Goal: Task Accomplishment & Management: Complete application form

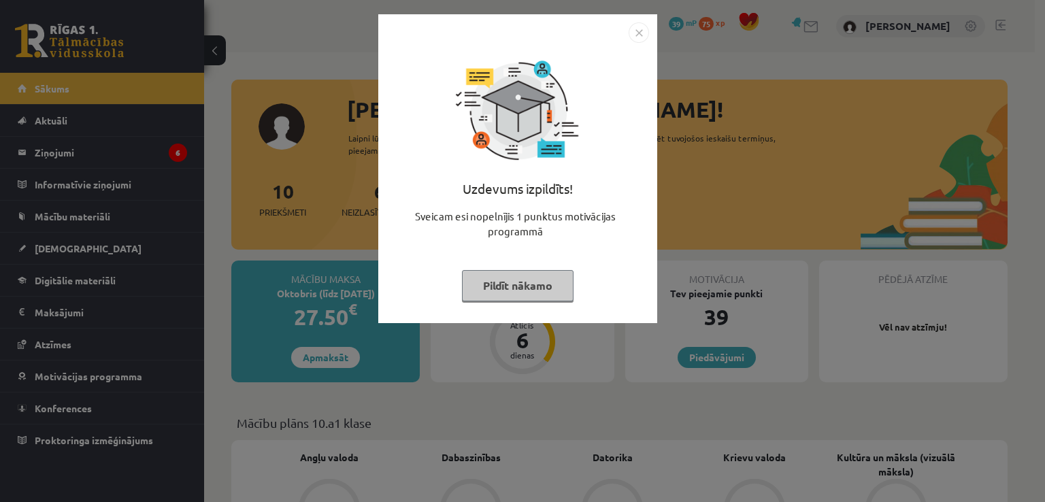
click at [640, 39] on img "Close" at bounding box center [638, 32] width 20 height 20
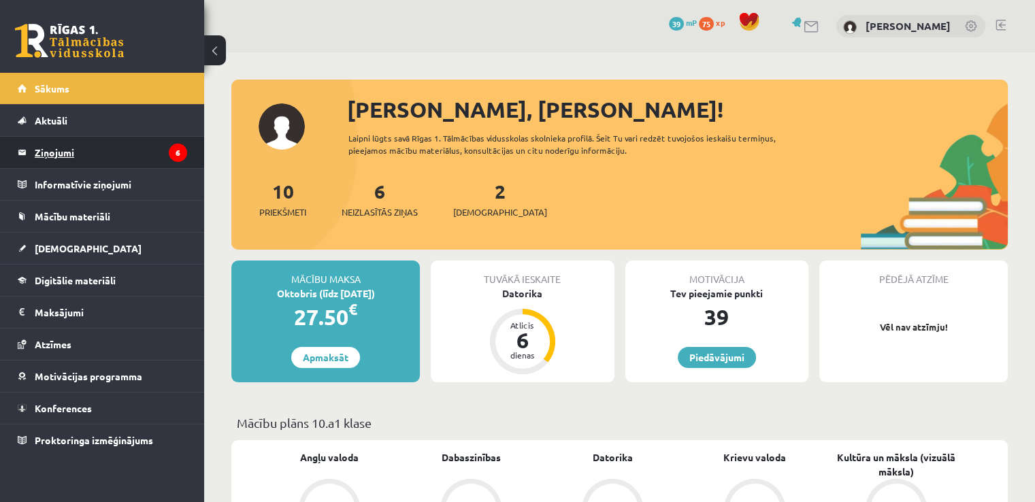
click at [113, 158] on legend "Ziņojumi 6" at bounding box center [111, 152] width 152 height 31
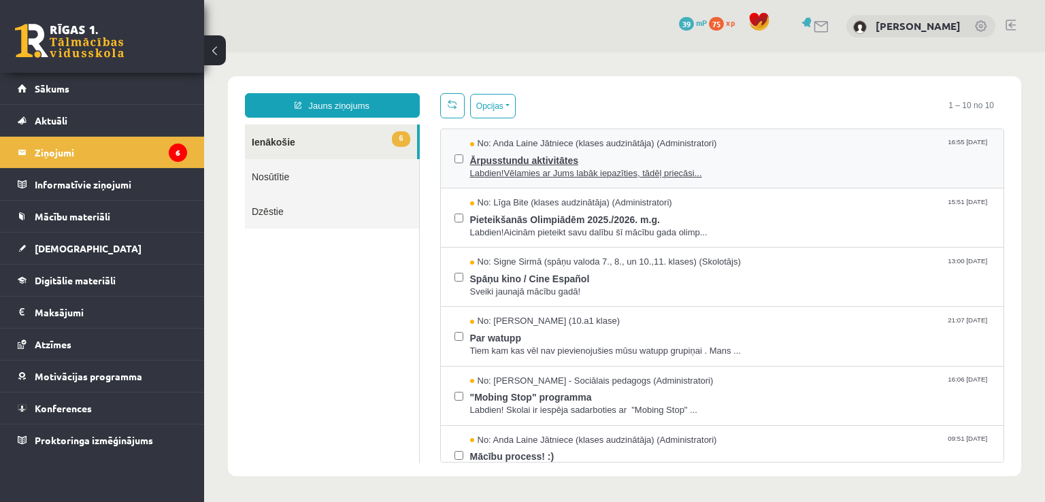
click at [537, 169] on span "Labdien!Vēlamies ar Jums labāk iepazīties, tādēļ priecāsi..." at bounding box center [730, 173] width 520 height 13
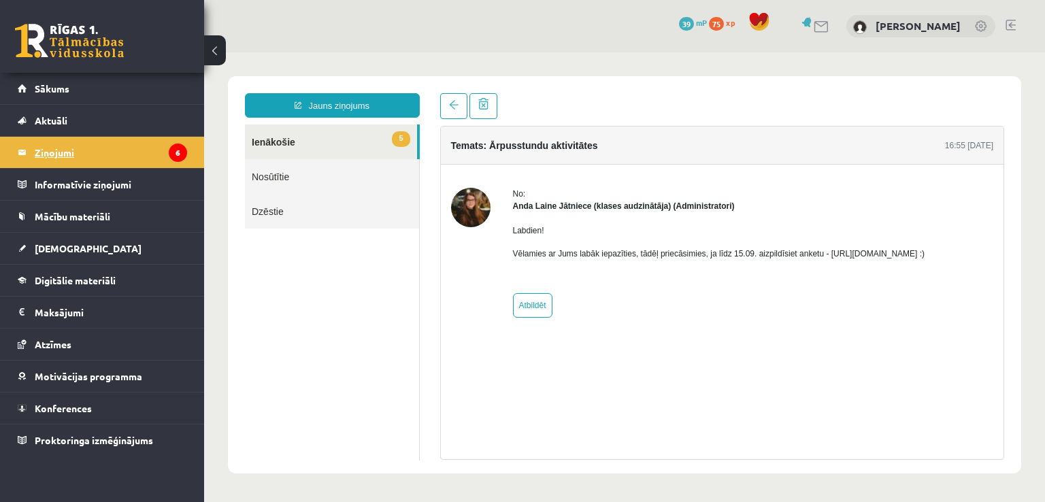
click at [65, 138] on legend "Ziņojumi 6" at bounding box center [111, 152] width 152 height 31
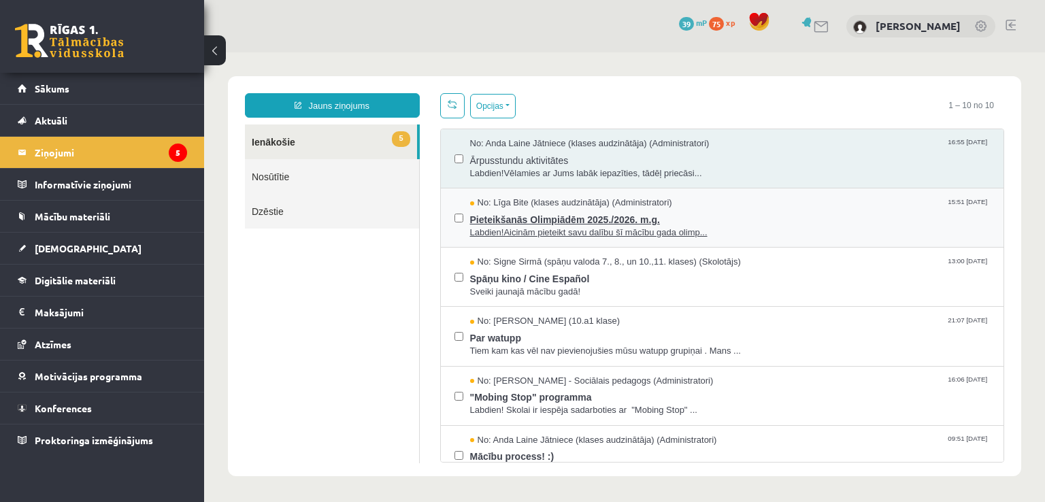
click at [493, 231] on span "Labdien!Aicinām pieteikt savu dalību šī mācību gada olimp..." at bounding box center [730, 232] width 520 height 13
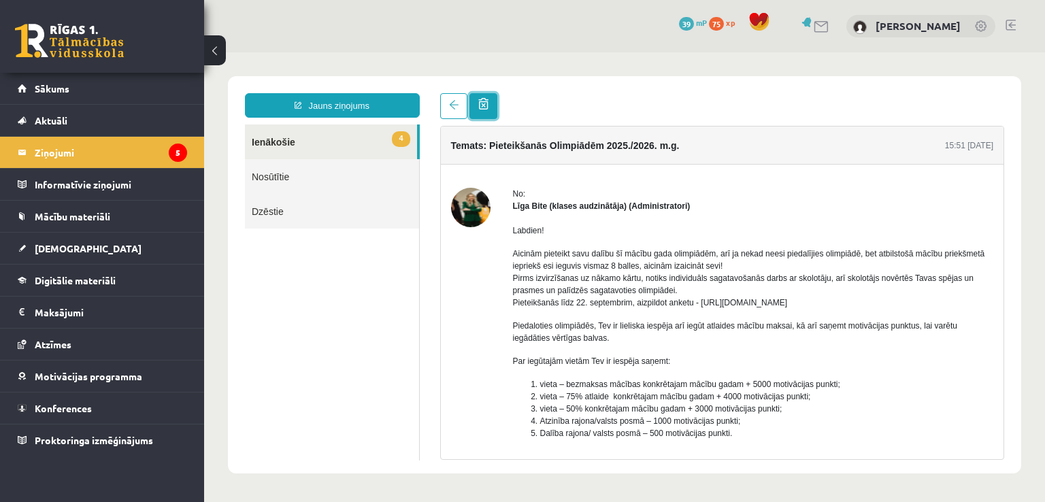
click at [486, 107] on span at bounding box center [483, 104] width 10 height 12
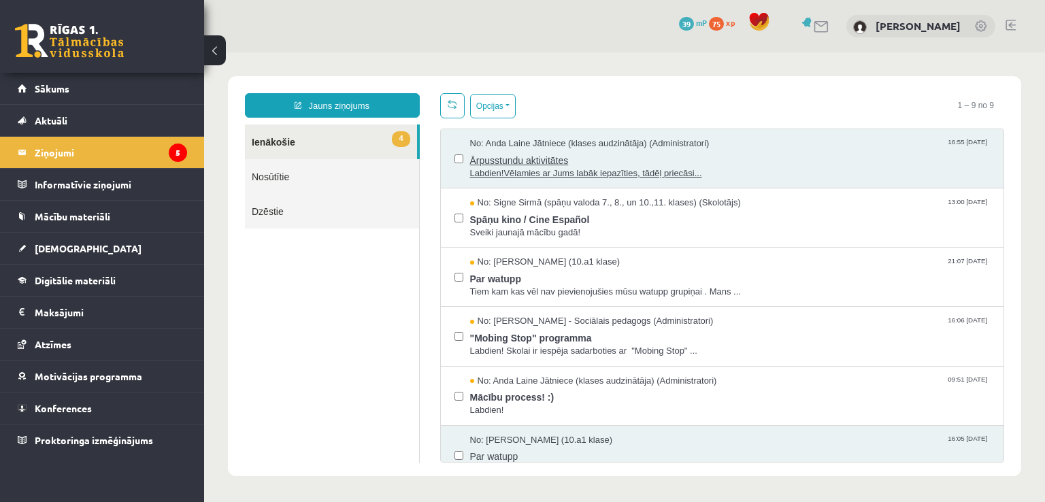
click at [539, 163] on span "Ārpusstundu aktivitātes" at bounding box center [730, 158] width 520 height 17
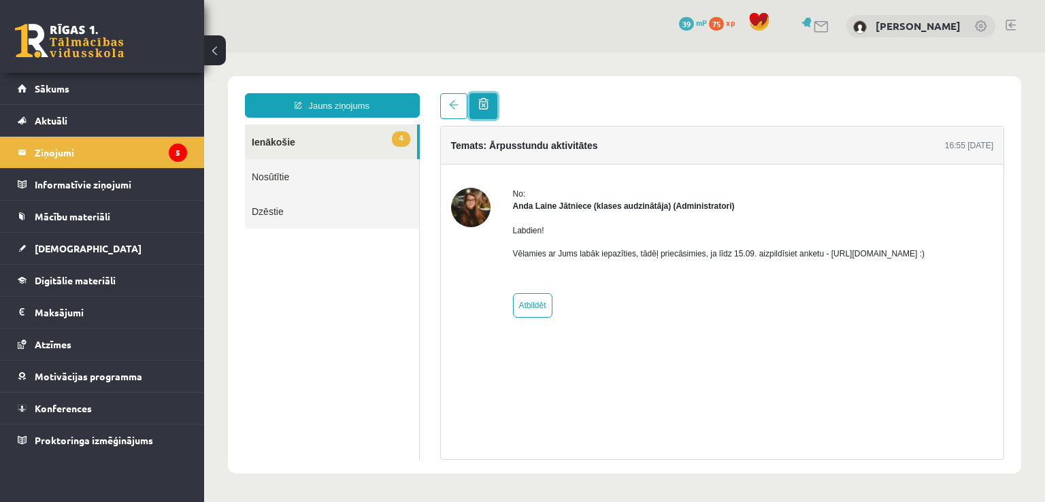
click at [486, 103] on span at bounding box center [483, 104] width 10 height 12
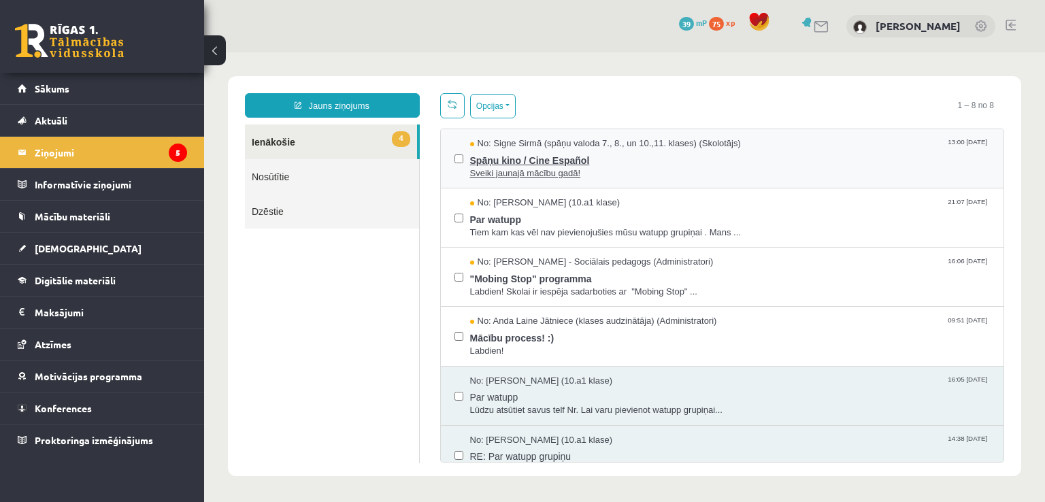
click at [514, 167] on span "Sveiki jaunajā mācību gadā!" at bounding box center [730, 173] width 520 height 13
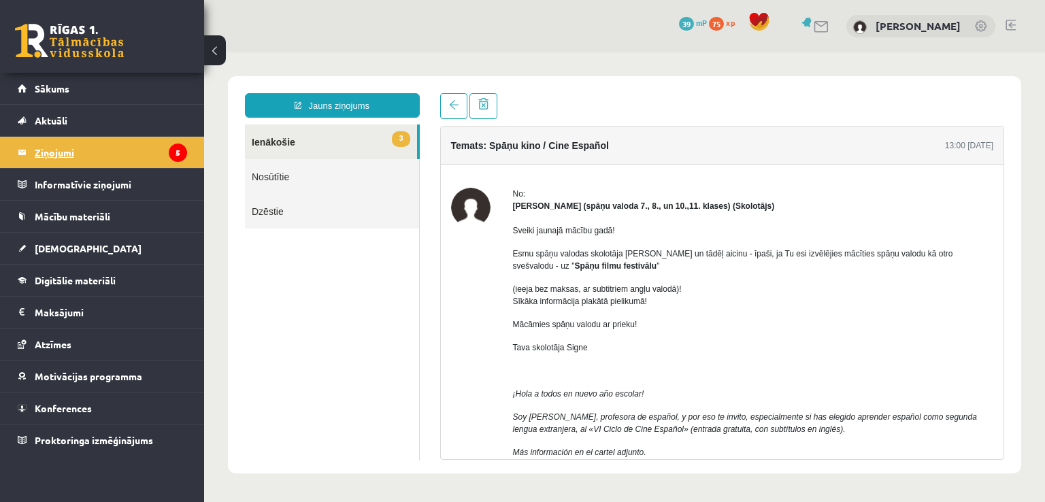
click at [126, 147] on legend "Ziņojumi 5" at bounding box center [111, 152] width 152 height 31
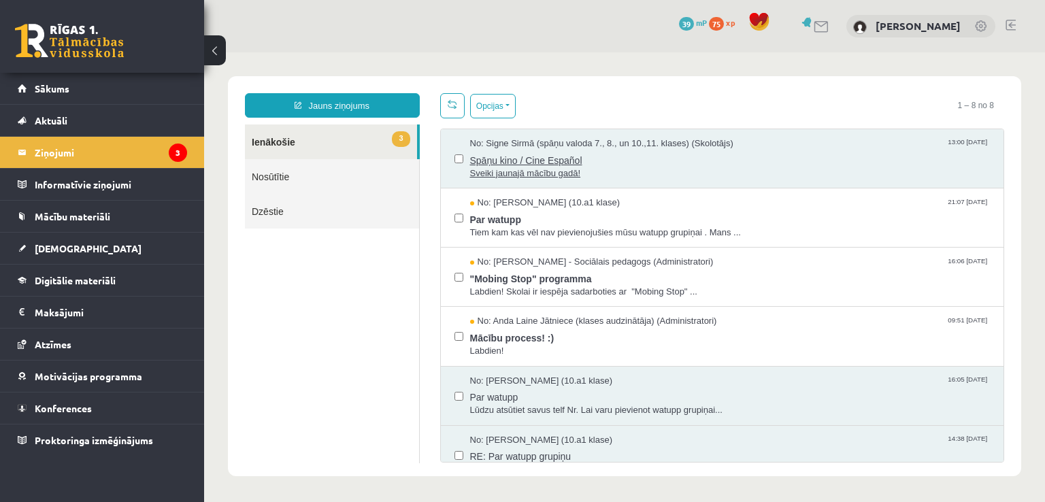
click at [660, 167] on span "Sveiki jaunajā mācību gadā!" at bounding box center [730, 173] width 520 height 13
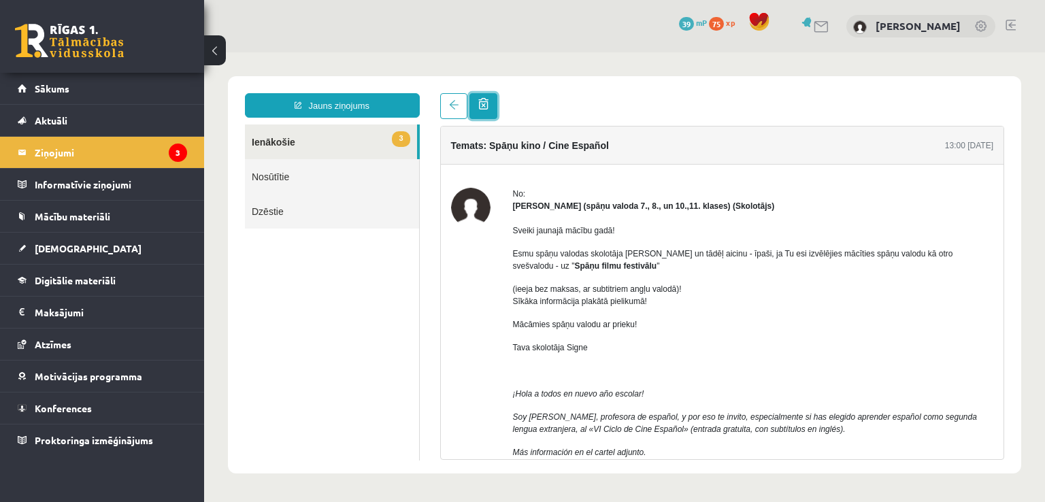
click at [488, 115] on link at bounding box center [483, 106] width 28 height 26
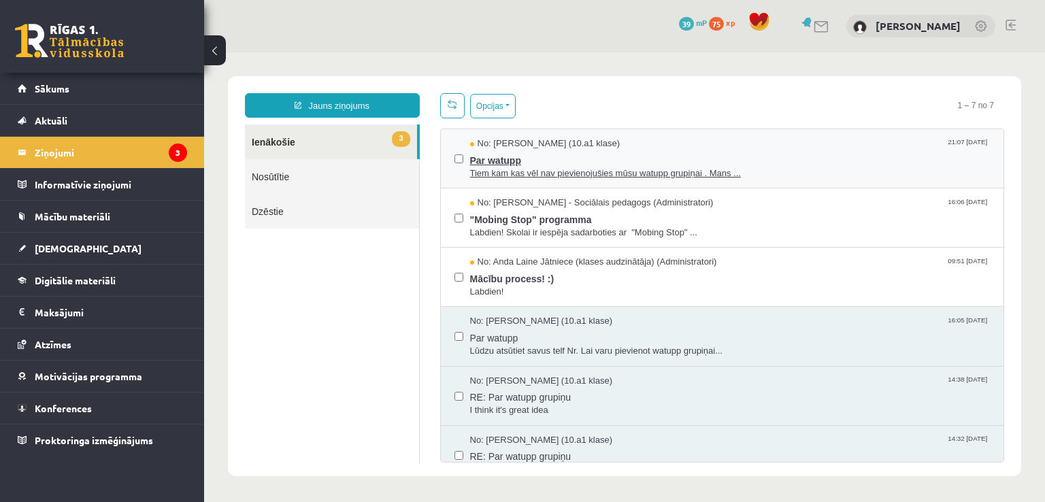
click at [594, 167] on span "Tiem kam kas vēl nav pievienojušies mūsu watupp grupiņai . Mans ..." at bounding box center [730, 173] width 520 height 13
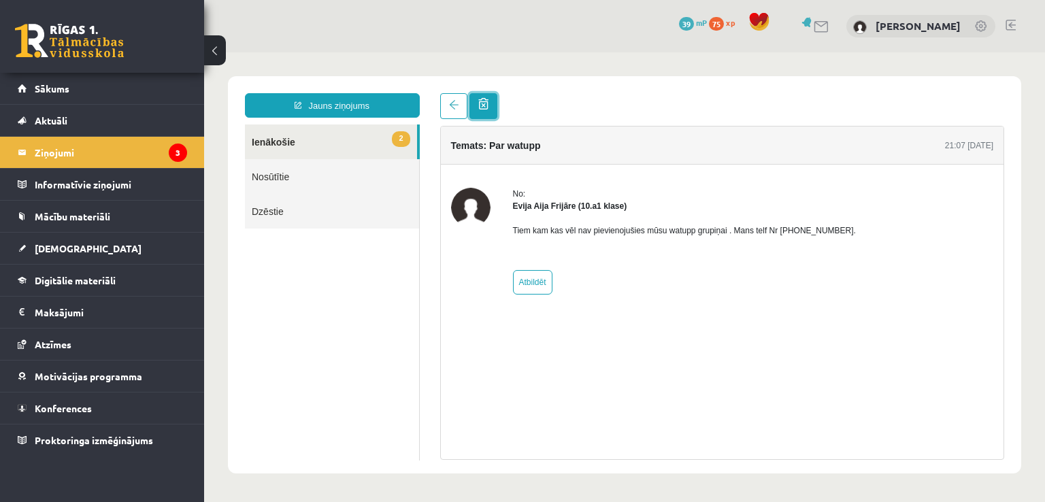
click at [484, 104] on span at bounding box center [483, 104] width 10 height 12
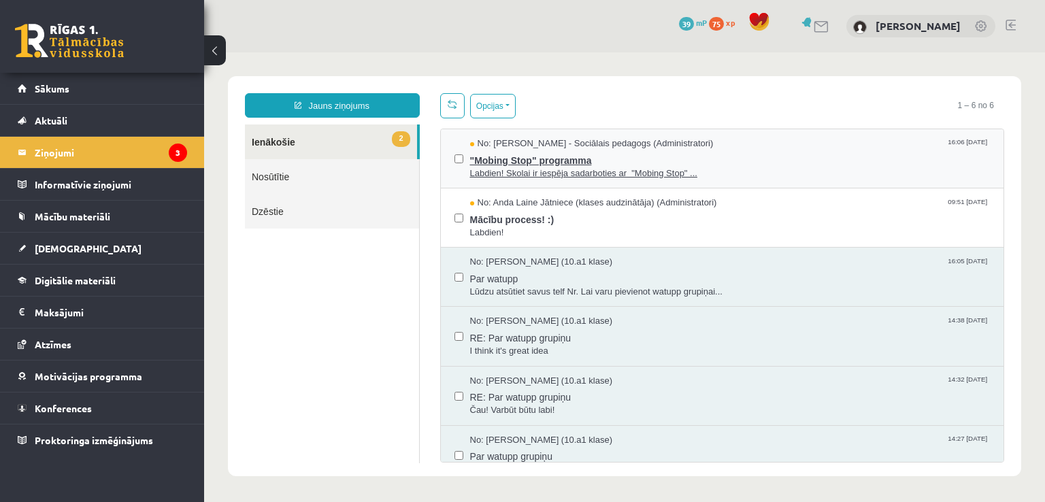
click at [518, 157] on span ""Mobing Stop" programma" at bounding box center [730, 158] width 520 height 17
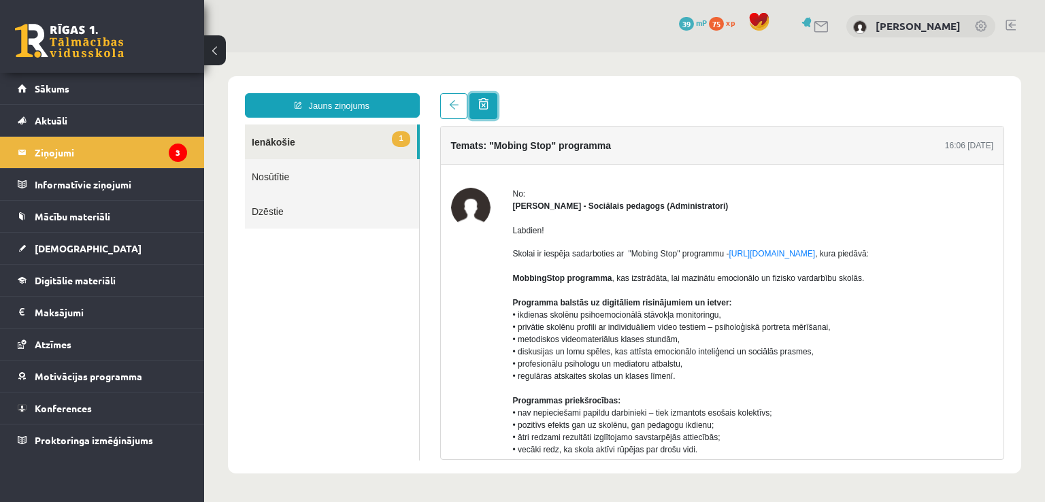
click at [487, 101] on span at bounding box center [483, 104] width 10 height 12
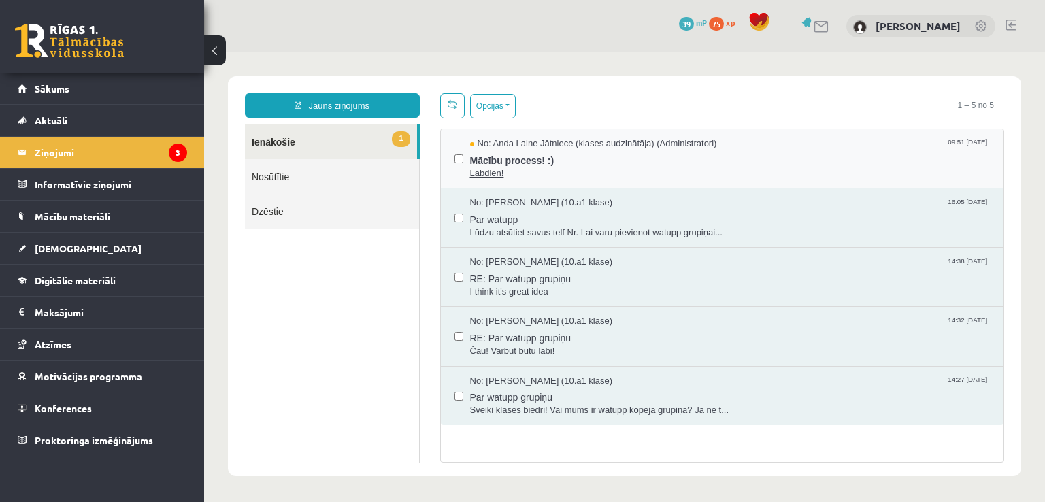
click at [524, 170] on span "Labdien!" at bounding box center [730, 173] width 520 height 13
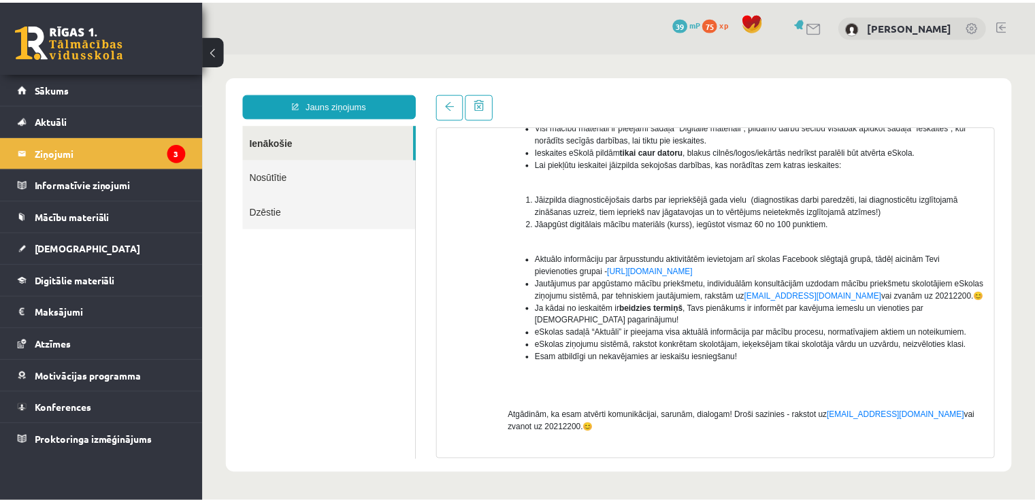
scroll to position [204, 0]
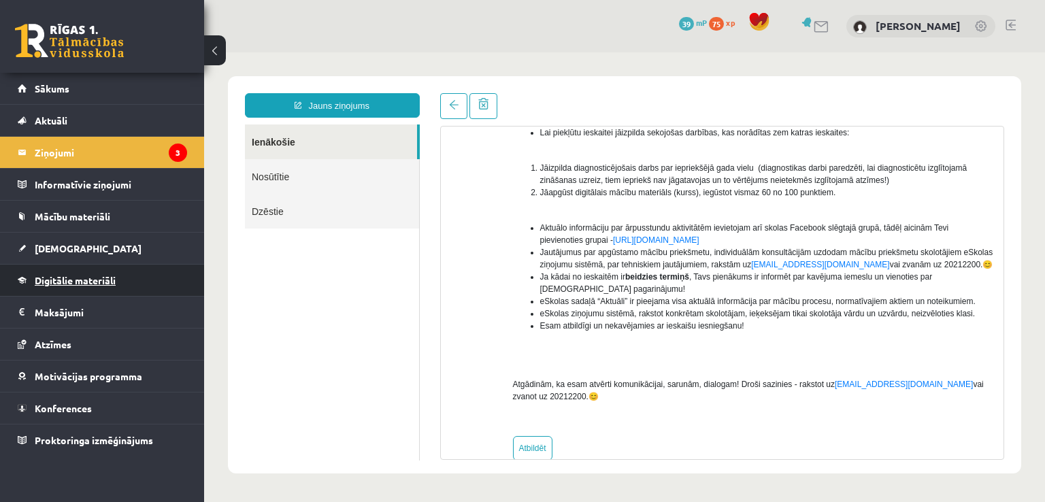
click at [95, 268] on link "Digitālie materiāli" at bounding box center [102, 280] width 169 height 31
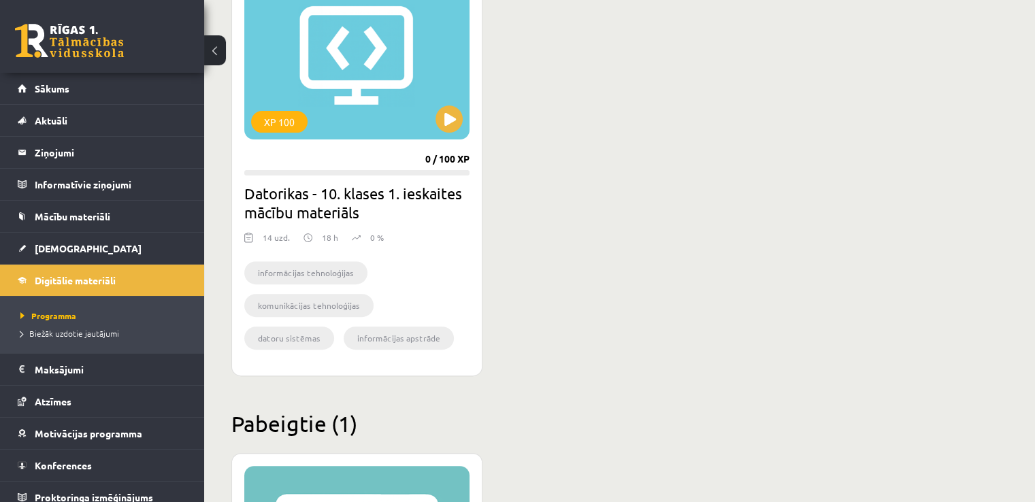
scroll to position [408, 0]
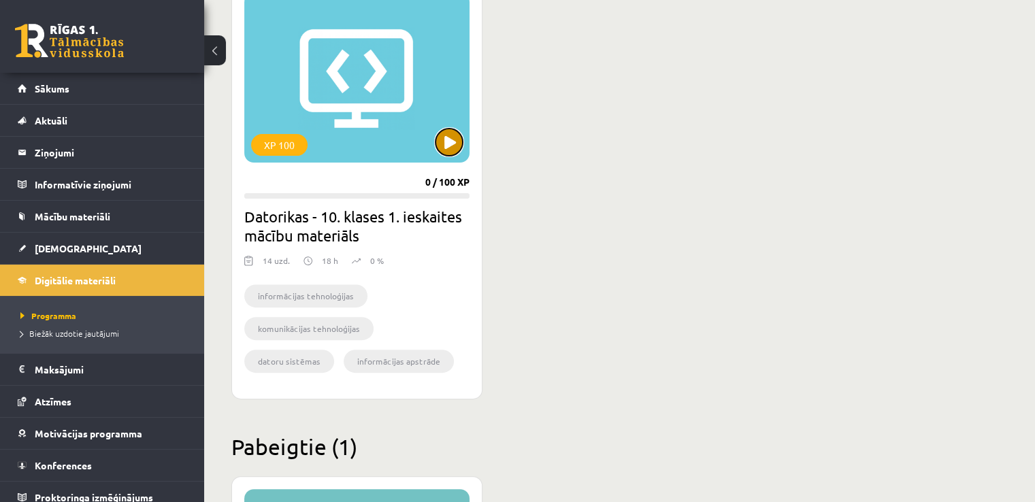
click at [449, 132] on button at bounding box center [448, 142] width 27 height 27
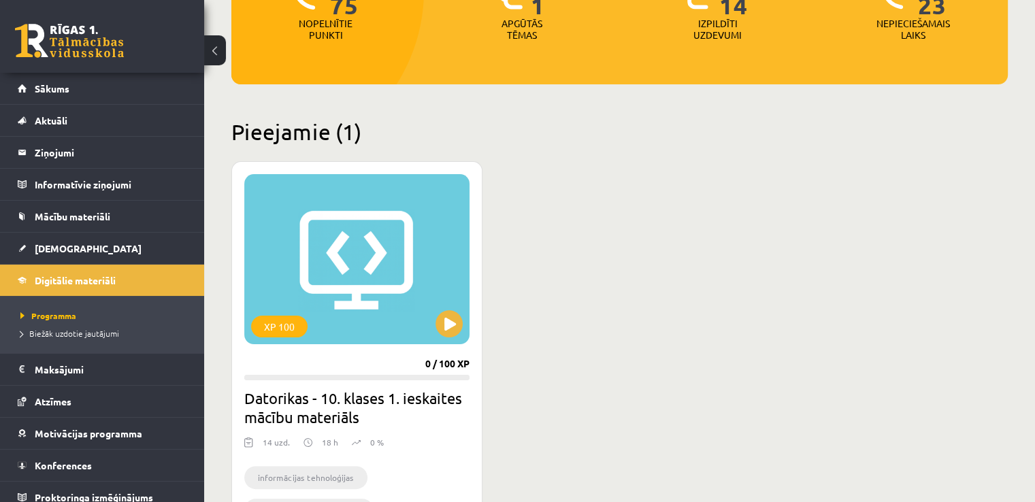
scroll to position [204, 0]
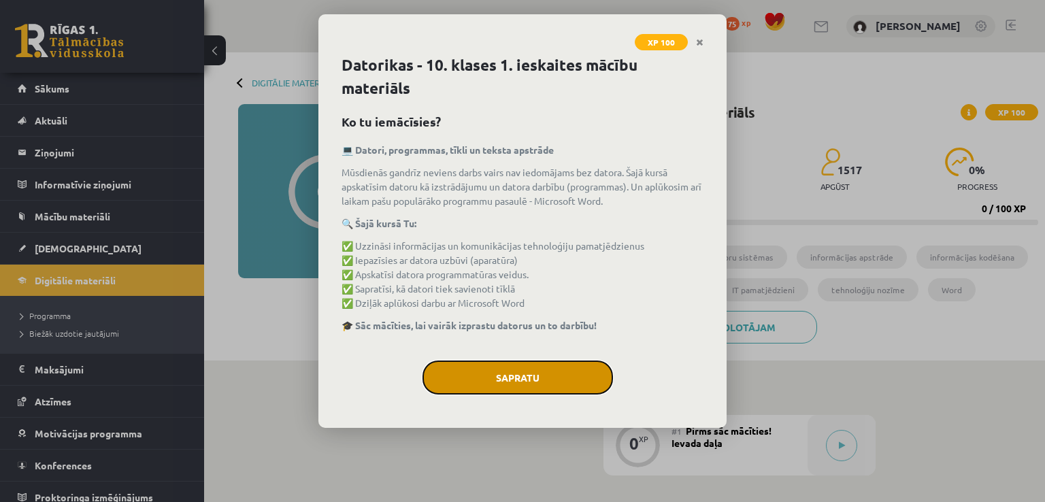
click at [591, 379] on button "Sapratu" at bounding box center [517, 377] width 190 height 34
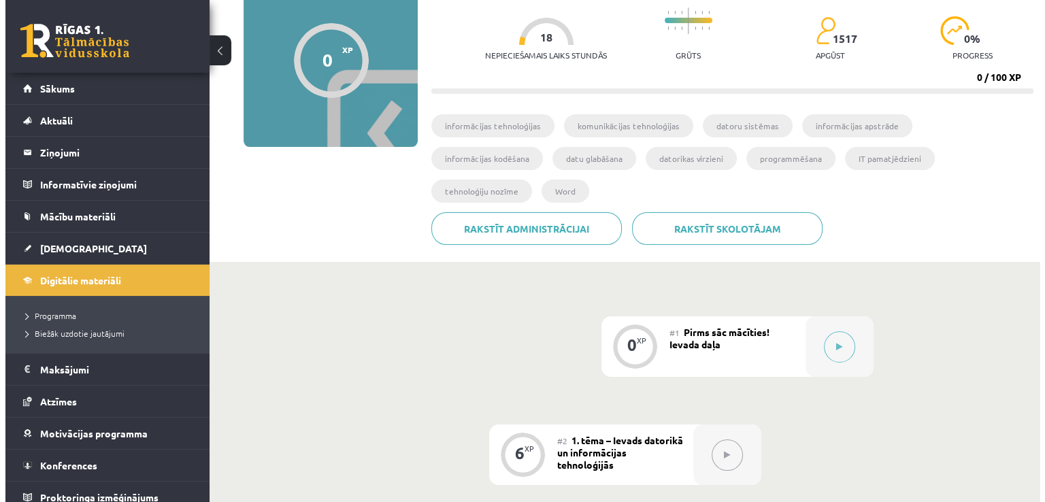
scroll to position [136, 0]
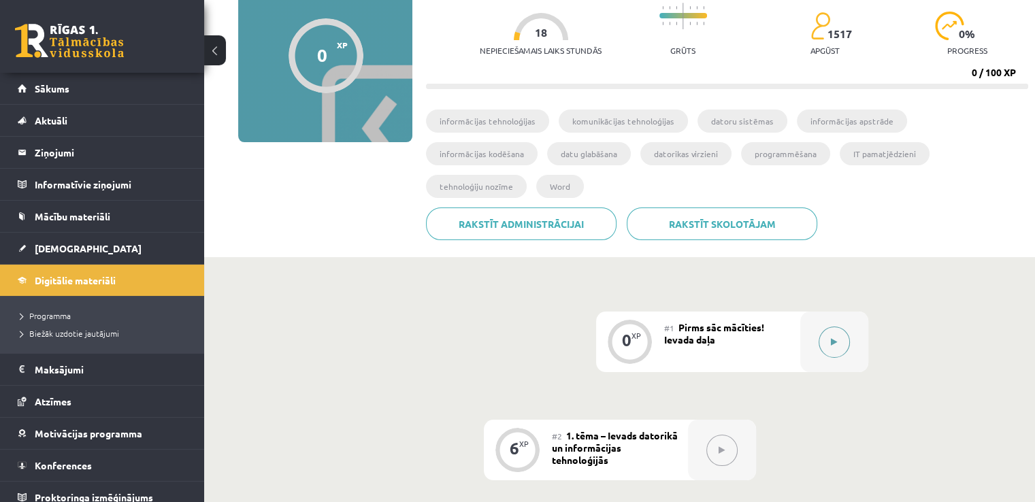
click at [830, 326] on button at bounding box center [833, 341] width 31 height 31
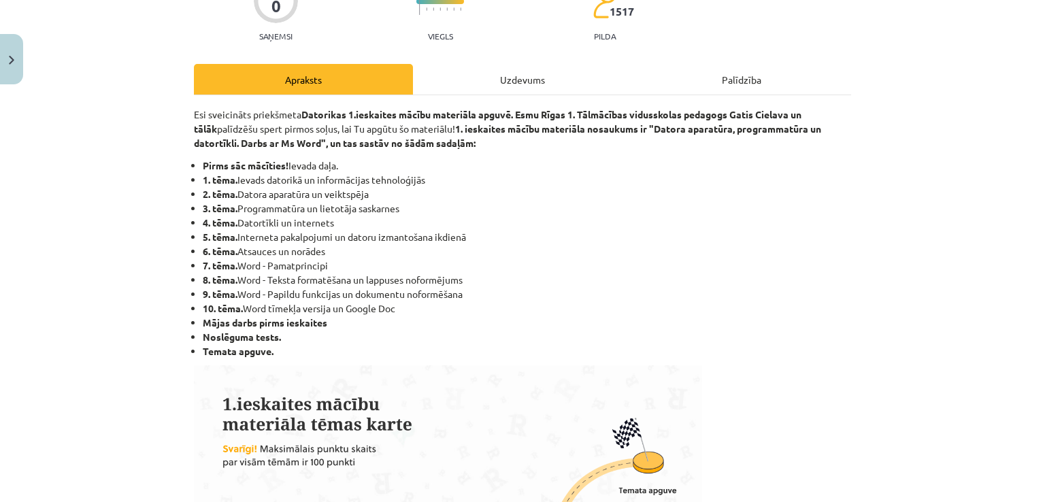
scroll to position [204, 0]
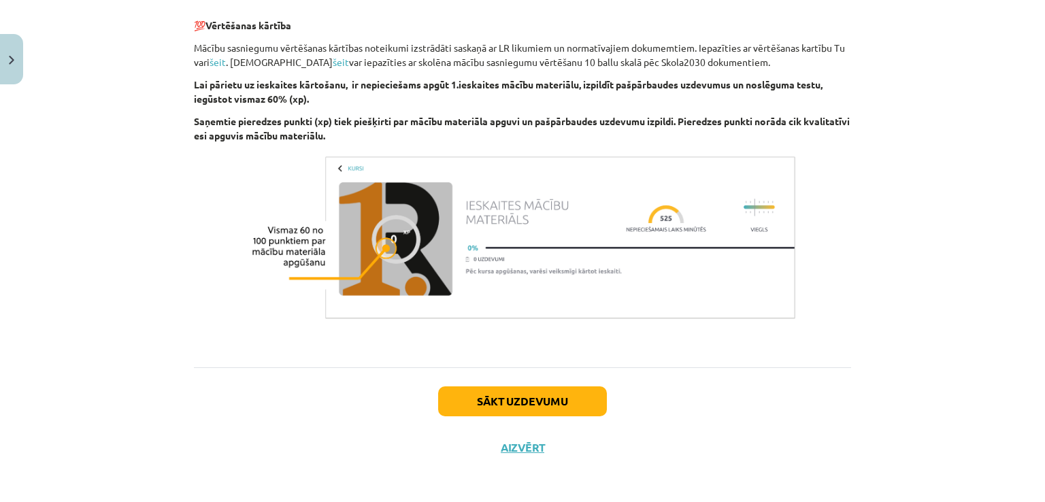
scroll to position [941, 0]
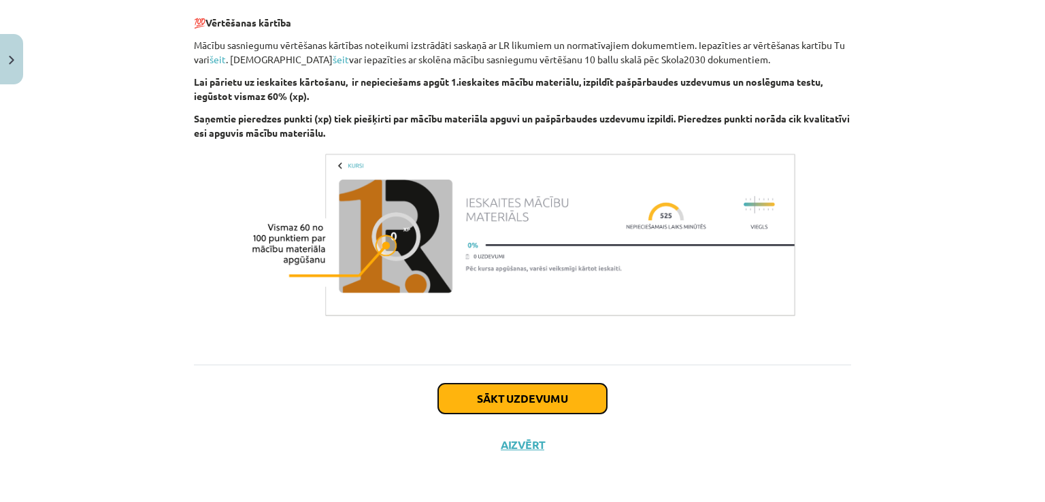
click at [522, 395] on button "Sākt uzdevumu" at bounding box center [522, 399] width 169 height 30
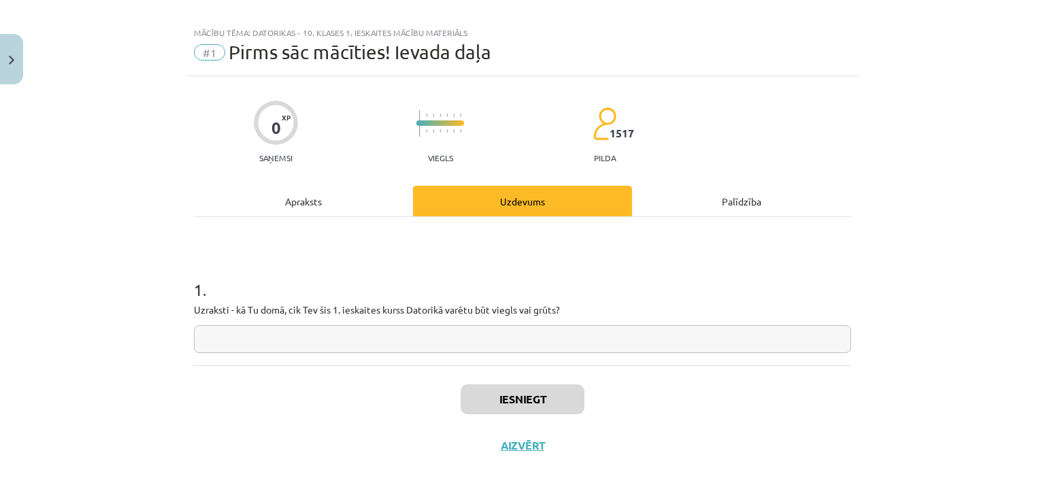
click at [394, 339] on input "text" at bounding box center [522, 339] width 657 height 28
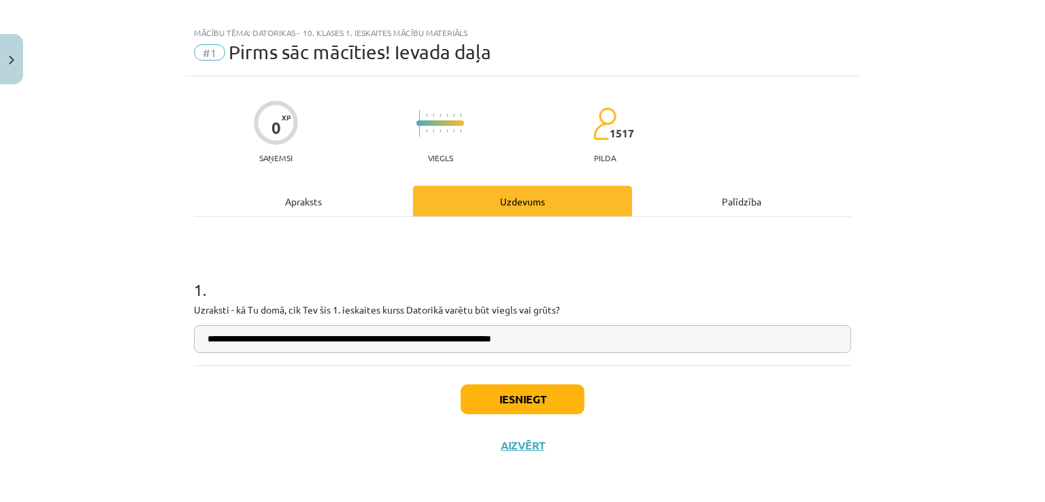
type input "**********"
click at [563, 396] on button "Iesniegt" at bounding box center [522, 399] width 124 height 30
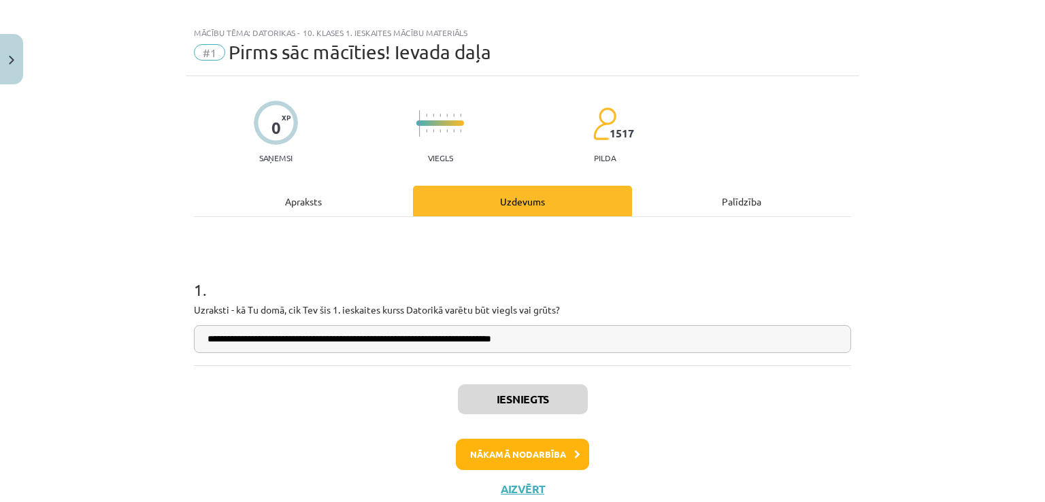
scroll to position [57, 0]
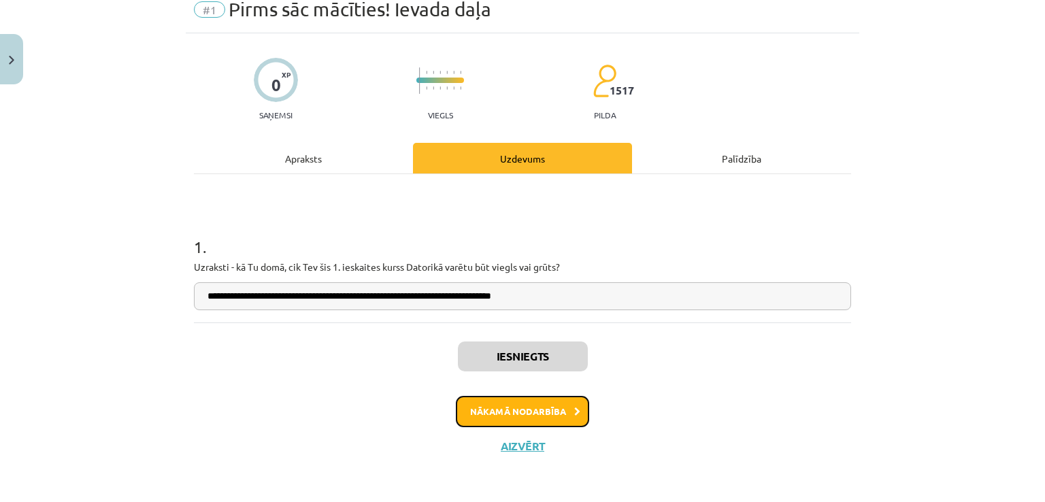
click at [552, 412] on button "Nākamā nodarbība" at bounding box center [522, 411] width 133 height 31
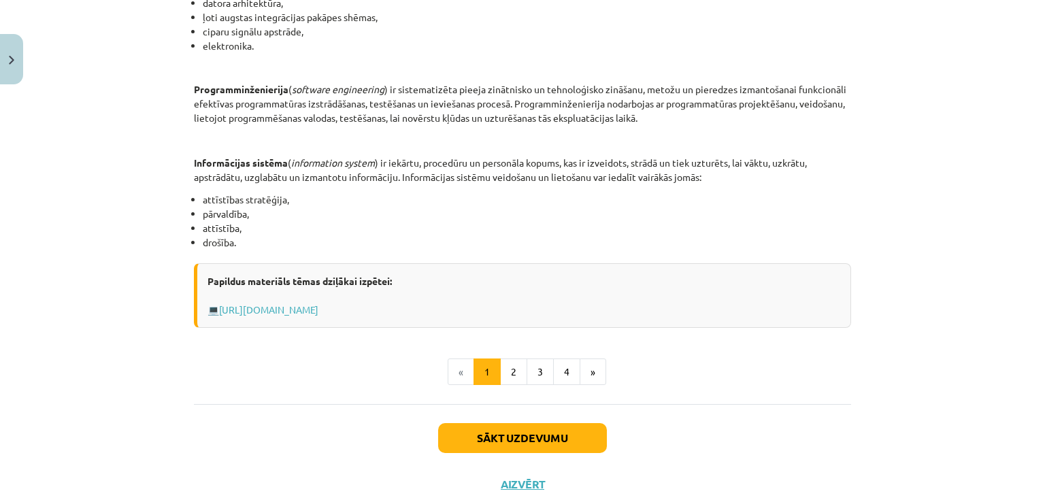
scroll to position [646, 0]
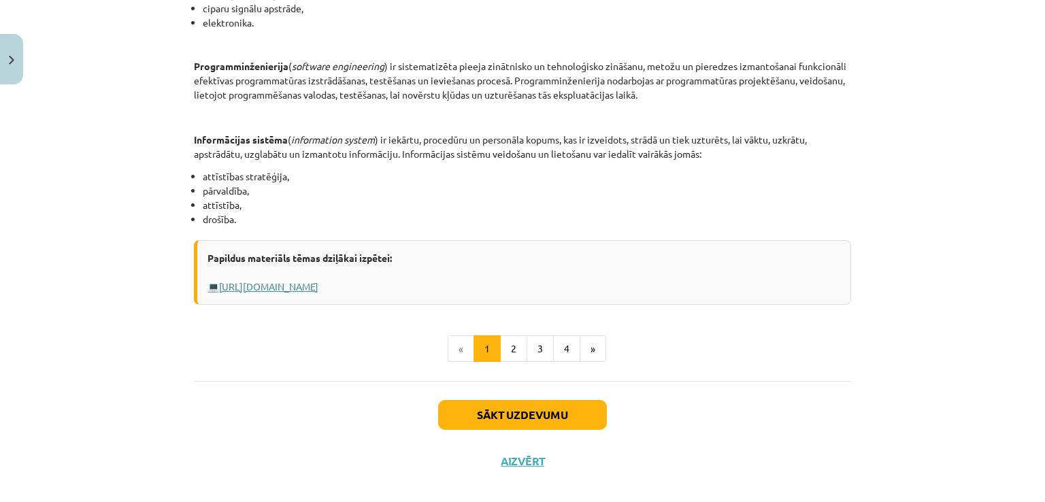
click at [318, 284] on link "Https://profizgl.lu.lv/mod/book/view.php?id=22319&chapterid=6858" at bounding box center [268, 286] width 99 height 12
click at [506, 412] on button "Sākt uzdevumu" at bounding box center [522, 415] width 169 height 30
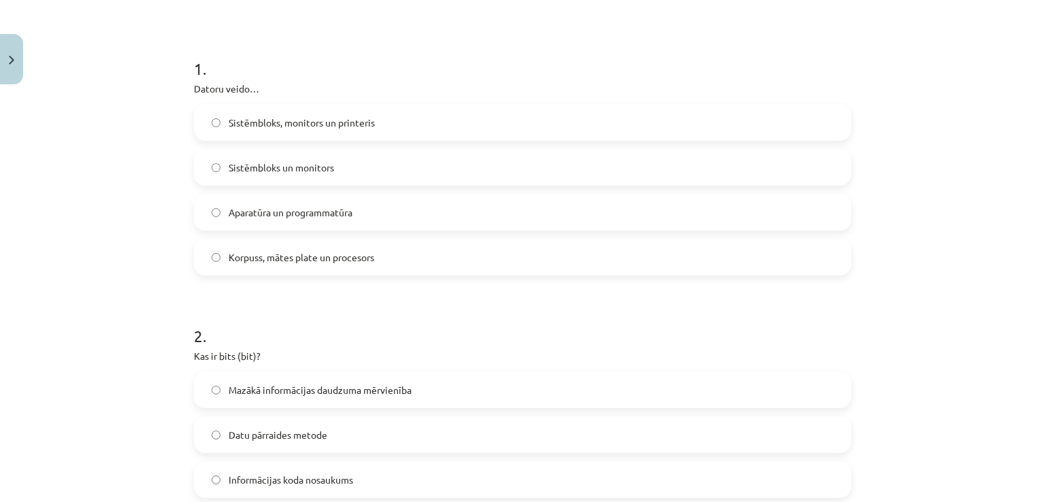
scroll to position [238, 0]
click at [218, 254] on label "Korpuss, mātes plate un procesors" at bounding box center [522, 254] width 654 height 34
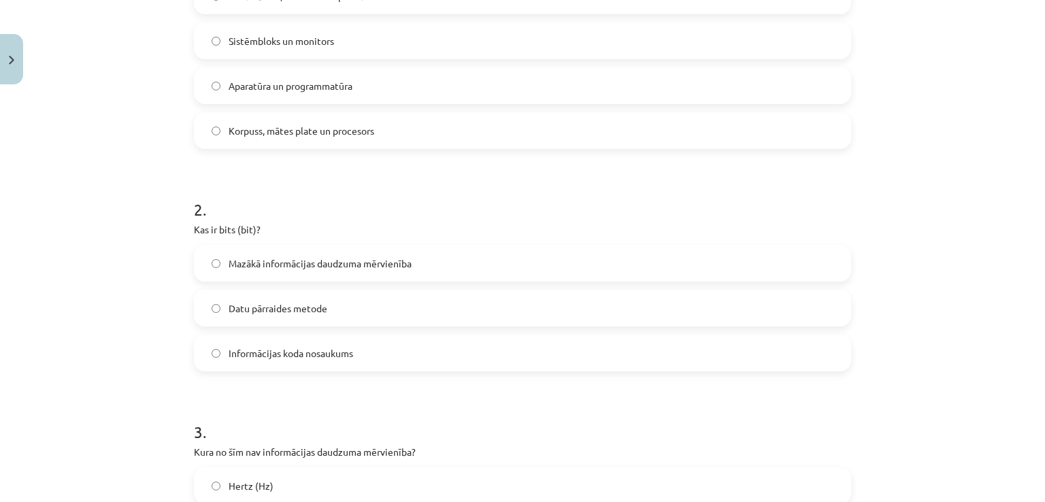
scroll to position [374, 0]
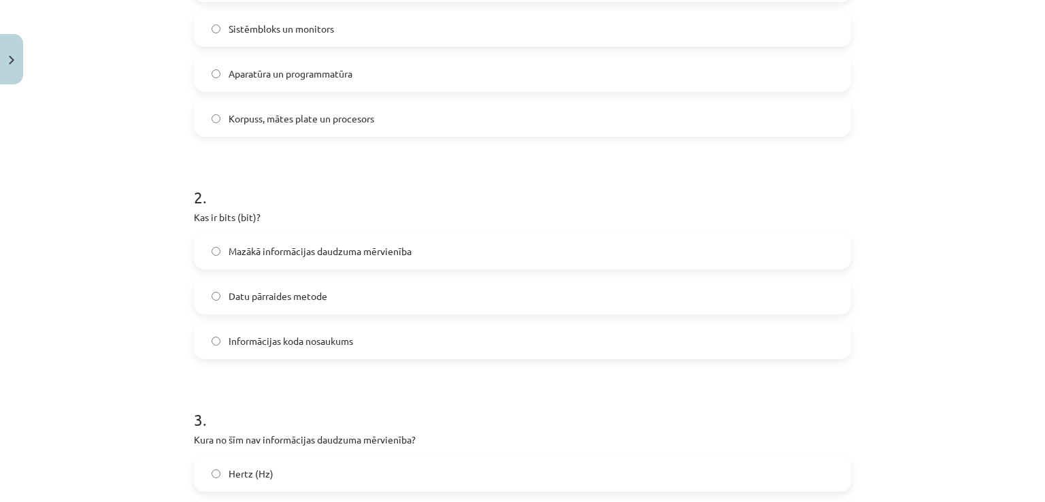
click at [216, 250] on label "Mazākā informācijas daudzuma mērvienība" at bounding box center [522, 251] width 654 height 34
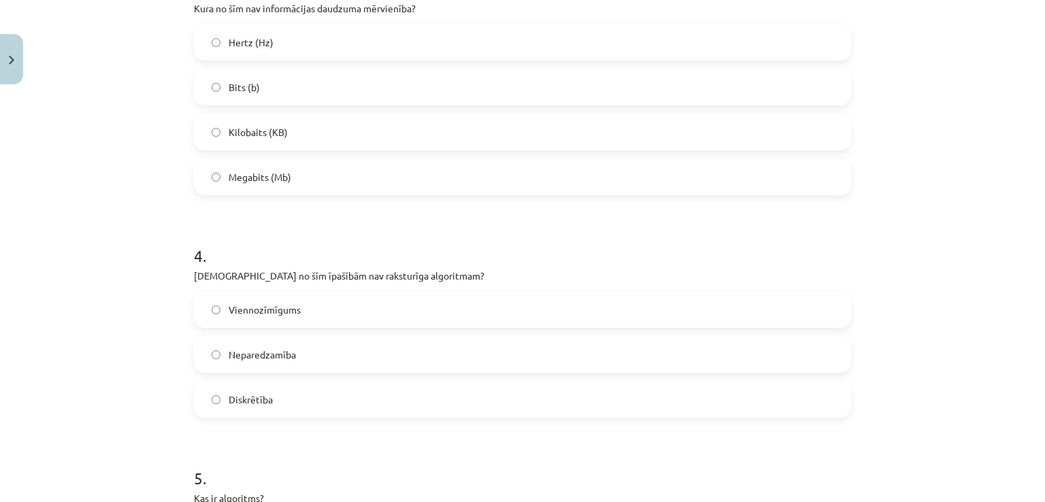
scroll to position [850, 0]
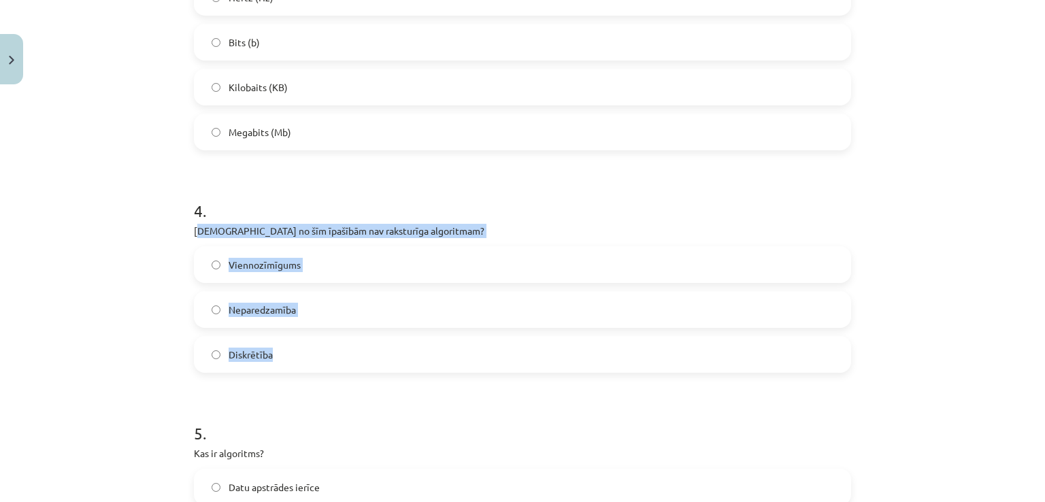
drag, startPoint x: 196, startPoint y: 230, endPoint x: 264, endPoint y: 334, distance: 124.3
click at [268, 342] on div "4 . Kura no šīm īpašībām nav raksturīga algoritmam? Viennozīmīgums Neparedzamīb…" at bounding box center [522, 275] width 657 height 195
click at [168, 286] on div "Mācību tēma: Datorikas - 10. klases 1. ieskaites mācību materiāls #2 1. tēma – …" at bounding box center [522, 251] width 1045 height 502
drag, startPoint x: 189, startPoint y: 226, endPoint x: 265, endPoint y: 358, distance: 151.8
click at [265, 358] on div "4 . Kura no šīm īpašībām nav raksturīga algoritmam? Viennozīmīgums Neparedzamīb…" at bounding box center [522, 275] width 657 height 195
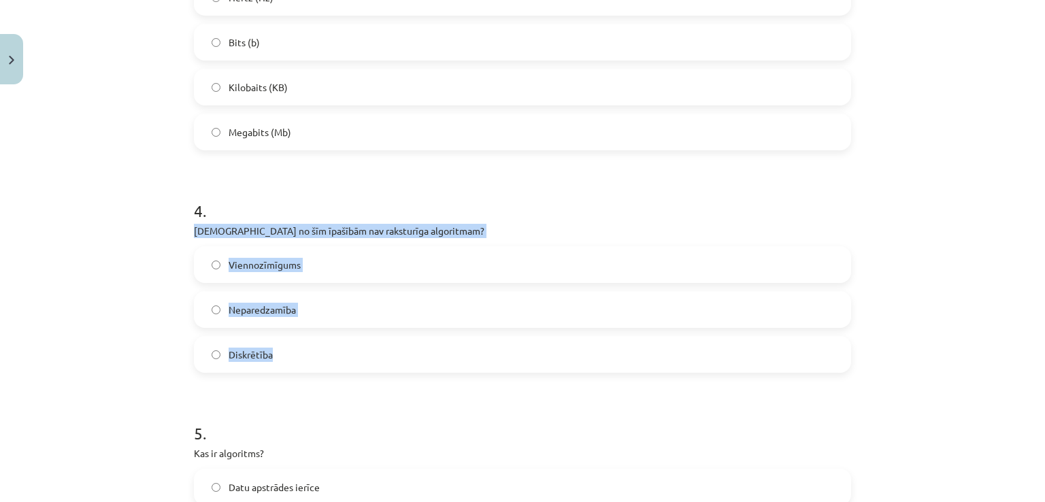
copy div "Kura no šīm īpašībām nav raksturīga algoritmam? Viennozīmīgums Neparedzamība Di…"
click at [165, 261] on div "Mācību tēma: Datorikas - 10. klases 1. ieskaites mācību materiāls #2 1. tēma – …" at bounding box center [522, 251] width 1045 height 502
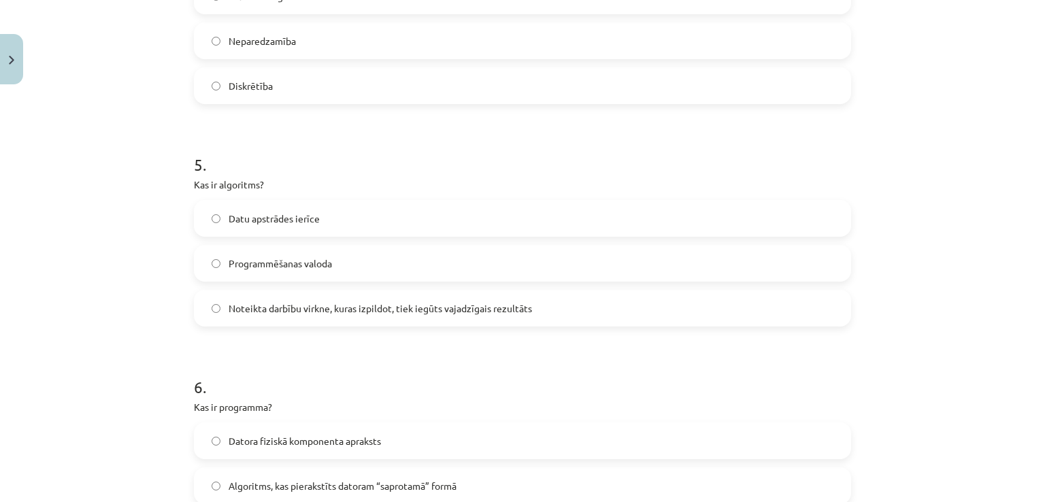
scroll to position [1190, 0]
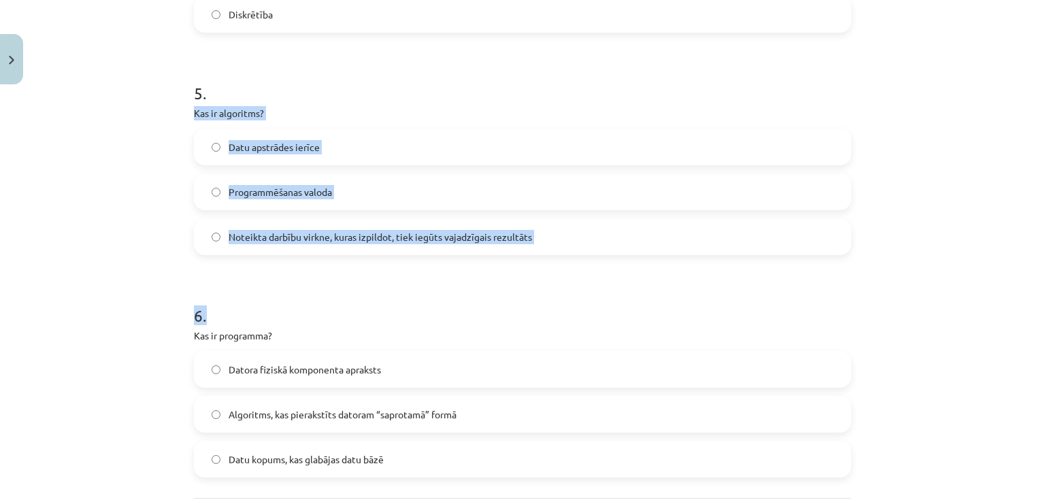
drag, startPoint x: 245, startPoint y: 137, endPoint x: 414, endPoint y: 263, distance: 210.4
click at [170, 111] on div "Mācību tēma: Datorikas - 10. klases 1. ieskaites mācību materiāls #2 1. tēma – …" at bounding box center [522, 251] width 1045 height 502
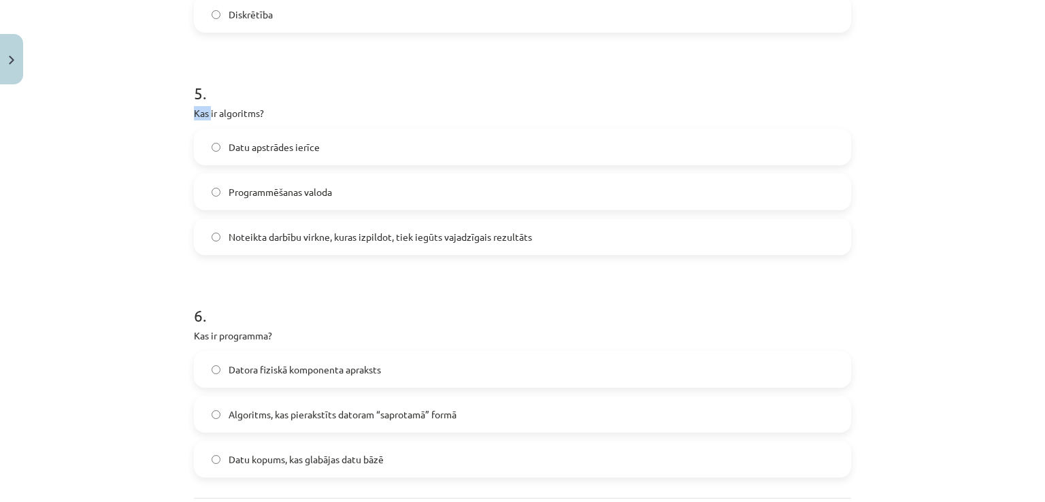
click at [170, 111] on div "Mācību tēma: Datorikas - 10. klases 1. ieskaites mācību materiāls #2 1. tēma – …" at bounding box center [522, 251] width 1045 height 502
drag, startPoint x: 329, startPoint y: 273, endPoint x: 326, endPoint y: 265, distance: 8.4
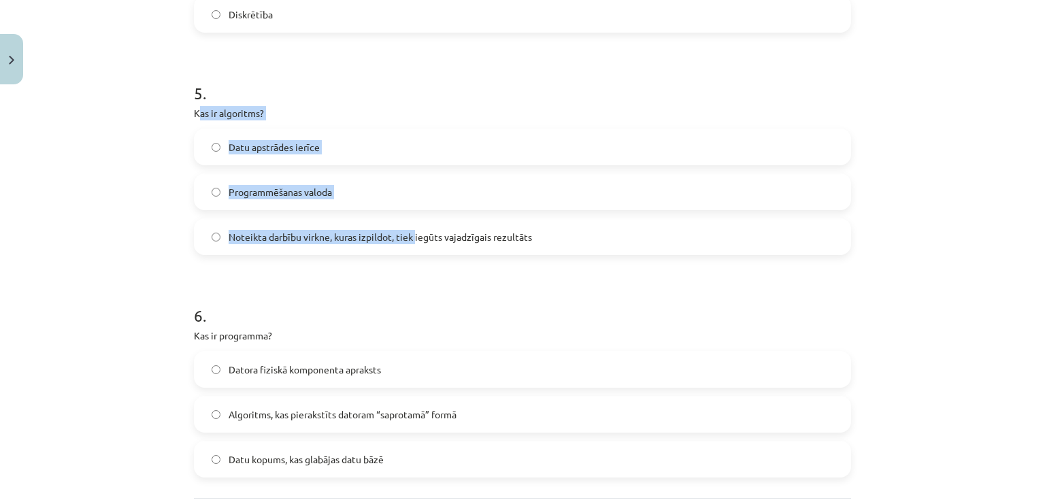
drag, startPoint x: 205, startPoint y: 112, endPoint x: 410, endPoint y: 250, distance: 247.9
click at [410, 250] on div "5 . Kas ir algoritms? Datu apstrādes ierīce Programmēšanas valoda Noteikta darb…" at bounding box center [522, 157] width 657 height 195
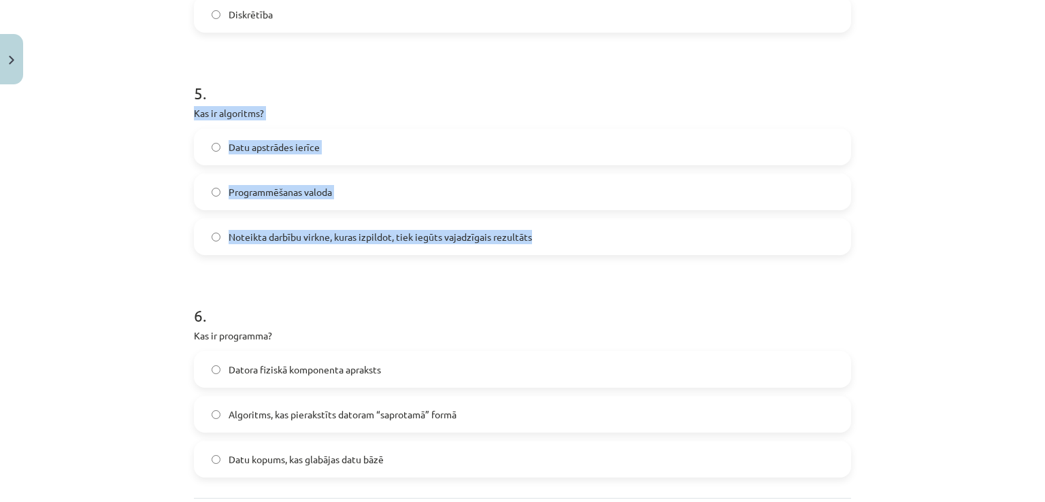
drag, startPoint x: 190, startPoint y: 115, endPoint x: 520, endPoint y: 248, distance: 355.8
copy div "Kas ir algoritms? Datu apstrādes ierīce Programmēšanas valoda Noteikta darbību …"
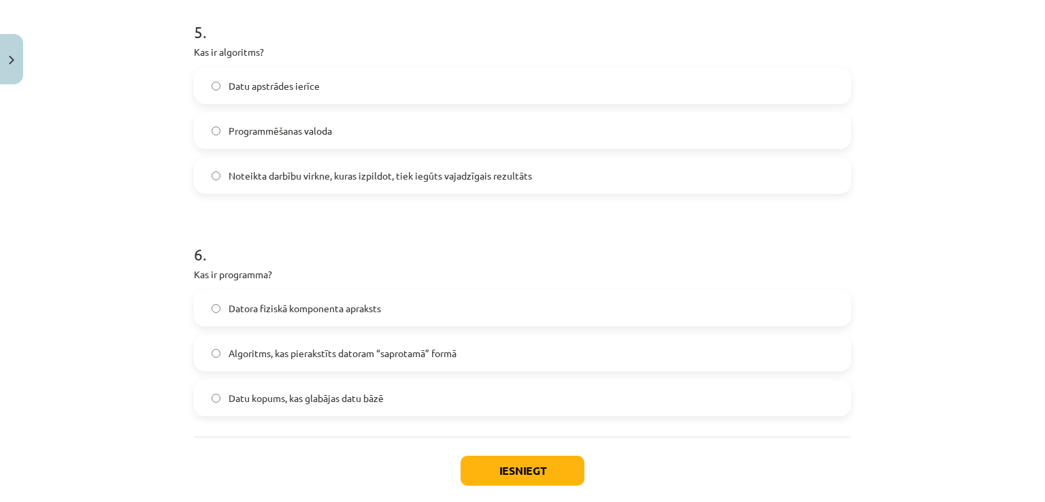
scroll to position [1323, 0]
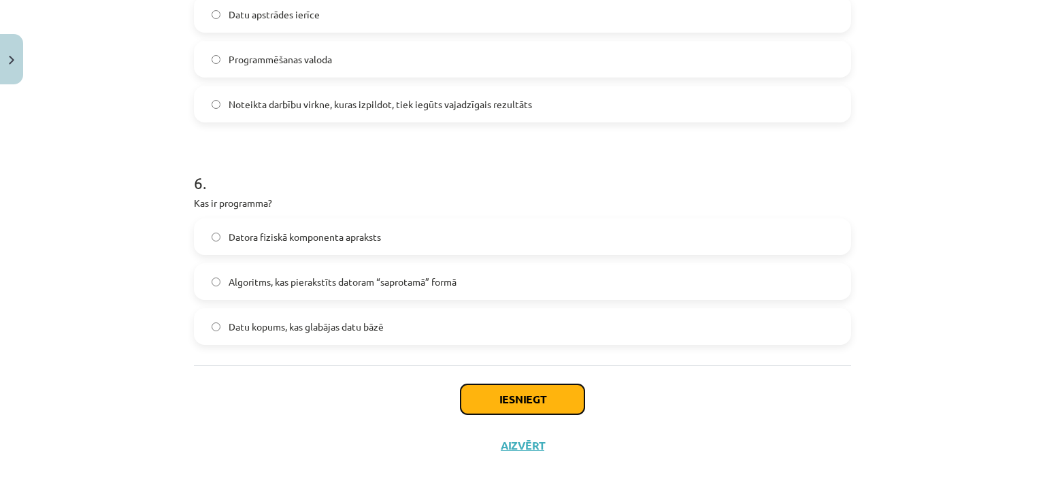
click at [542, 399] on button "Iesniegt" at bounding box center [522, 399] width 124 height 30
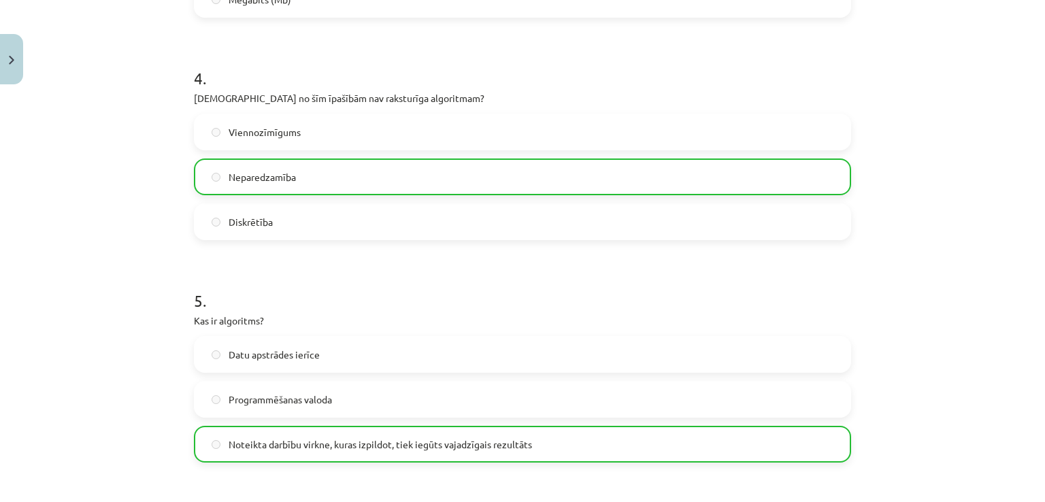
scroll to position [1366, 0]
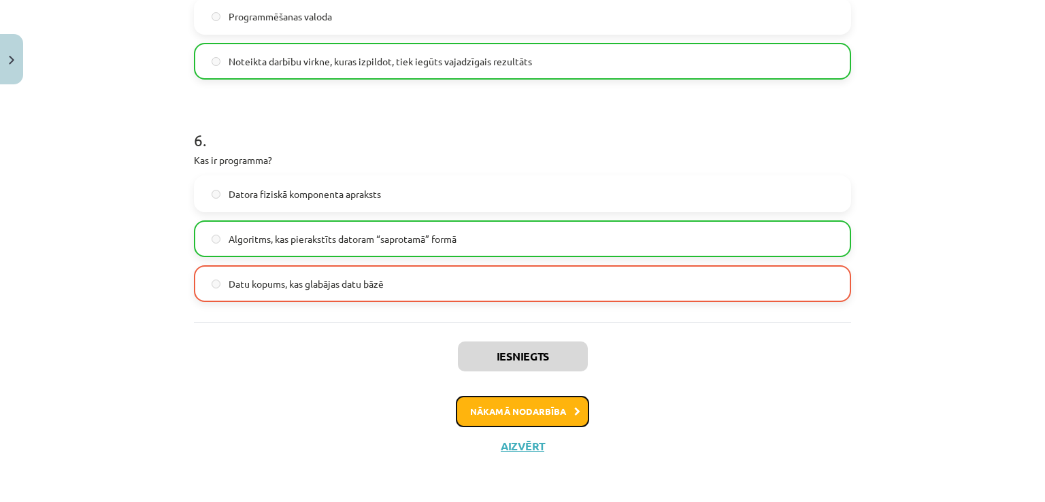
click at [551, 407] on button "Nākamā nodarbība" at bounding box center [522, 411] width 133 height 31
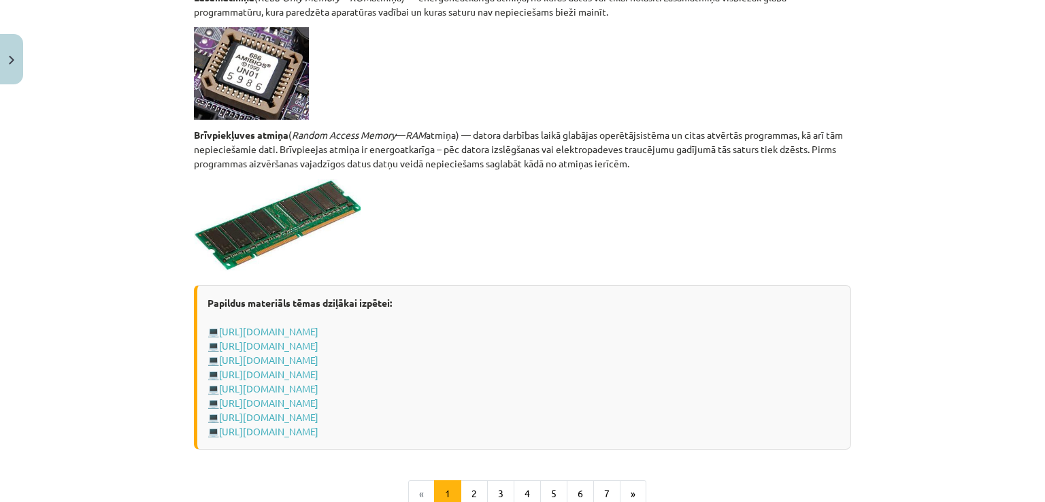
scroll to position [2411, 0]
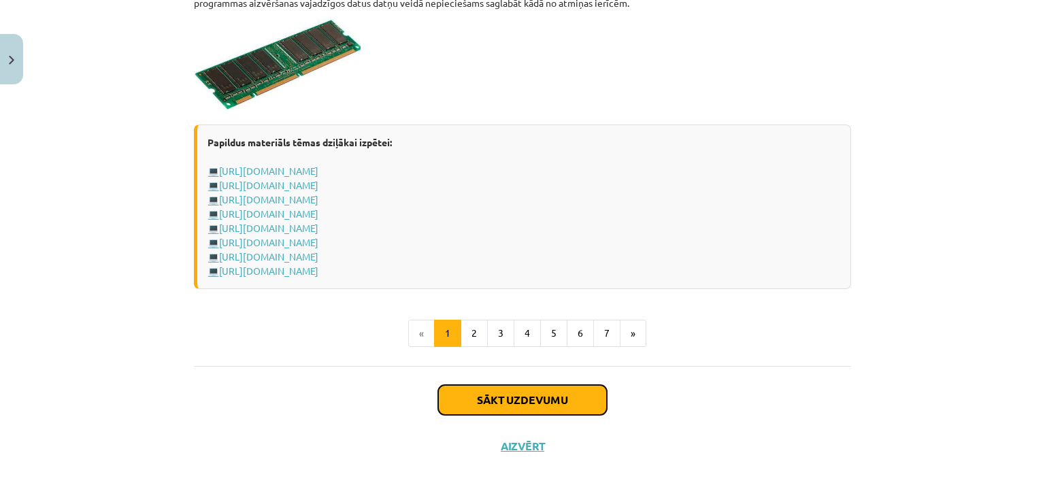
click at [471, 391] on button "Sākt uzdevumu" at bounding box center [522, 400] width 169 height 30
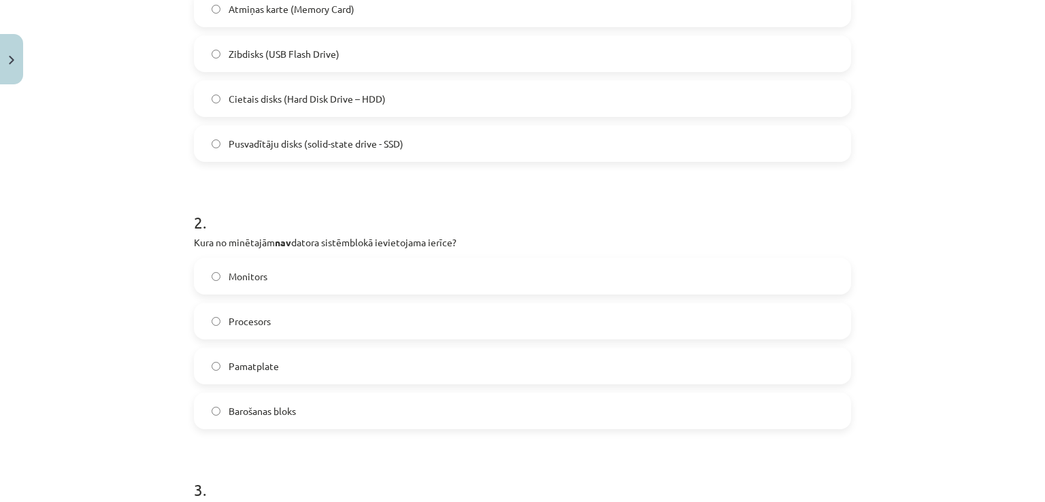
scroll to position [374, 0]
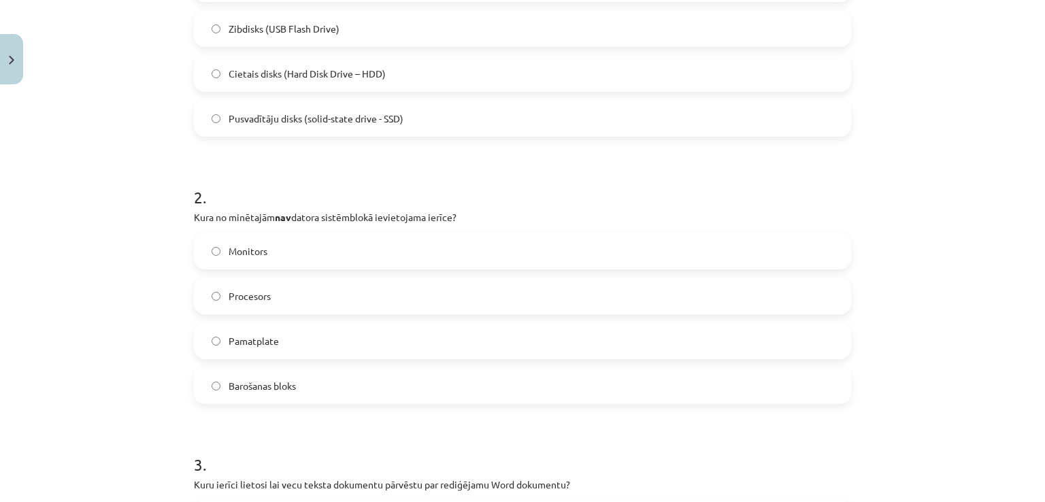
click at [209, 243] on label "Monitors" at bounding box center [522, 251] width 654 height 34
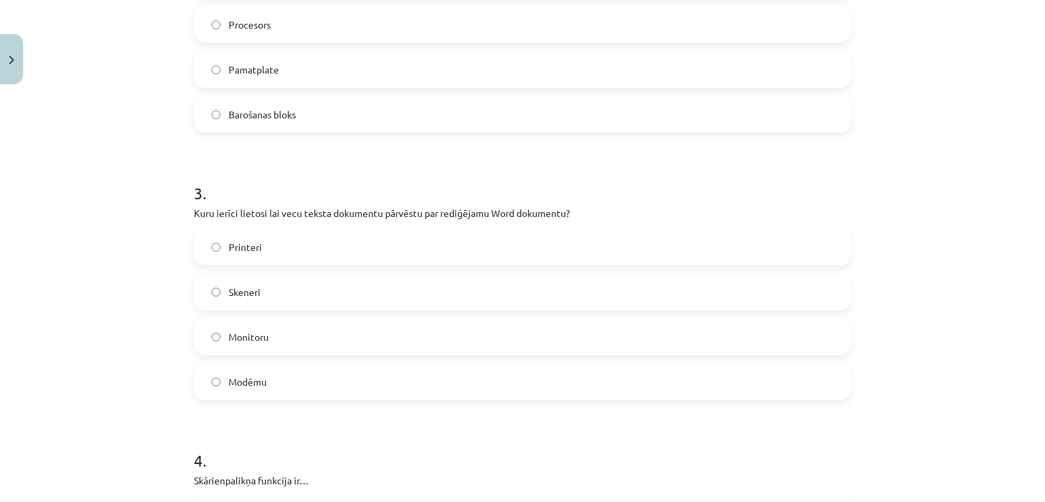
scroll to position [646, 0]
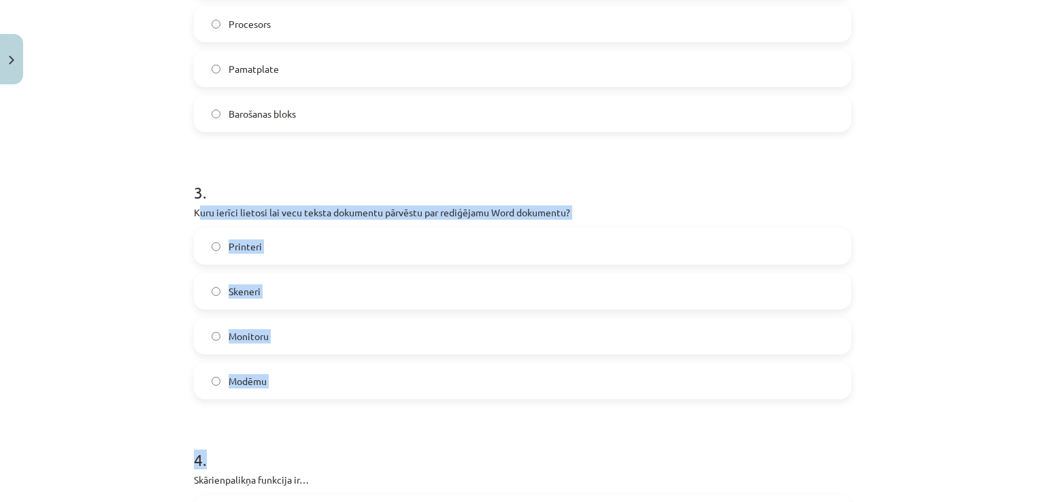
drag, startPoint x: 212, startPoint y: 216, endPoint x: 312, endPoint y: 407, distance: 216.3
click at [314, 413] on form "1 . Kura ir visietilpīgākā atmiņas ierīce? Atmiņas karte (Memory Card) Zibdisks…" at bounding box center [522, 413] width 657 height 1577
click at [147, 307] on div "Mācību tēma: Datorikas - 10. klases 1. ieskaites mācību materiāls #3 2. tēma – …" at bounding box center [522, 251] width 1045 height 502
drag, startPoint x: 185, startPoint y: 213, endPoint x: 280, endPoint y: 373, distance: 186.6
click at [280, 373] on div "6 XP Saņemsi Grūts 1517 pilda Apraksts Uzdevums Palīdzība 1 . Kura ir visietilp…" at bounding box center [522, 384] width 673 height 1881
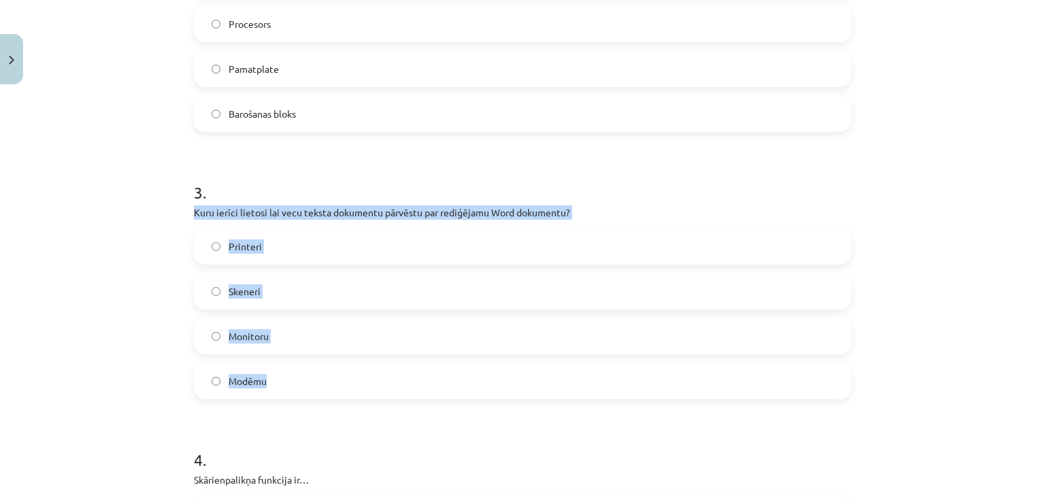
copy div "Kuru ierīci lietosi lai vecu teksta dokumentu pārvēstu par rediģējamu Word doku…"
click at [169, 265] on div "Mācību tēma: Datorikas - 10. klases 1. ieskaites mācību materiāls #3 2. tēma – …" at bounding box center [522, 251] width 1045 height 502
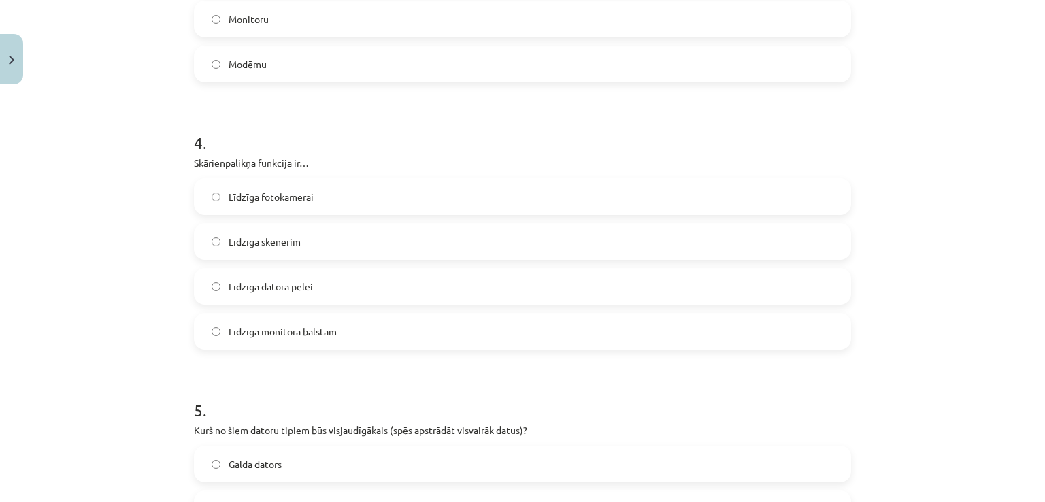
scroll to position [986, 0]
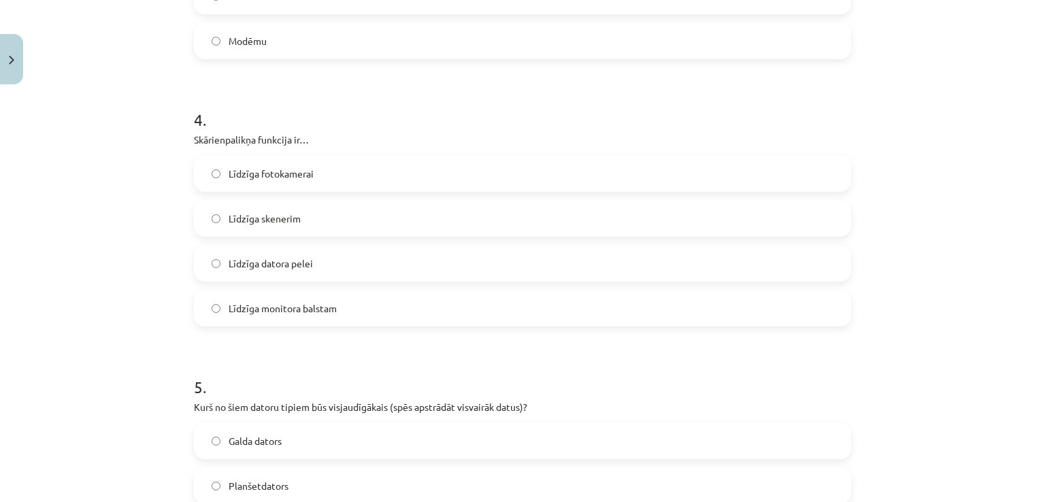
drag, startPoint x: 186, startPoint y: 137, endPoint x: 324, endPoint y: 273, distance: 193.8
click at [348, 305] on div "6 XP Saņemsi Grūts 1517 pilda Apraksts Uzdevums Palīdzība 1 . Kura ir visietilp…" at bounding box center [522, 44] width 673 height 1881
copy div "Skārienpalikņa funkcija ir… Līdzīga fotokamerai Līdzīga skenerim Līdzīga datora…"
click at [124, 241] on div "Mācību tēma: Datorikas - 10. klases 1. ieskaites mācību materiāls #3 2. tēma – …" at bounding box center [522, 251] width 1045 height 502
click at [151, 218] on div "Mācību tēma: Datorikas - 10. klases 1. ieskaites mācību materiāls #3 2. tēma – …" at bounding box center [522, 251] width 1045 height 502
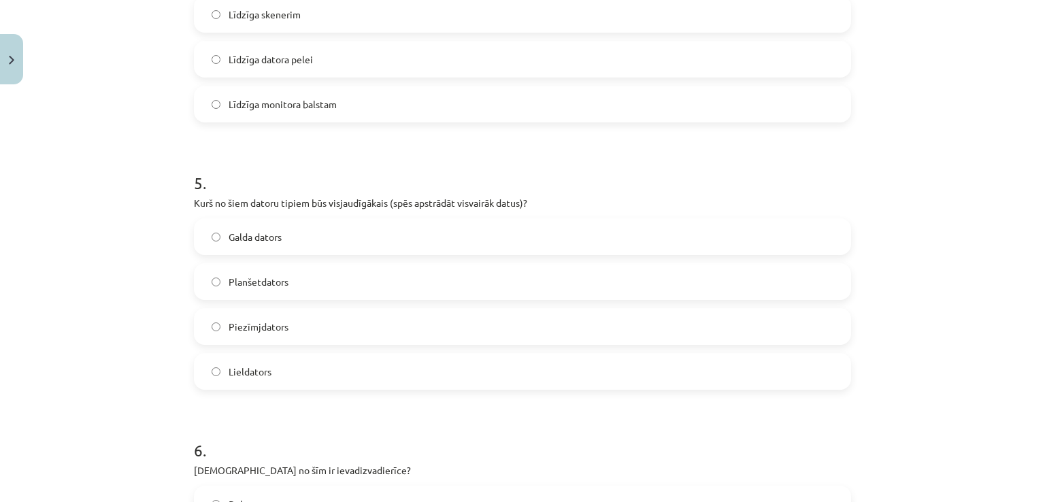
scroll to position [1258, 0]
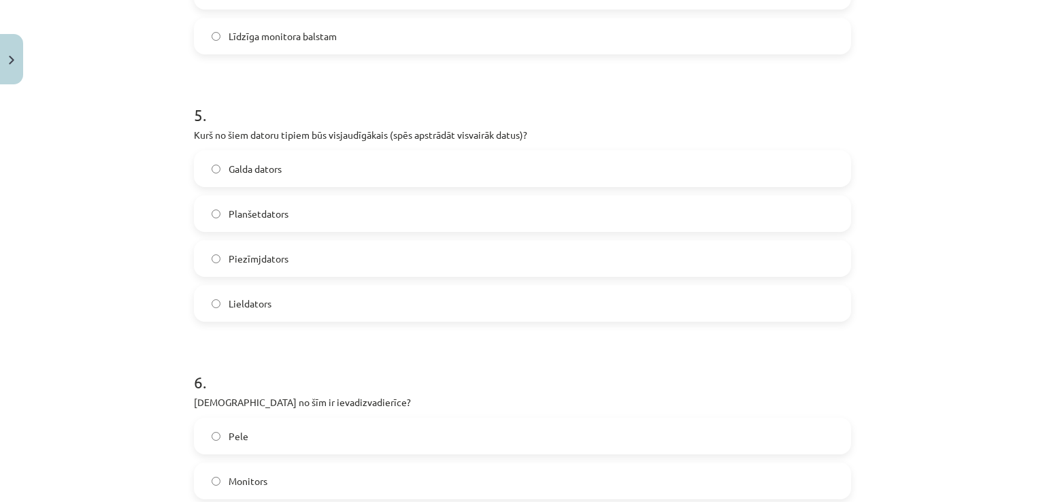
drag, startPoint x: 186, startPoint y: 135, endPoint x: 283, endPoint y: 317, distance: 206.6
copy div "Kurš no šiem datoru tipiem būs visjaudīgākais (spēs apstrādāt visvairāk datus)?…"
click at [139, 257] on div "Mācību tēma: Datorikas - 10. klases 1. ieskaites mācību materiāls #3 2. tēma – …" at bounding box center [522, 251] width 1045 height 502
click at [211, 297] on label "Lieldators" at bounding box center [522, 303] width 654 height 34
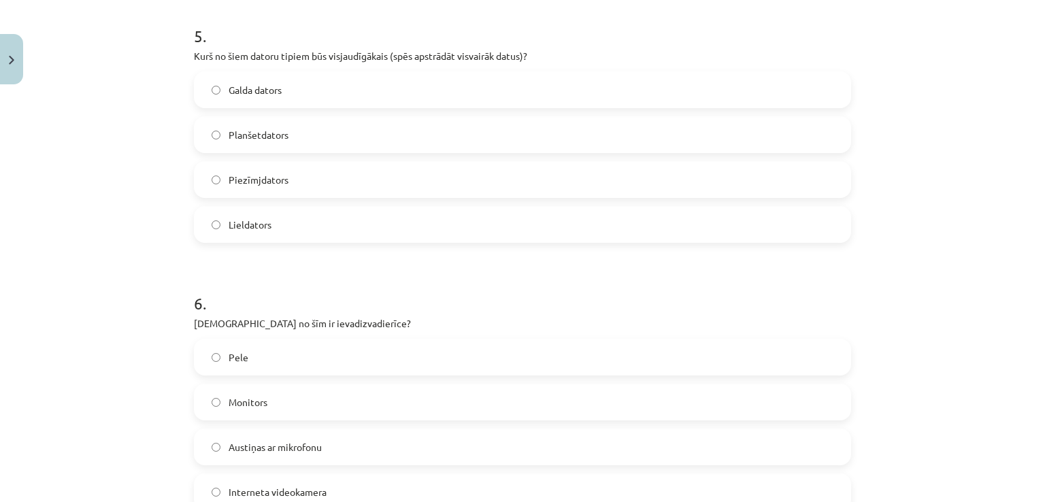
scroll to position [1462, 0]
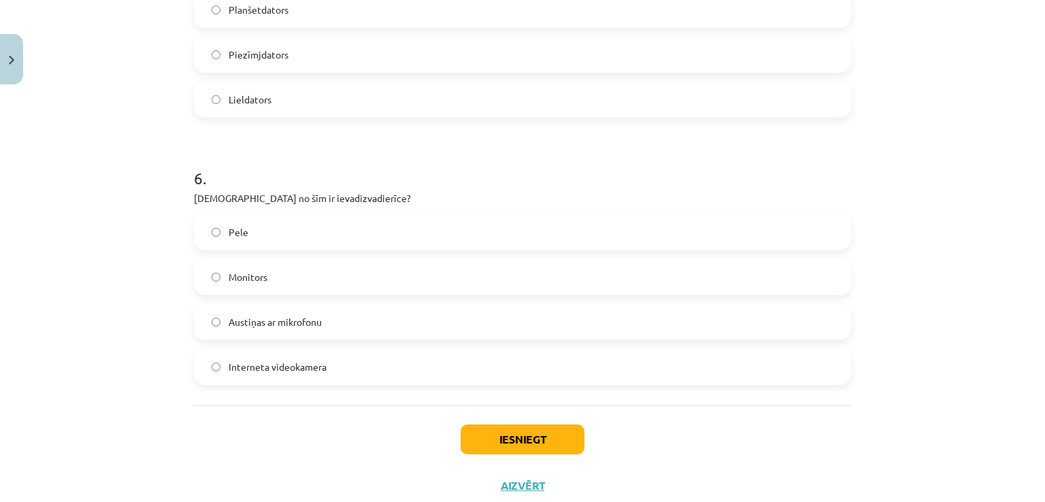
drag, startPoint x: 188, startPoint y: 195, endPoint x: 316, endPoint y: 325, distance: 183.2
copy div "Kura no šīm ir ievadizvadierīce? Pele Monitors Austiņas ar mikrofonu Interneta …"
click at [178, 241] on div "Mācību tēma: Datorikas - 10. klases 1. ieskaites mācību materiāls #3 2. tēma – …" at bounding box center [522, 251] width 1045 height 502
click at [209, 326] on label "Austiņas ar mikrofonu" at bounding box center [522, 322] width 654 height 34
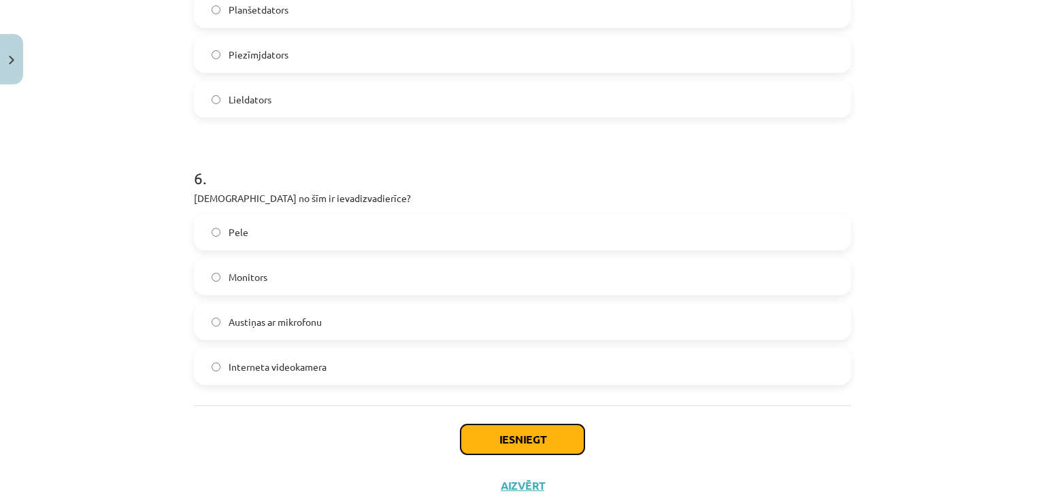
click at [473, 447] on button "Iesniegt" at bounding box center [522, 439] width 124 height 30
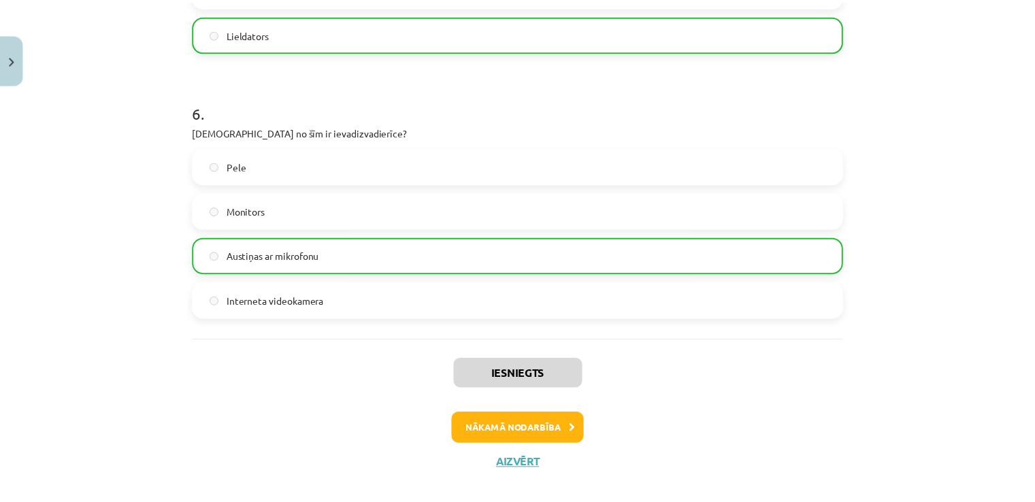
scroll to position [1545, 0]
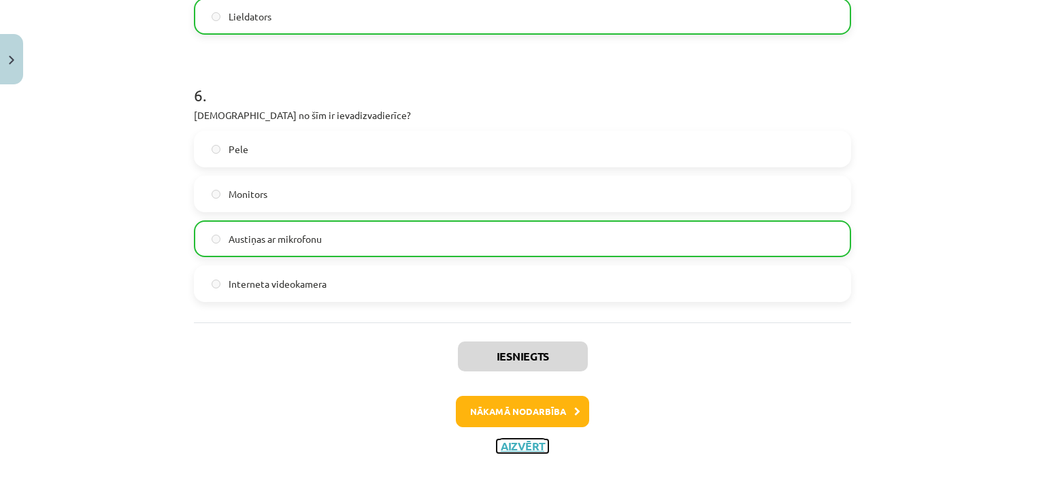
click at [514, 444] on button "Aizvērt" at bounding box center [523, 446] width 52 height 14
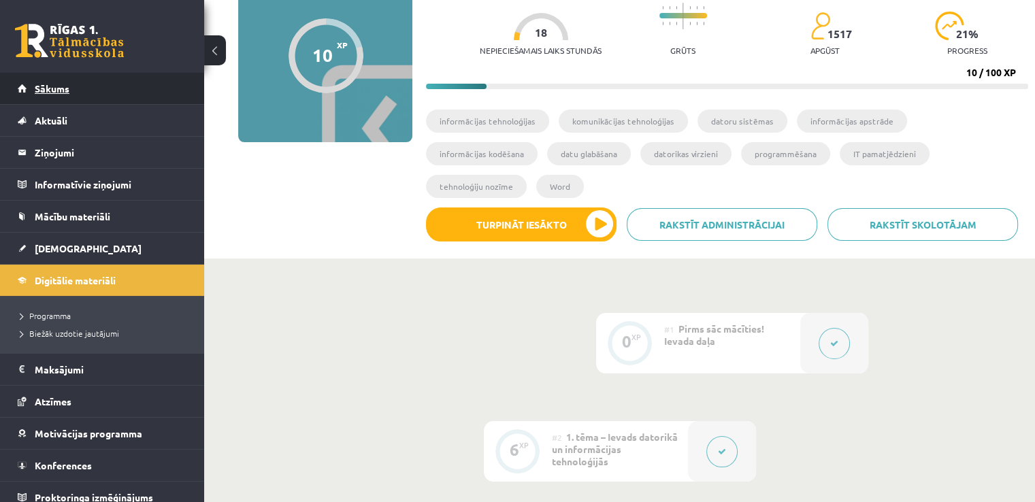
click at [53, 90] on span "Sākums" at bounding box center [52, 88] width 35 height 12
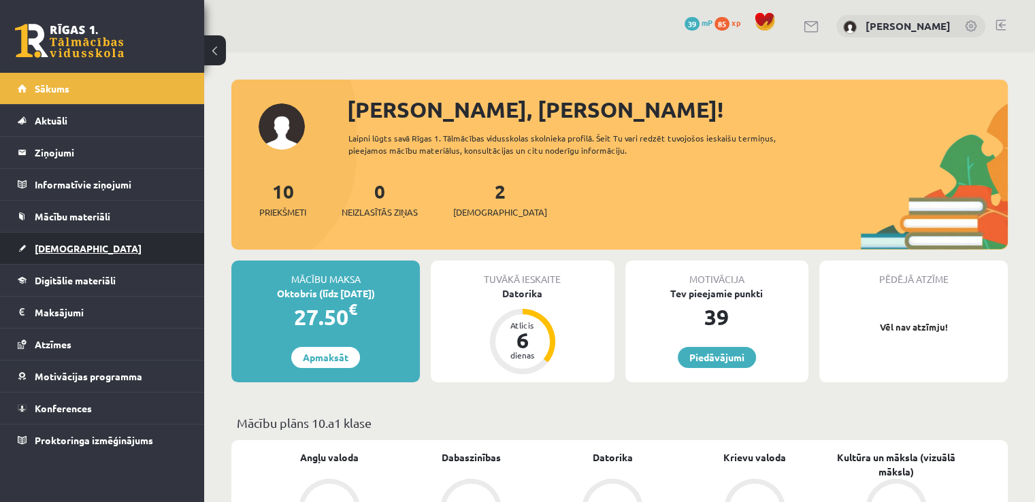
click at [73, 246] on span "[DEMOGRAPHIC_DATA]" at bounding box center [88, 248] width 107 height 12
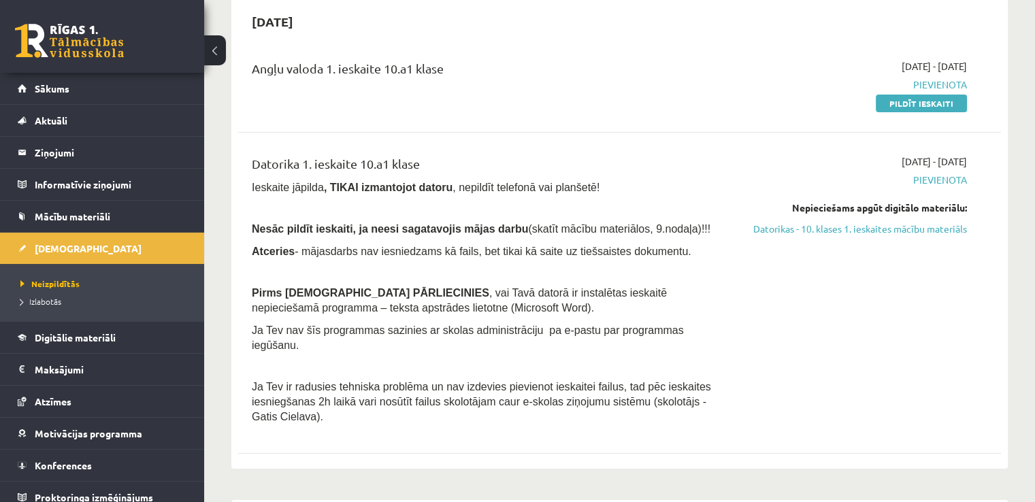
scroll to position [136, 0]
click at [930, 104] on link "Pildīt ieskaiti" at bounding box center [920, 103] width 91 height 18
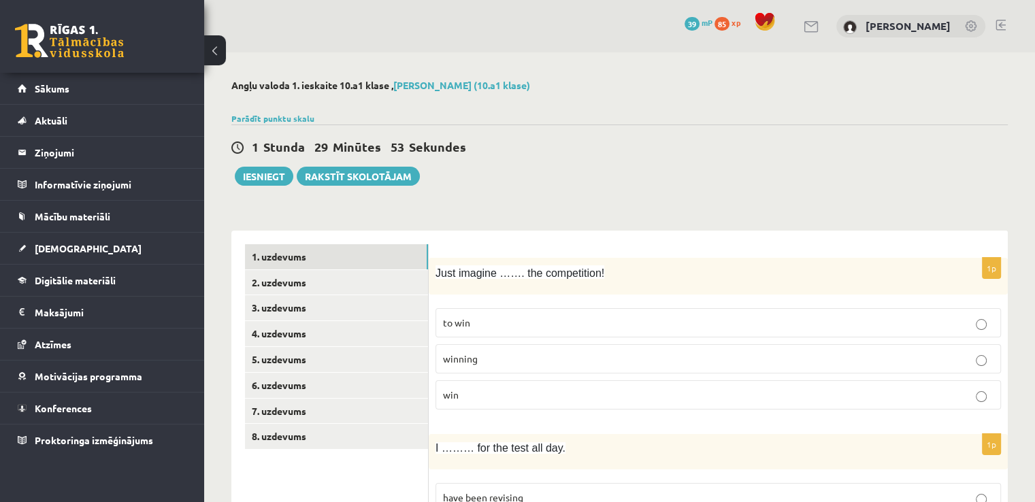
scroll to position [68, 0]
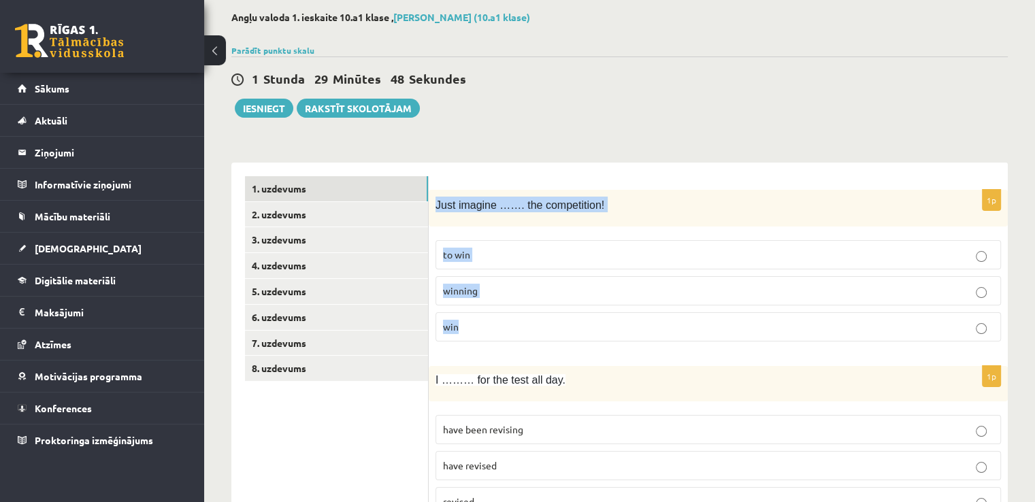
drag, startPoint x: 437, startPoint y: 201, endPoint x: 503, endPoint y: 332, distance: 146.3
click at [503, 332] on div "1p Just imagine ……. the competition! to win winning win" at bounding box center [718, 271] width 579 height 163
copy div "Just imagine ……. the competition! to win winning win"
click at [518, 333] on p "win" at bounding box center [718, 327] width 550 height 14
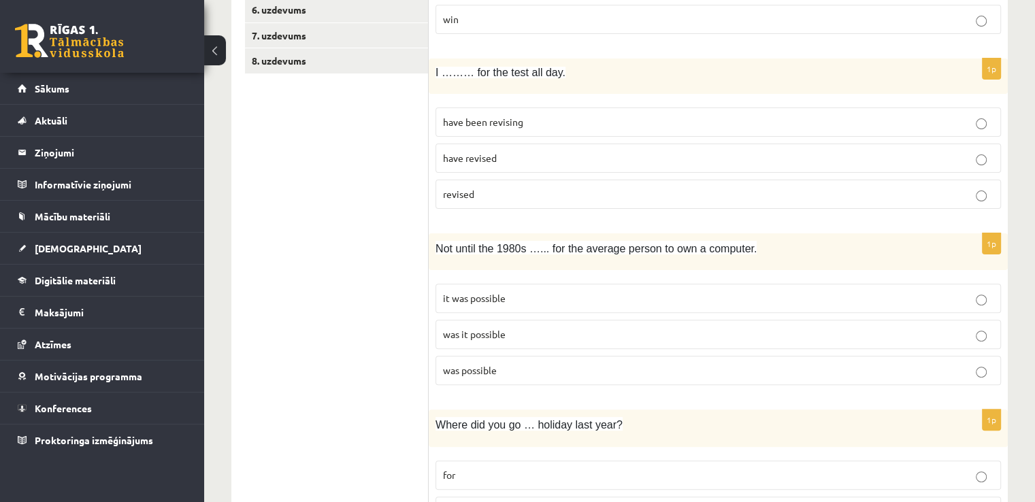
scroll to position [476, 0]
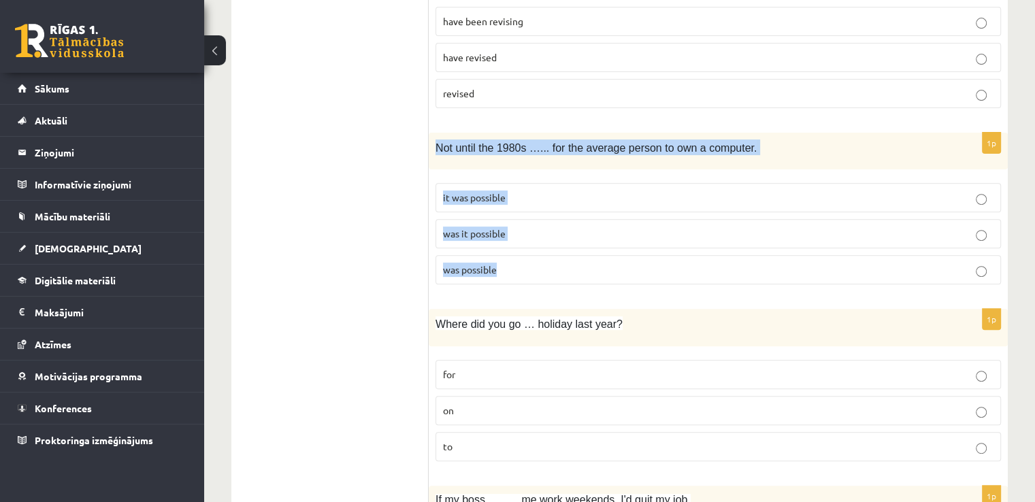
drag, startPoint x: 435, startPoint y: 139, endPoint x: 524, endPoint y: 254, distance: 144.5
click at [524, 254] on div "1p Not until the 1980s …... for the average person to own a computer. it was po…" at bounding box center [718, 214] width 579 height 163
copy div "Not until the 1980s …... for the average person to own a computer. it was possi…"
click at [553, 226] on p "was it possible" at bounding box center [718, 233] width 550 height 14
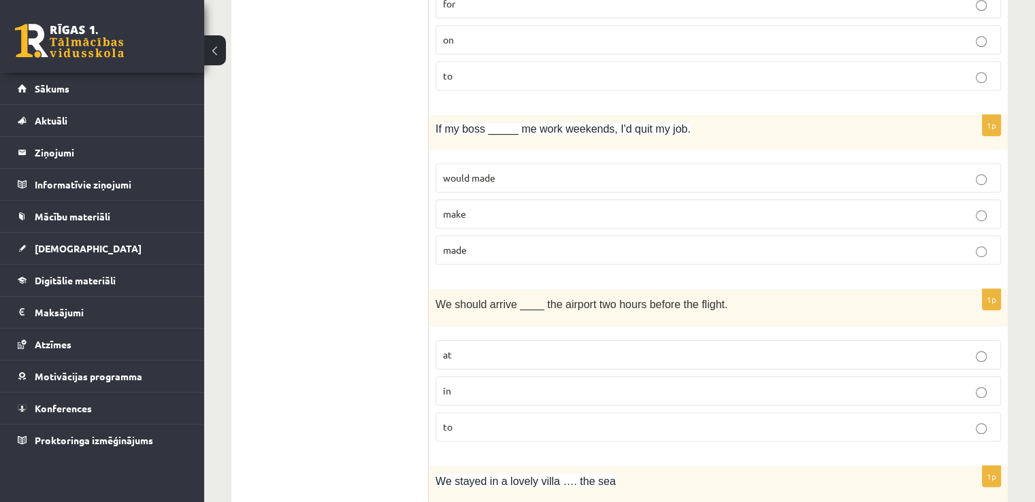
scroll to position [884, 0]
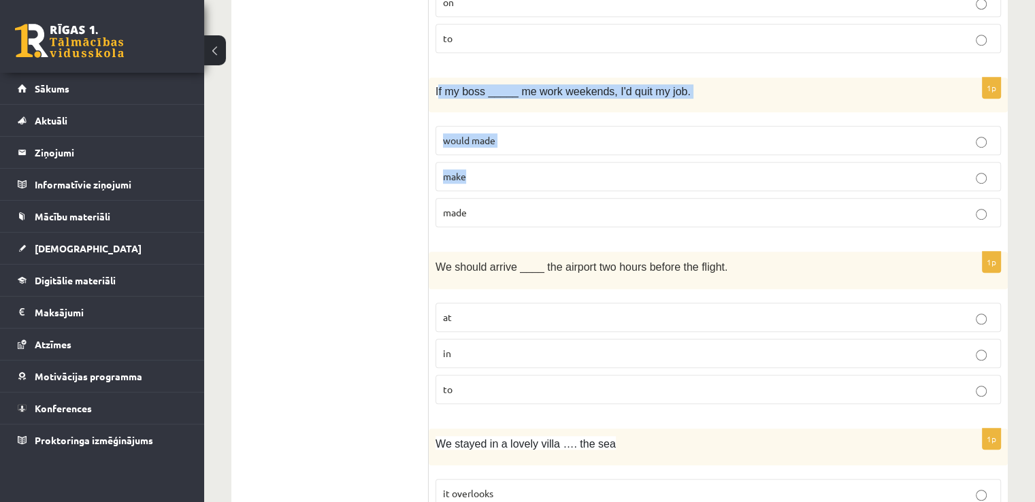
drag, startPoint x: 437, startPoint y: 84, endPoint x: 484, endPoint y: 146, distance: 77.6
click at [486, 150] on div "1p If my boss _____ me work weekends, I'd quit my job. would made make made" at bounding box center [718, 158] width 579 height 161
drag, startPoint x: 432, startPoint y: 80, endPoint x: 505, endPoint y: 213, distance: 151.9
click at [505, 213] on div "1p If my boss _____ me work weekends, I'd quit my job. would made make made" at bounding box center [718, 158] width 579 height 161
copy div "If my boss _____ me work weekends, I'd quit my job. would made make made"
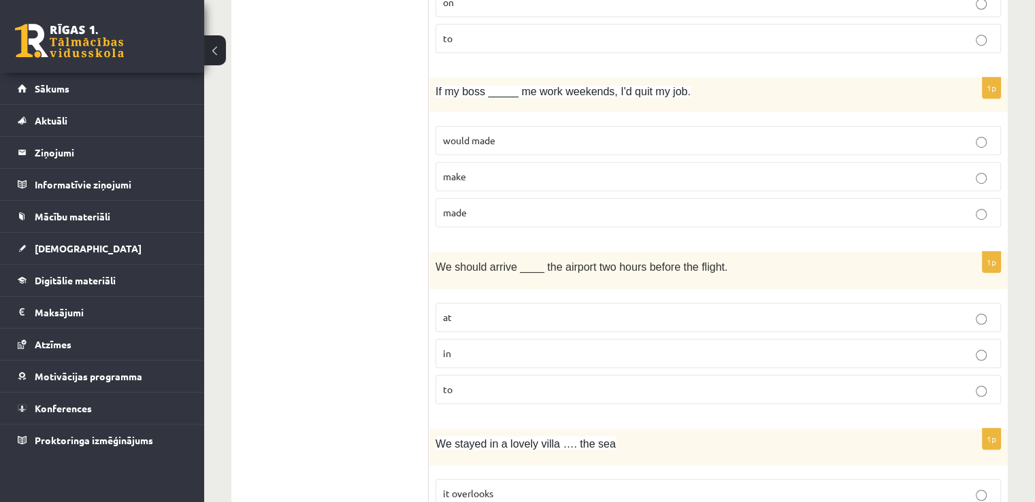
click at [551, 200] on label "made" at bounding box center [717, 212] width 565 height 29
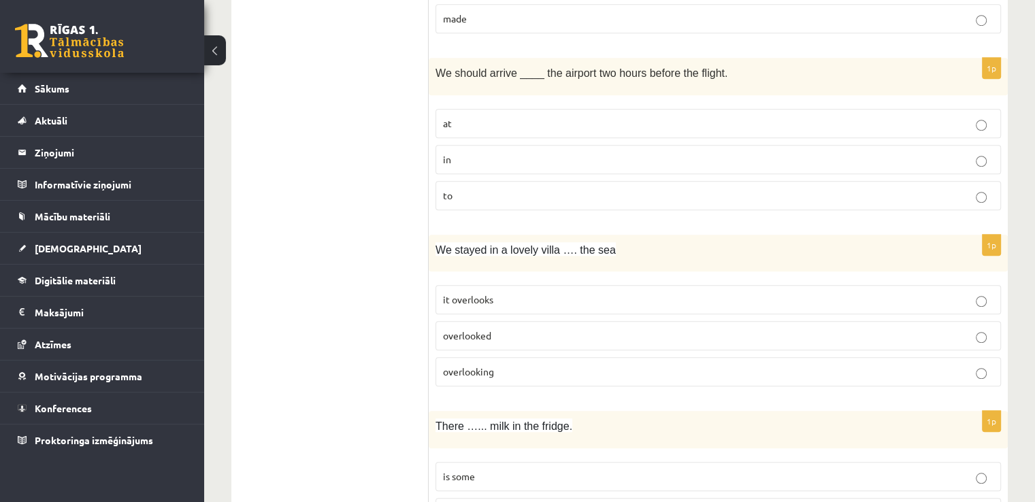
scroll to position [1088, 0]
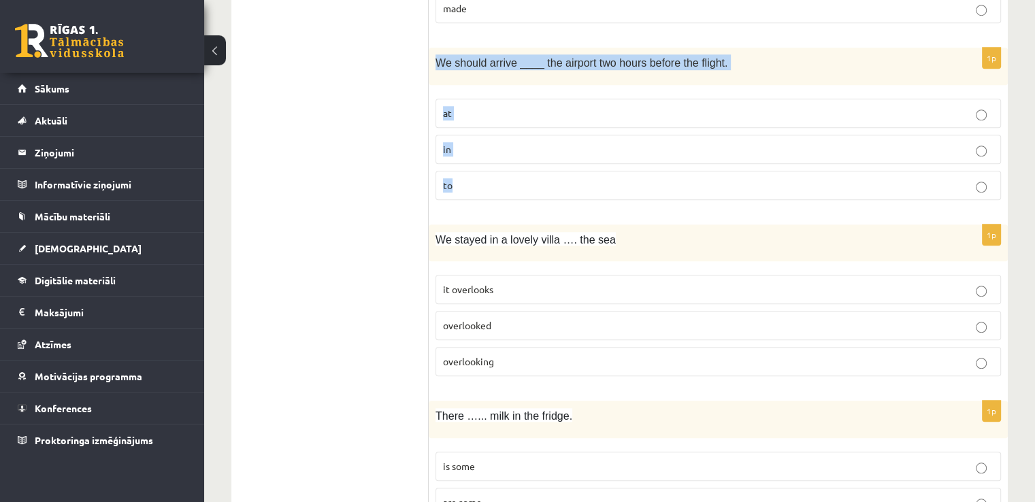
drag, startPoint x: 436, startPoint y: 52, endPoint x: 618, endPoint y: 180, distance: 222.1
click at [618, 180] on div "1p We should arrive ____ the airport two hours before the flight. at in to" at bounding box center [718, 129] width 579 height 163
copy div "We should arrive ____ the airport two hours before the flight. at in to"
click at [463, 116] on label "at" at bounding box center [717, 113] width 565 height 29
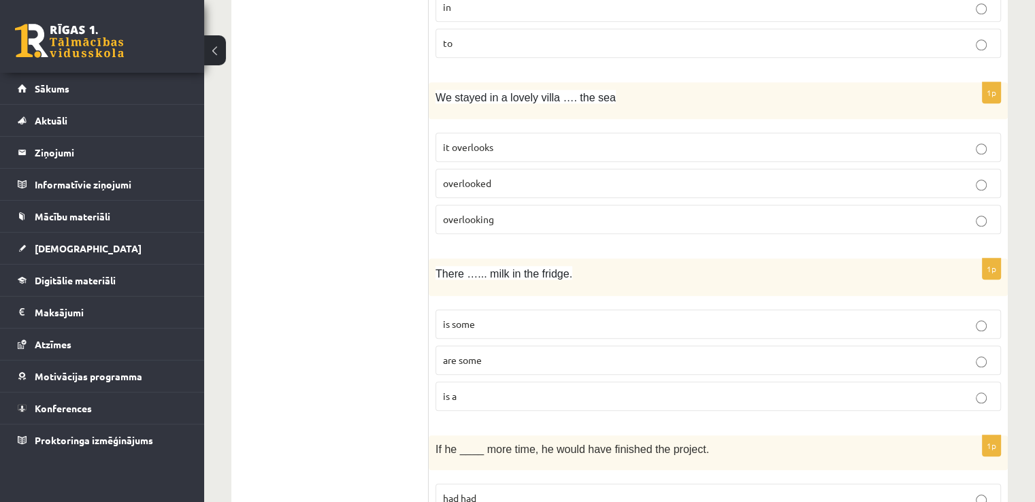
scroll to position [1292, 0]
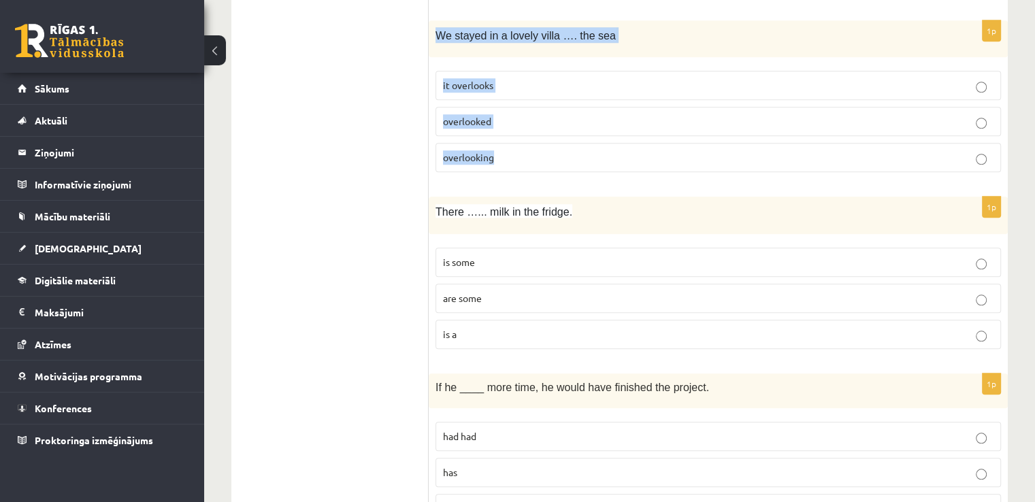
drag, startPoint x: 435, startPoint y: 28, endPoint x: 520, endPoint y: 145, distance: 144.2
click at [520, 145] on div "1p We stayed in a lovely villa …. the sea it overlooks overlooked overlooking" at bounding box center [718, 101] width 579 height 163
copy div "We stayed in a lovely villa …. the sea it overlooks overlooked overlooking"
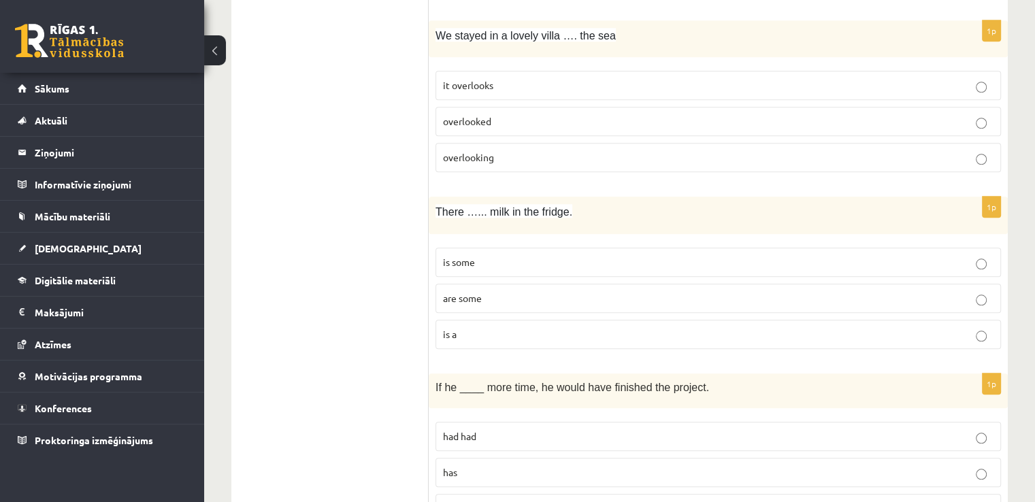
click at [687, 284] on label "are some" at bounding box center [717, 298] width 565 height 29
click at [560, 163] on label "overlooking" at bounding box center [717, 157] width 565 height 29
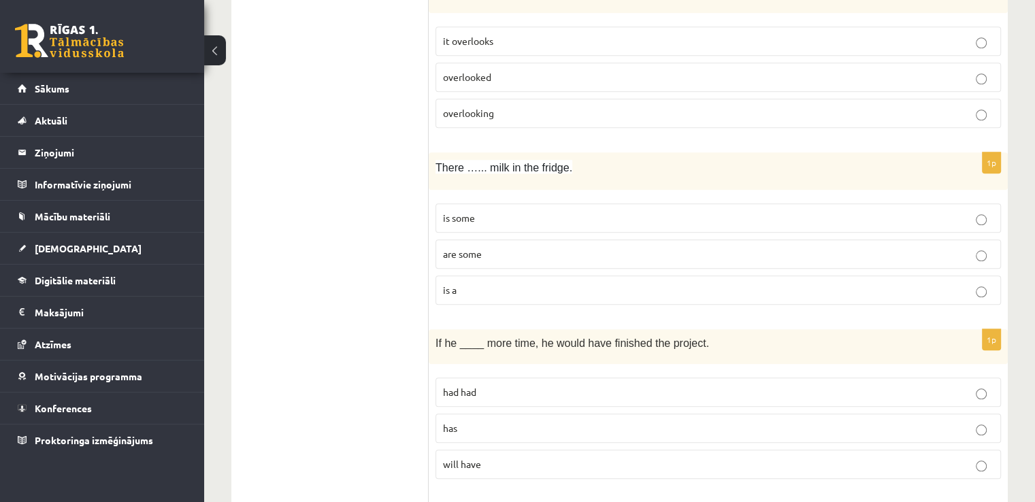
scroll to position [1360, 0]
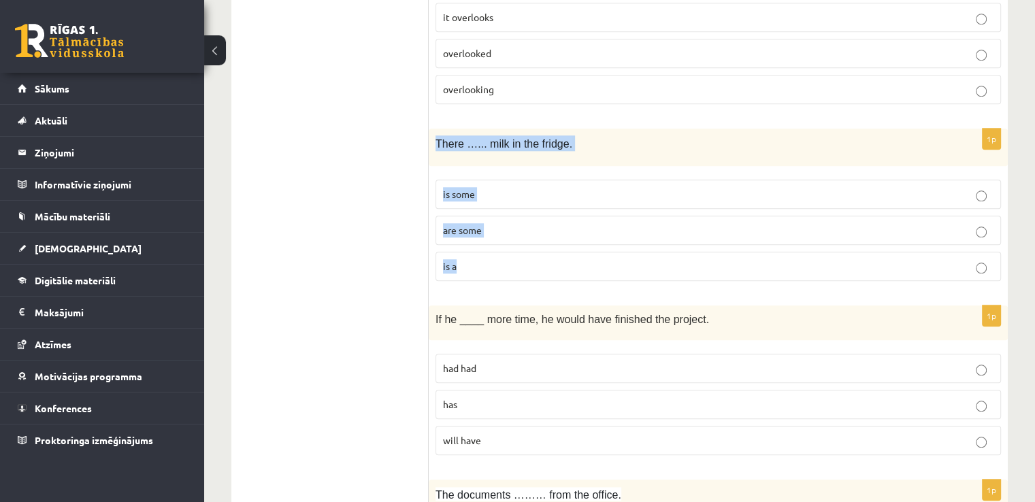
drag, startPoint x: 437, startPoint y: 132, endPoint x: 537, endPoint y: 278, distance: 176.8
click at [537, 278] on div "1p There …... milk in the fridge. is some are some is a" at bounding box center [718, 210] width 579 height 163
copy div "There …... milk in the fridge. is some are some is a"
click at [544, 259] on p "is a" at bounding box center [718, 266] width 550 height 14
click at [516, 190] on p "is some" at bounding box center [718, 194] width 550 height 14
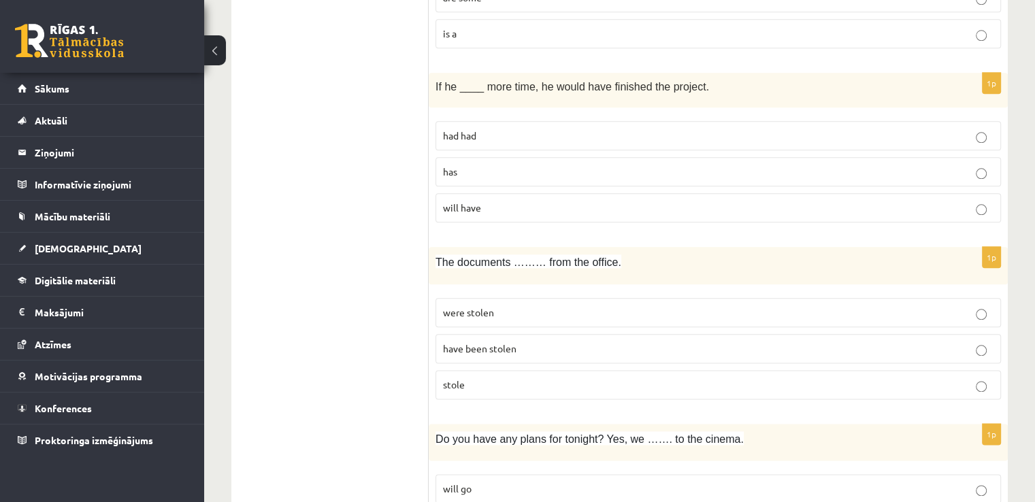
scroll to position [1564, 0]
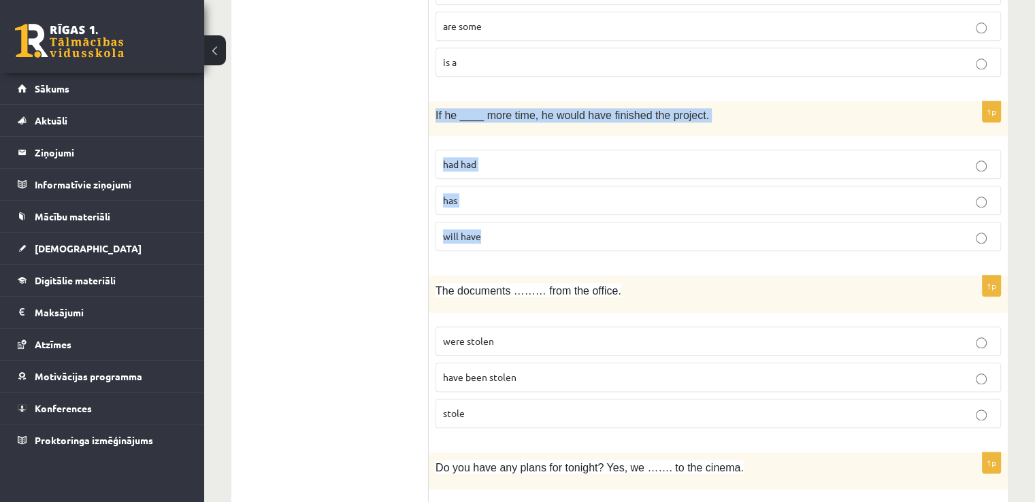
drag, startPoint x: 435, startPoint y: 101, endPoint x: 528, endPoint y: 235, distance: 162.8
click at [528, 235] on div "1p If he ____ more time, he would have finished the project. had had has will h…" at bounding box center [718, 181] width 579 height 161
copy div "If he ____ more time, he would have finished the project. had had has will have"
click at [550, 157] on p "had had" at bounding box center [718, 164] width 550 height 14
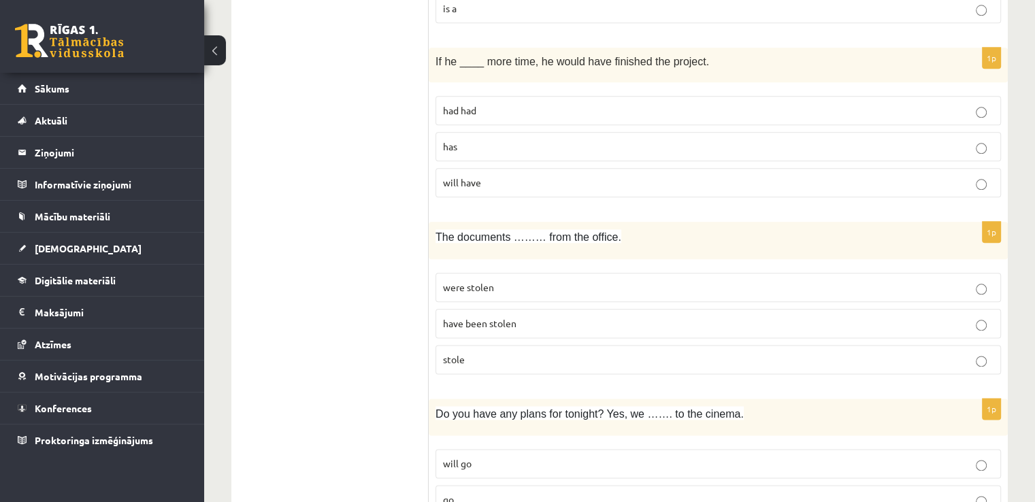
scroll to position [1700, 0]
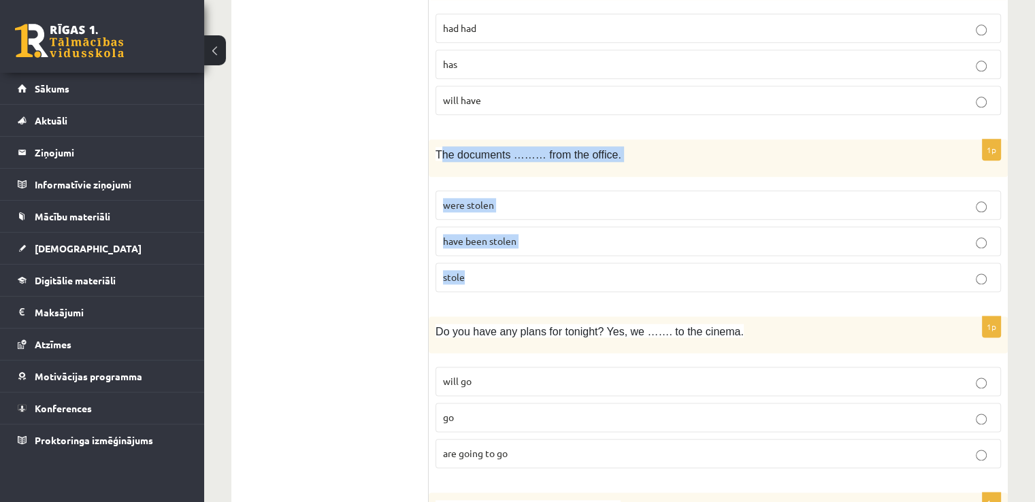
drag, startPoint x: 439, startPoint y: 139, endPoint x: 537, endPoint y: 271, distance: 164.9
click at [537, 275] on div "1p The documents ……… from the office. were stolen have been stolen stole" at bounding box center [718, 220] width 579 height 163
click at [525, 215] on fieldset "were stolen have been stolen stole" at bounding box center [717, 240] width 565 height 112
drag, startPoint x: 434, startPoint y: 145, endPoint x: 550, endPoint y: 289, distance: 185.3
click at [550, 293] on form "1p Just imagine ……. the competition! to win winning win 1p I ……… for the test a…" at bounding box center [718, 308] width 552 height 3529
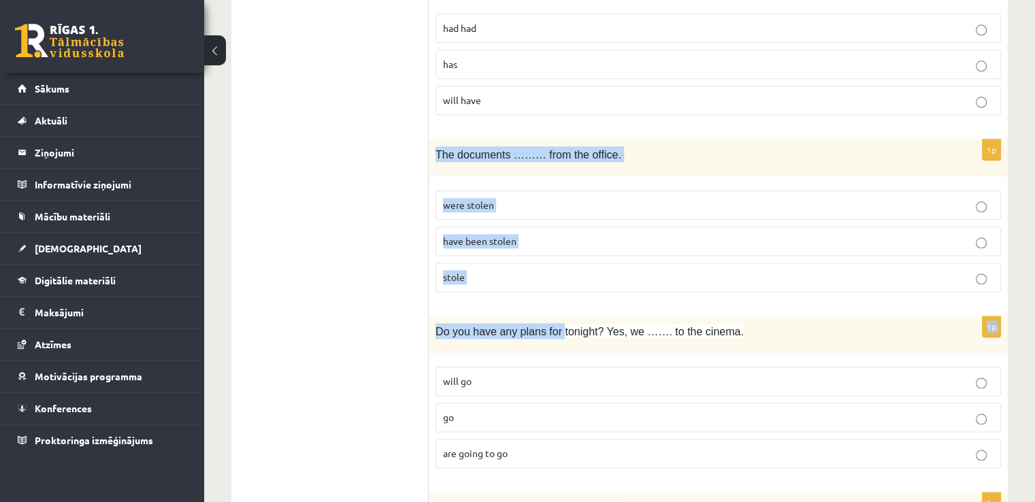
click at [563, 263] on label "stole" at bounding box center [717, 277] width 565 height 29
drag, startPoint x: 437, startPoint y: 139, endPoint x: 534, endPoint y: 273, distance: 165.2
click at [534, 273] on div "1p The documents ……… from the office. were stolen have been stolen stole" at bounding box center [718, 220] width 579 height 163
copy div "The documents ……… from the office. were stolen have been stolen stole"
click at [570, 234] on p "have been stolen" at bounding box center [718, 241] width 550 height 14
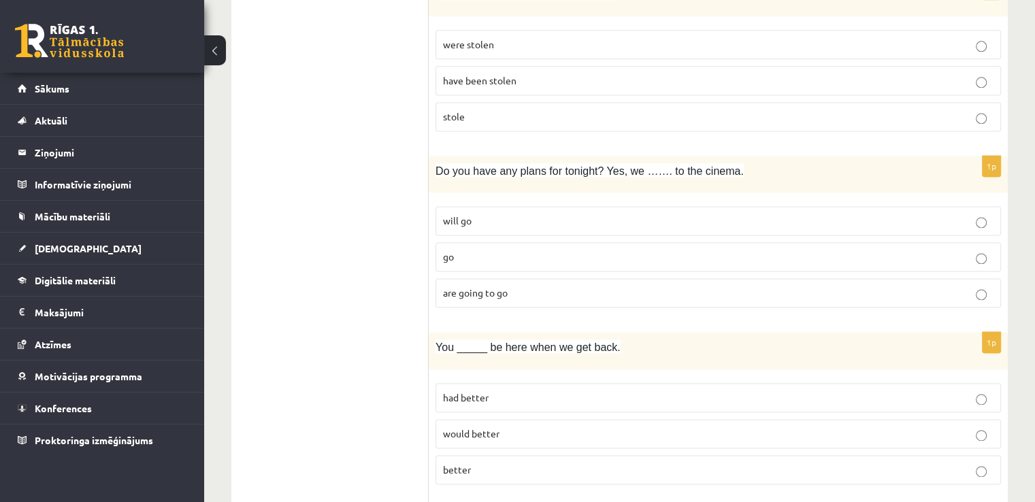
scroll to position [1904, 0]
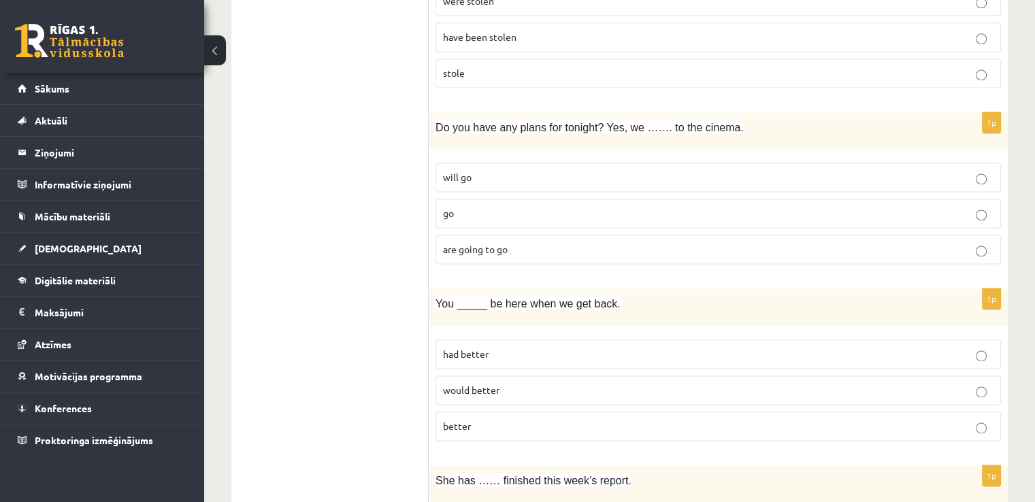
click at [516, 170] on p "will go" at bounding box center [718, 177] width 550 height 14
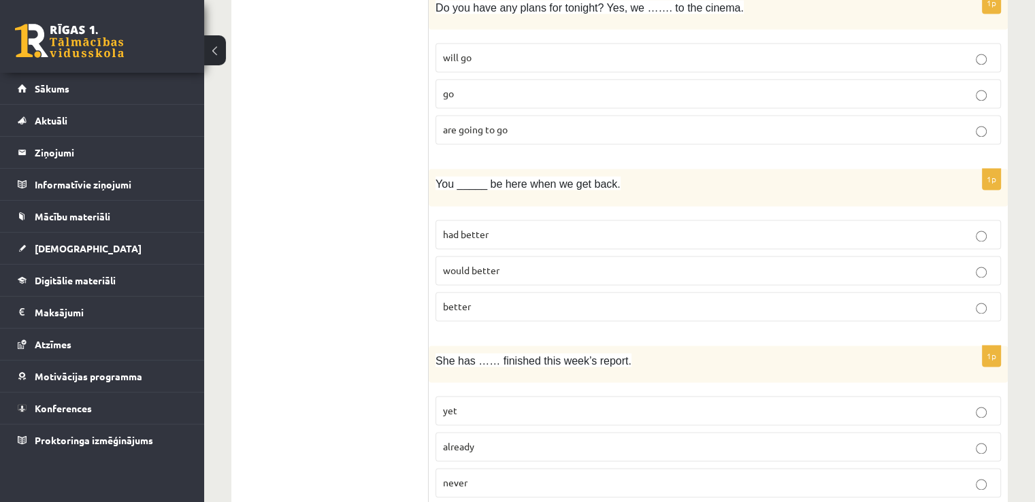
scroll to position [2041, 0]
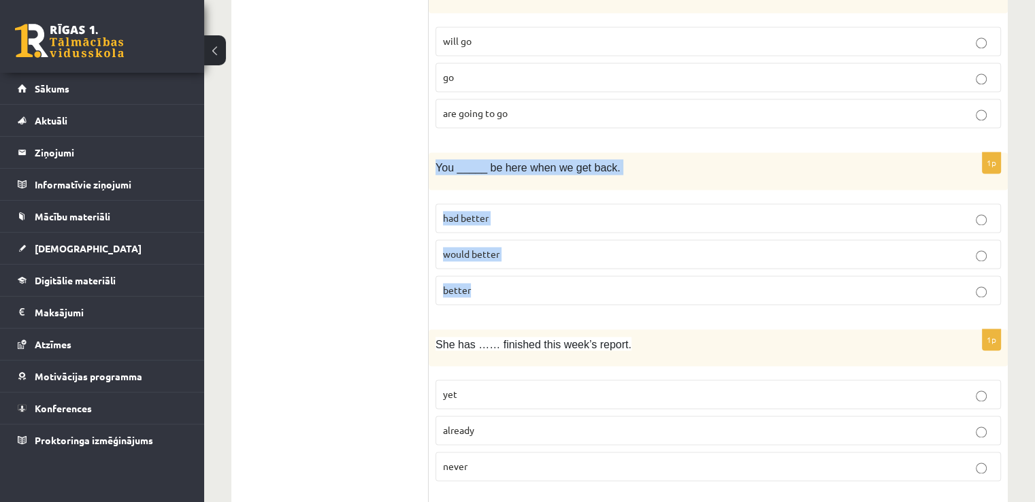
drag, startPoint x: 437, startPoint y: 150, endPoint x: 571, endPoint y: 297, distance: 198.9
click at [571, 297] on div "1p You _____ be here when we get back. had better would better better" at bounding box center [718, 233] width 579 height 163
copy div "You _____ be here when we get back. had better would better better"
click at [528, 212] on p "had better" at bounding box center [718, 218] width 550 height 14
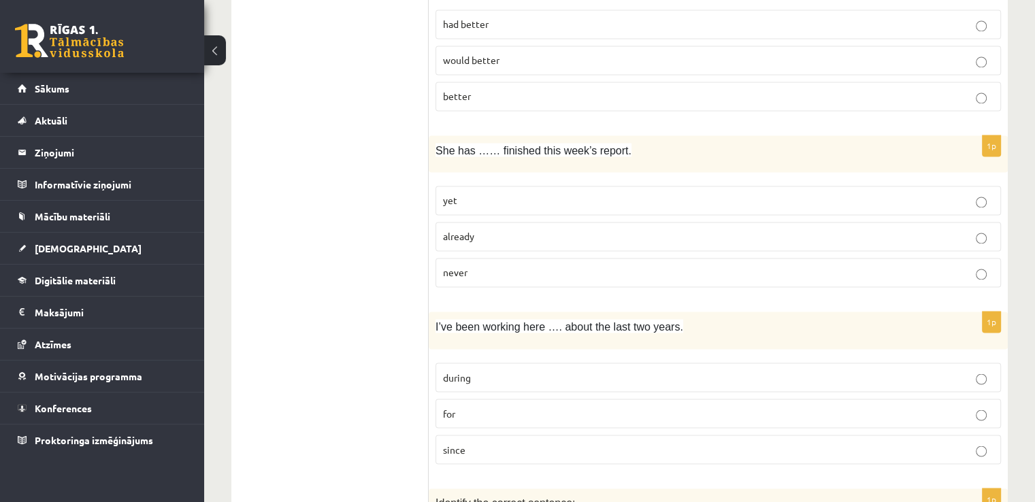
scroll to position [2245, 0]
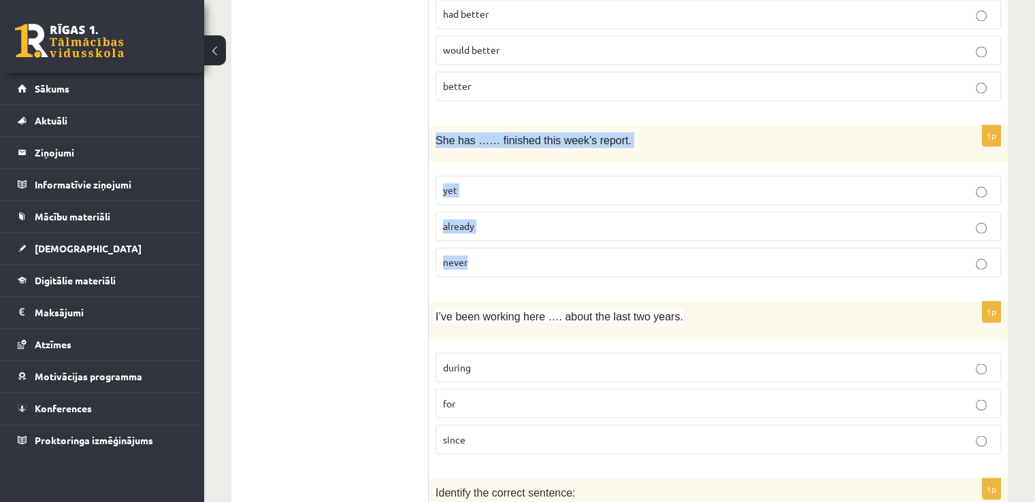
drag, startPoint x: 437, startPoint y: 124, endPoint x: 535, endPoint y: 243, distance: 154.1
click at [535, 243] on div "1p She has …… finished this week’s report. yet already never" at bounding box center [718, 206] width 579 height 163
copy div "She has …… finished this week’s report. yet already never"
click at [486, 222] on label "already" at bounding box center [717, 226] width 565 height 29
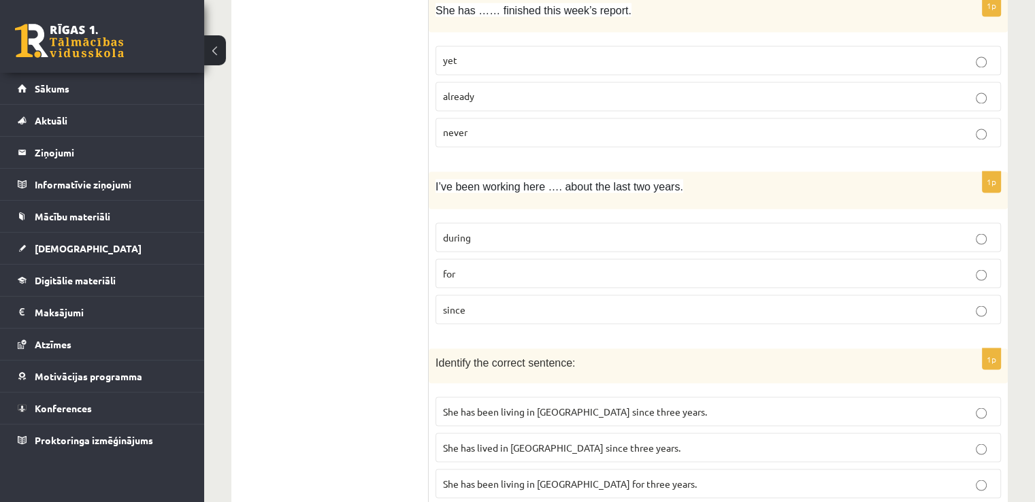
scroll to position [2381, 0]
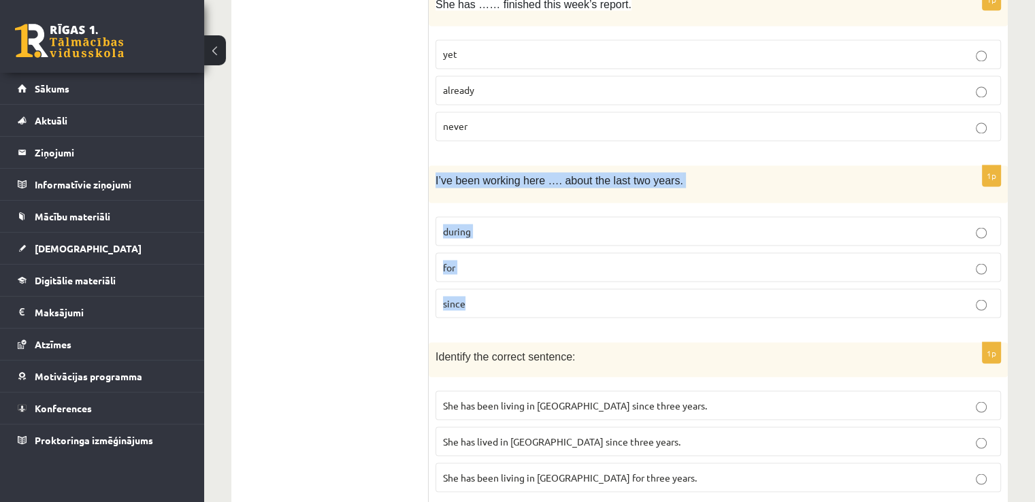
drag, startPoint x: 432, startPoint y: 165, endPoint x: 520, endPoint y: 292, distance: 154.5
click at [518, 307] on div "1p I’ve been working here …. about the last two years. during for since" at bounding box center [718, 246] width 579 height 163
drag, startPoint x: 389, startPoint y: 300, endPoint x: 452, endPoint y: 282, distance: 65.0
click at [503, 260] on p "for" at bounding box center [718, 267] width 550 height 14
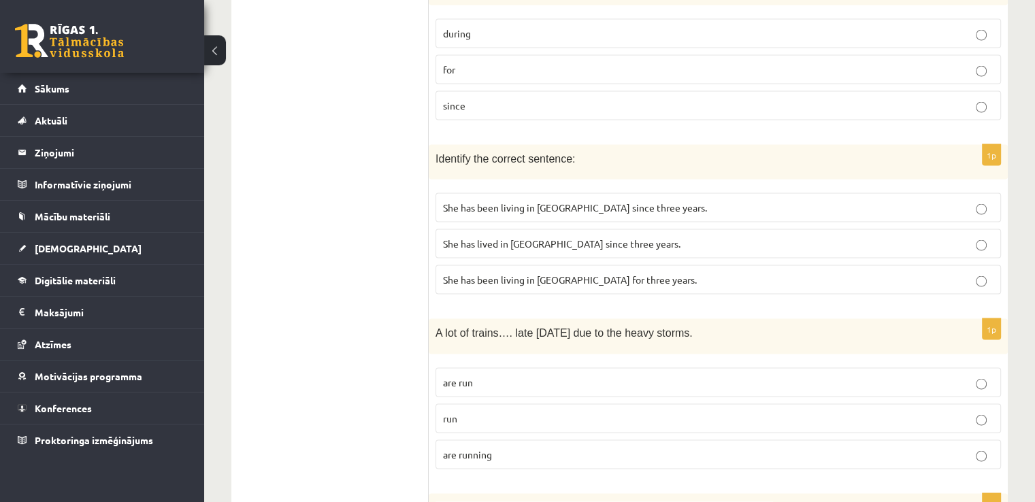
scroll to position [2585, 0]
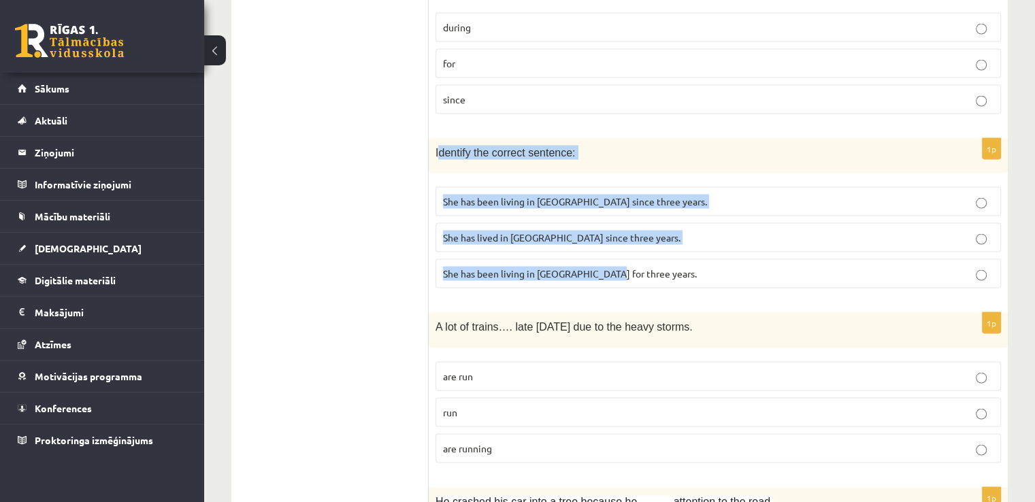
drag, startPoint x: 437, startPoint y: 138, endPoint x: 601, endPoint y: 273, distance: 213.1
click at [601, 273] on div "1p Identify the correct sentence: She has been living in Paris since three year…" at bounding box center [718, 218] width 579 height 161
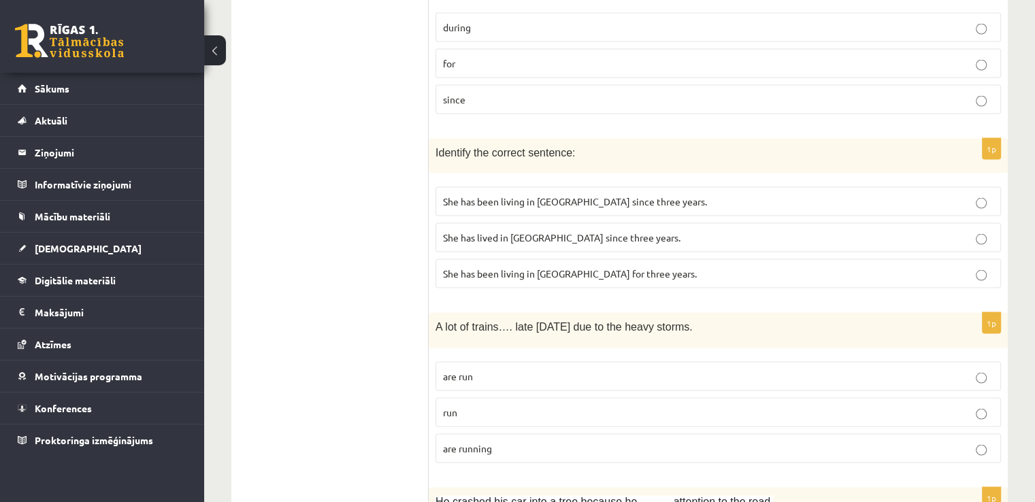
click at [669, 266] on p "She has been living in Paris for three years." at bounding box center [718, 273] width 550 height 14
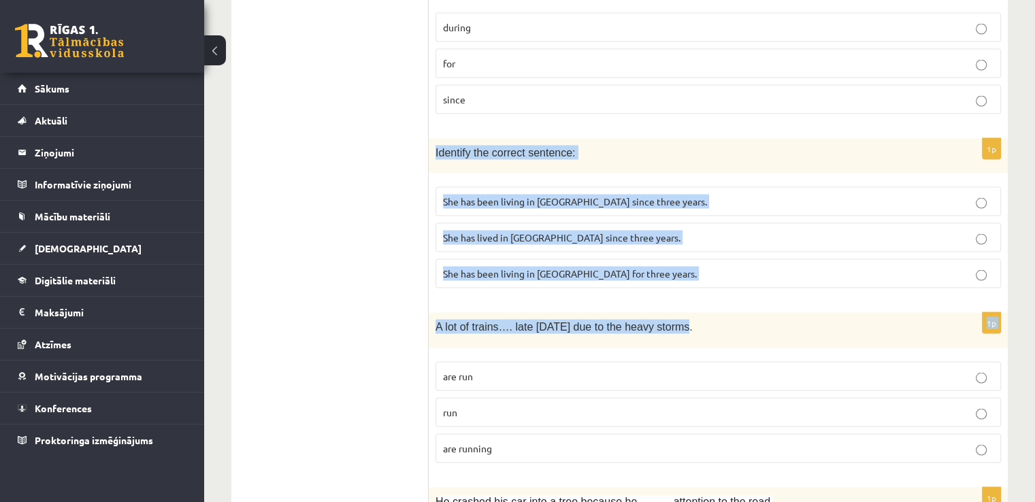
drag, startPoint x: 435, startPoint y: 134, endPoint x: 671, endPoint y: 316, distance: 297.8
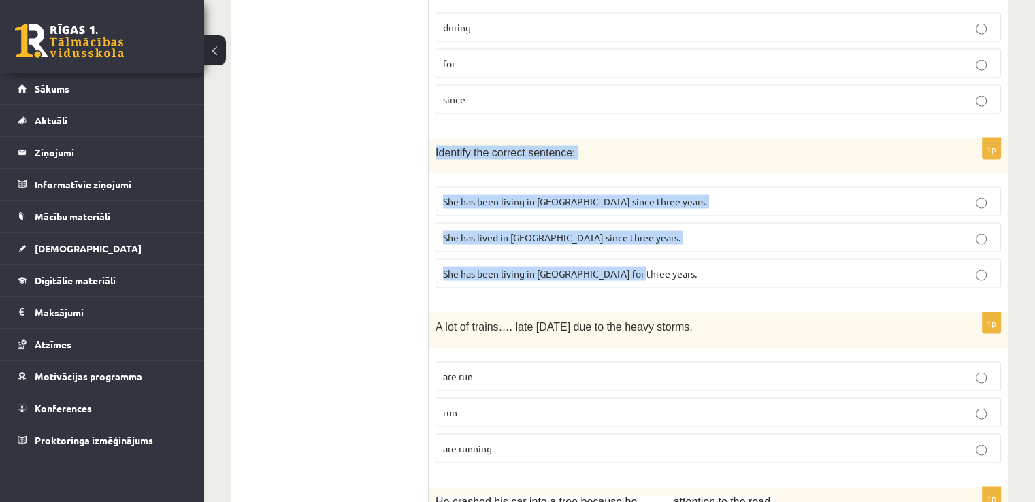
drag, startPoint x: 436, startPoint y: 139, endPoint x: 643, endPoint y: 261, distance: 240.0
click at [645, 271] on div "1p Identify the correct sentence: She has been living in Paris since three year…" at bounding box center [718, 218] width 579 height 161
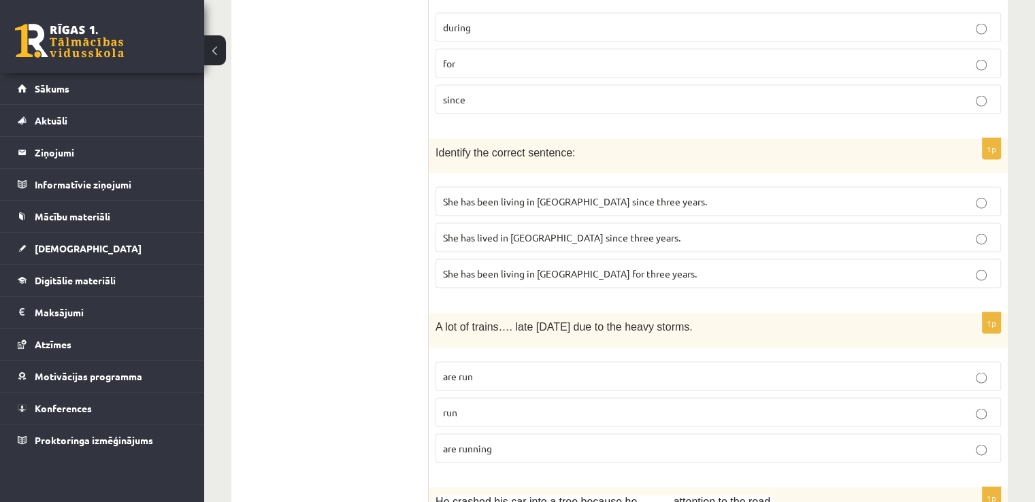
click at [514, 195] on p "She has been living in Paris since three years." at bounding box center [718, 201] width 550 height 14
click at [451, 195] on span "She has been living in Paris since three years." at bounding box center [575, 201] width 264 height 12
click at [511, 267] on span "She has been living in Paris for three years." at bounding box center [570, 273] width 254 height 12
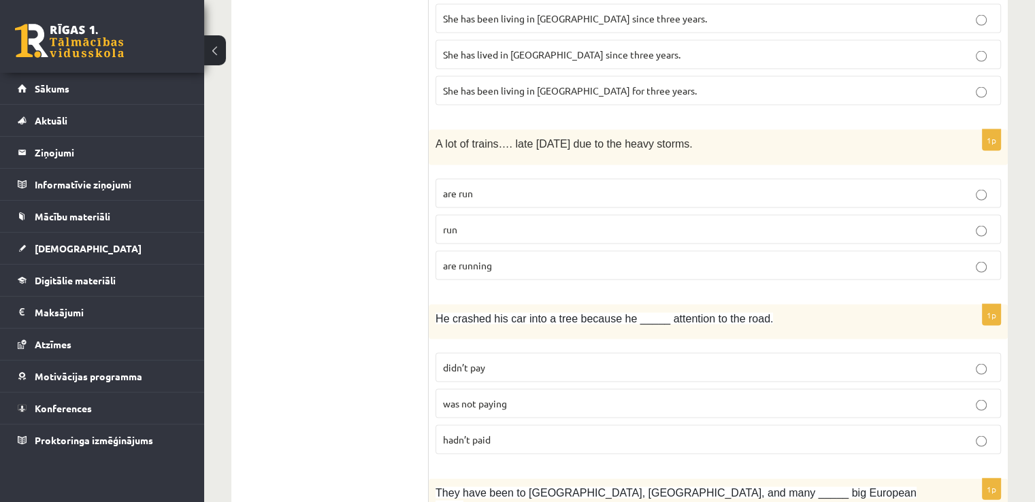
scroll to position [2789, 0]
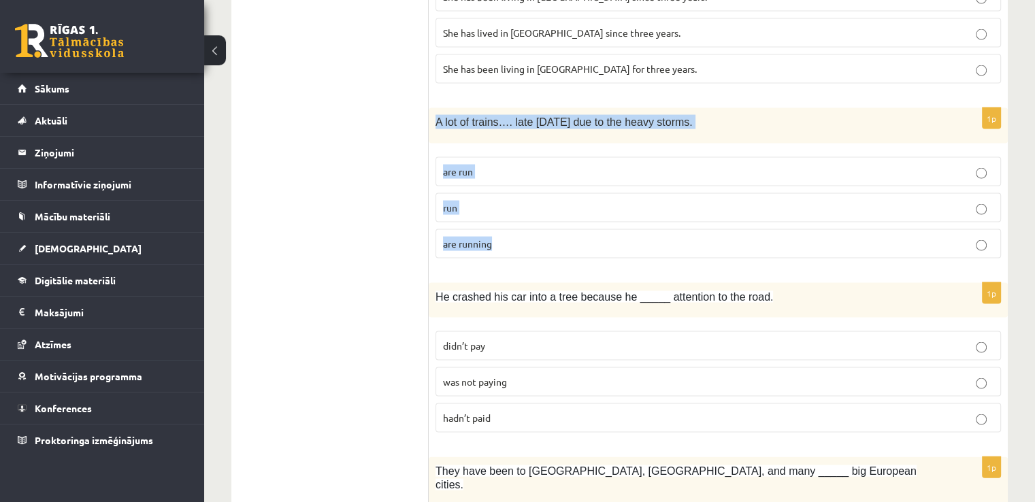
drag, startPoint x: 433, startPoint y: 104, endPoint x: 546, endPoint y: 239, distance: 176.7
click at [546, 241] on div "1p A lot of trains…. late today due to the heavy storms. are run run are running" at bounding box center [718, 188] width 579 height 161
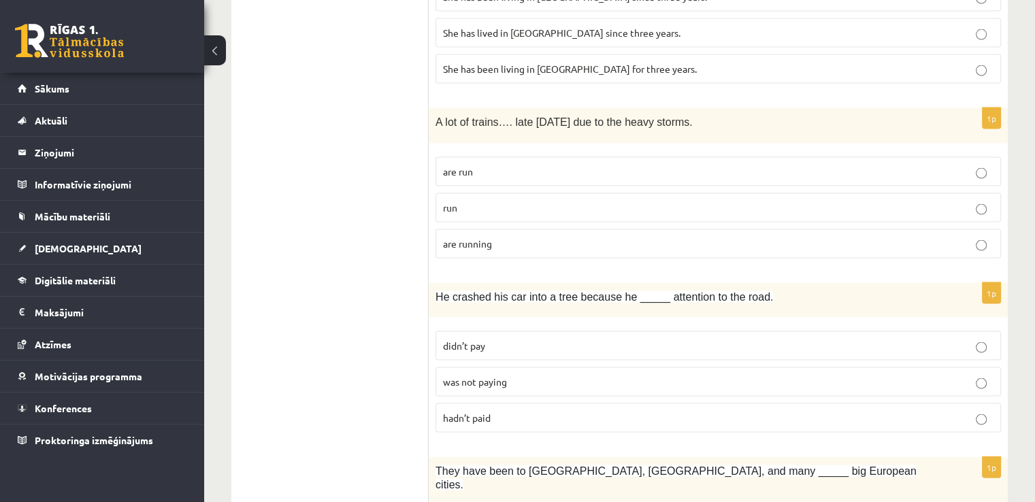
click at [487, 237] on span "are running" at bounding box center [467, 243] width 49 height 12
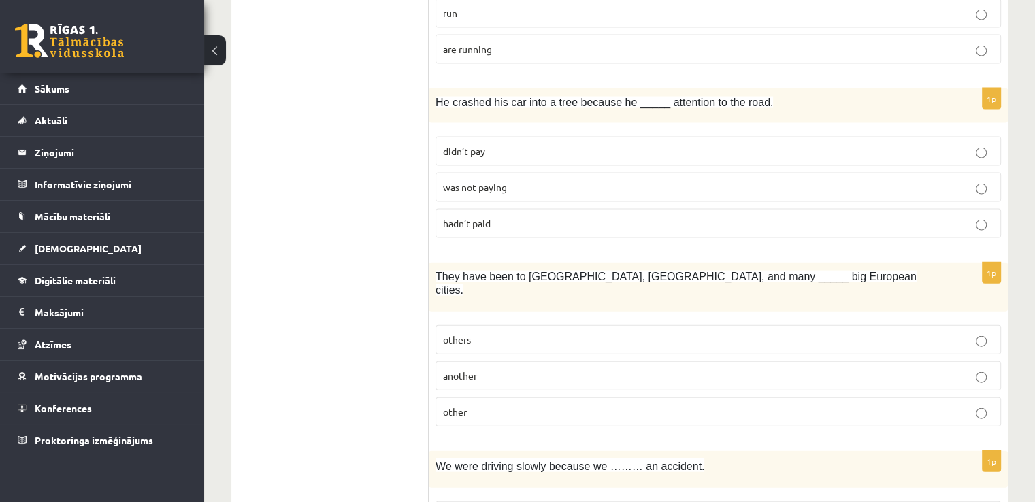
scroll to position [2993, 0]
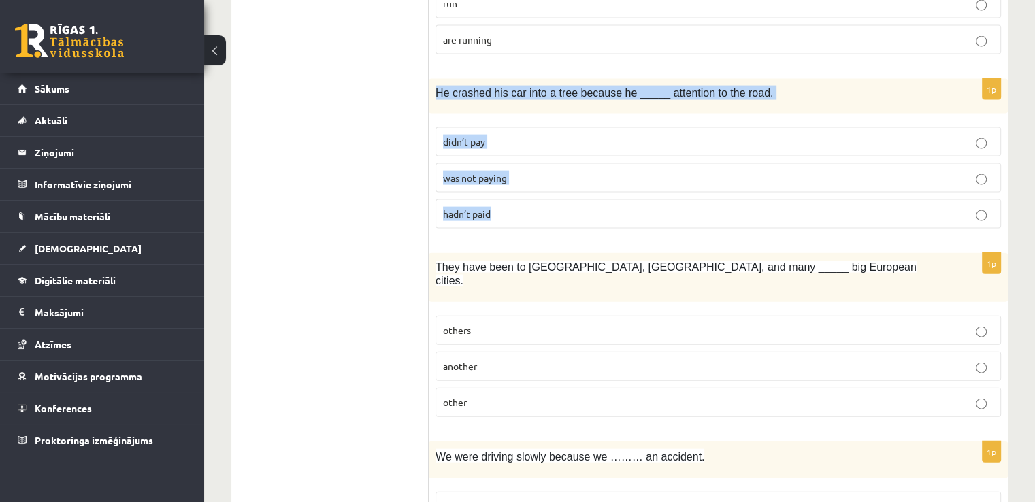
drag, startPoint x: 438, startPoint y: 75, endPoint x: 588, endPoint y: 205, distance: 198.2
click at [588, 205] on div "1p He crashed his car into a tree because he _____ attention to the road. didn’…" at bounding box center [718, 159] width 579 height 161
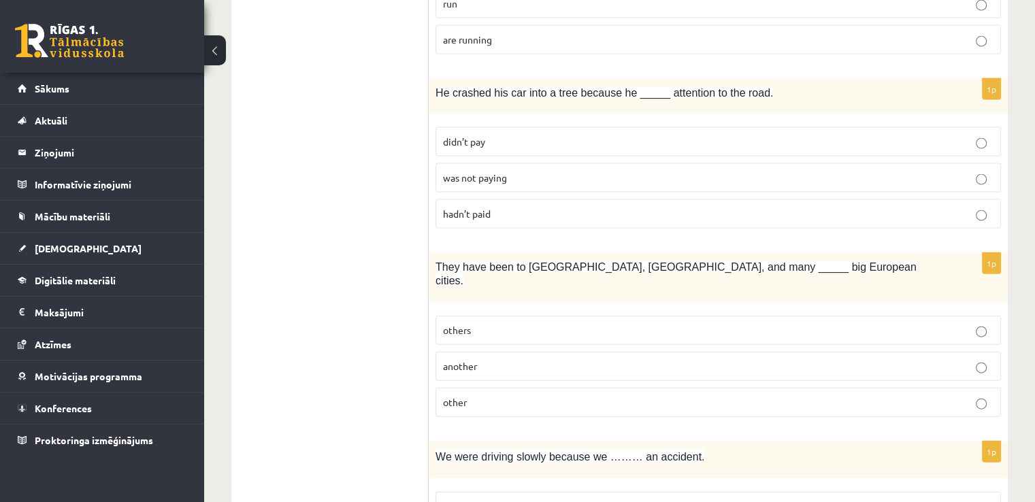
click at [539, 171] on p "was not paying" at bounding box center [718, 178] width 550 height 14
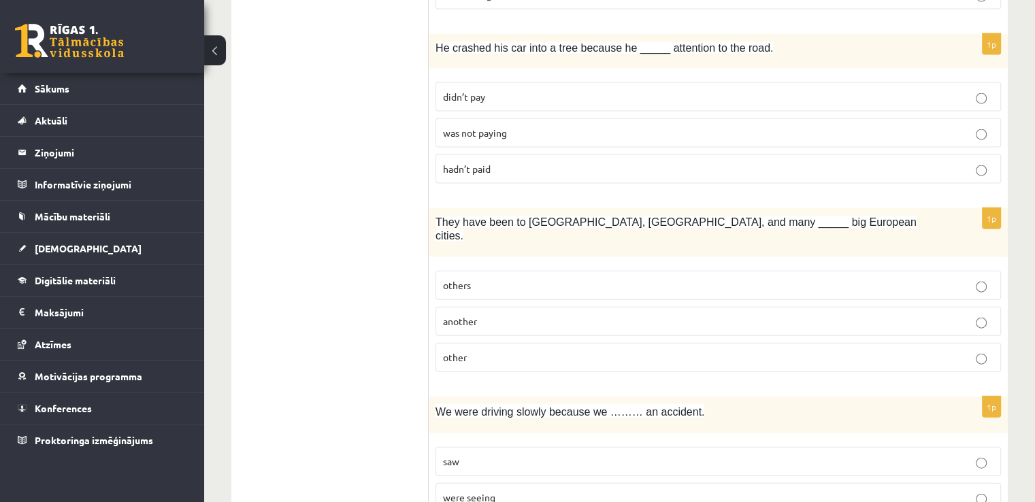
scroll to position [3061, 0]
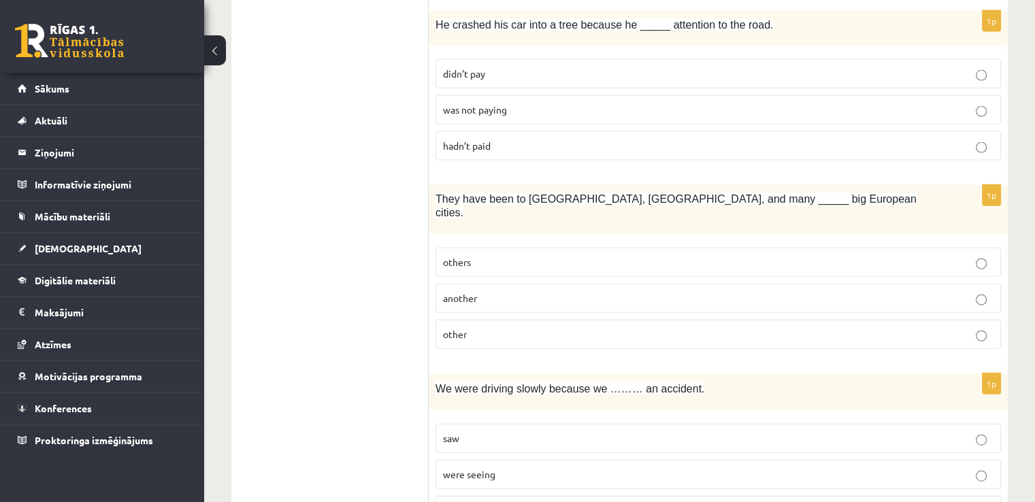
click at [474, 255] on p "others" at bounding box center [718, 262] width 550 height 14
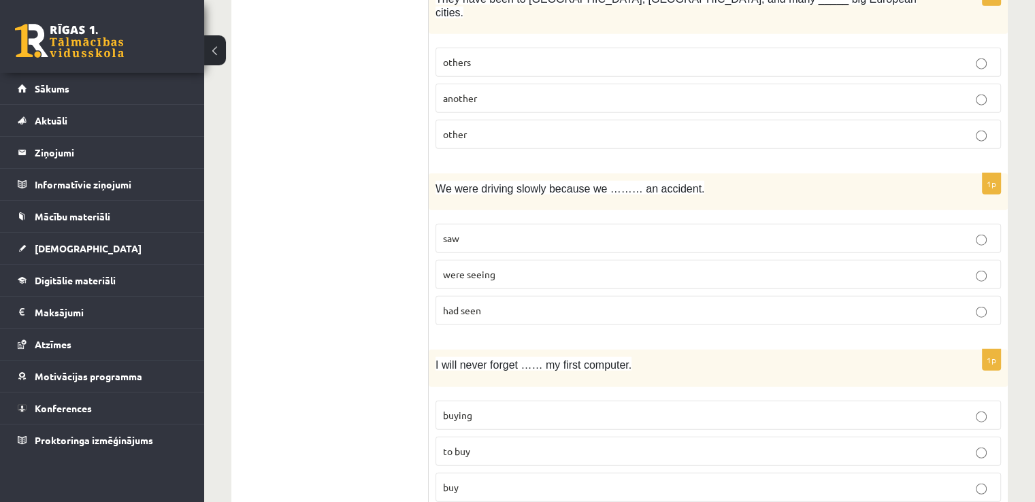
scroll to position [3265, 0]
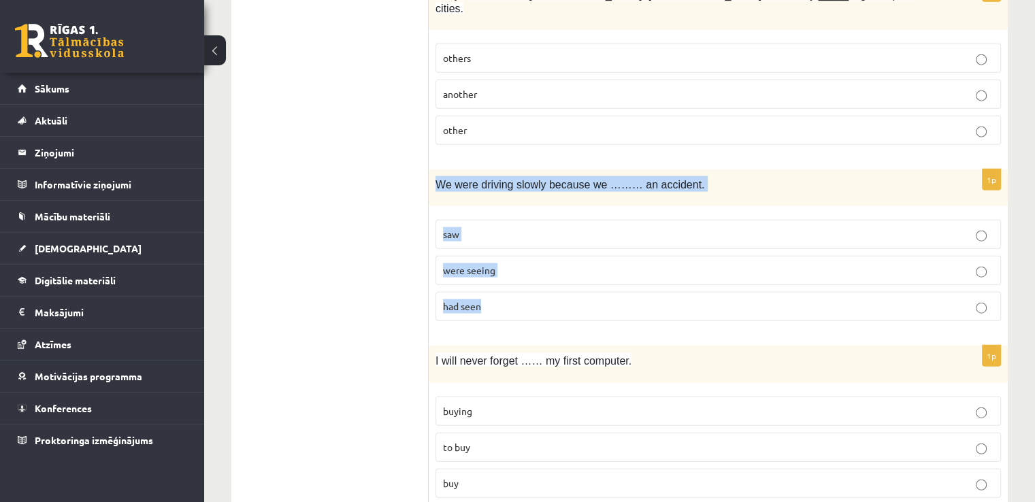
drag, startPoint x: 435, startPoint y: 152, endPoint x: 506, endPoint y: 269, distance: 136.1
click at [506, 269] on div "1p We were driving slowly because we ……… an accident. saw were seeing had seen" at bounding box center [718, 250] width 579 height 163
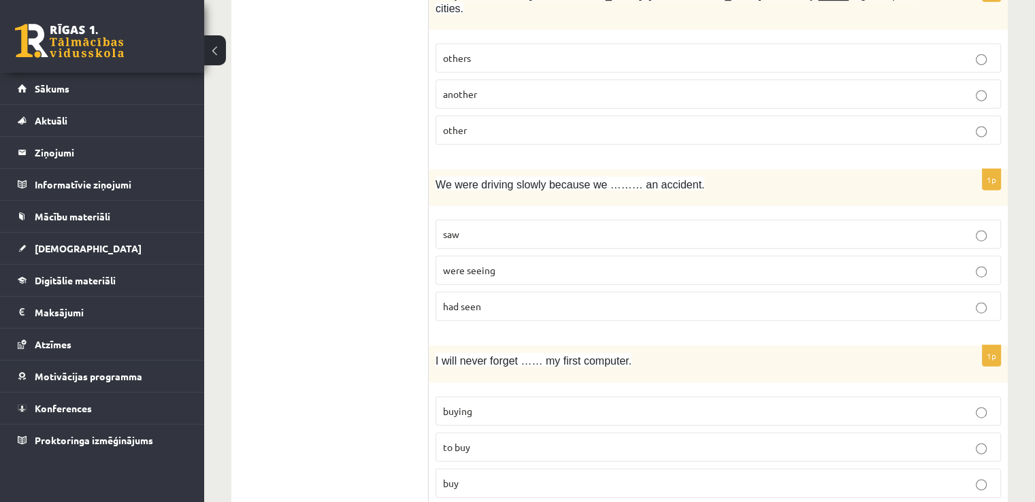
click at [464, 300] on span "had seen" at bounding box center [462, 306] width 38 height 12
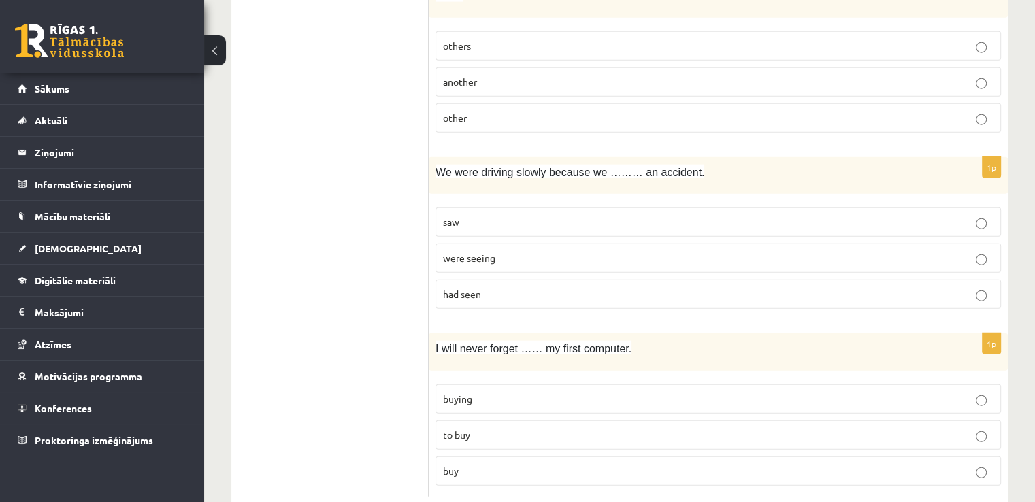
scroll to position [3280, 0]
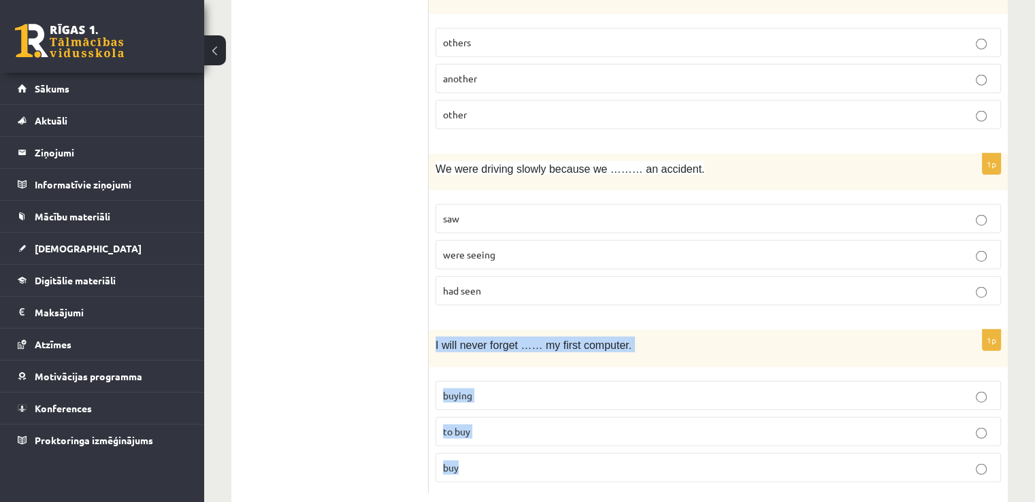
drag, startPoint x: 433, startPoint y: 308, endPoint x: 530, endPoint y: 428, distance: 153.8
click at [528, 435] on div "1p I will never forget …… my first computer. buying to buy buy" at bounding box center [718, 411] width 579 height 163
click at [454, 389] on span "buying" at bounding box center [457, 395] width 29 height 12
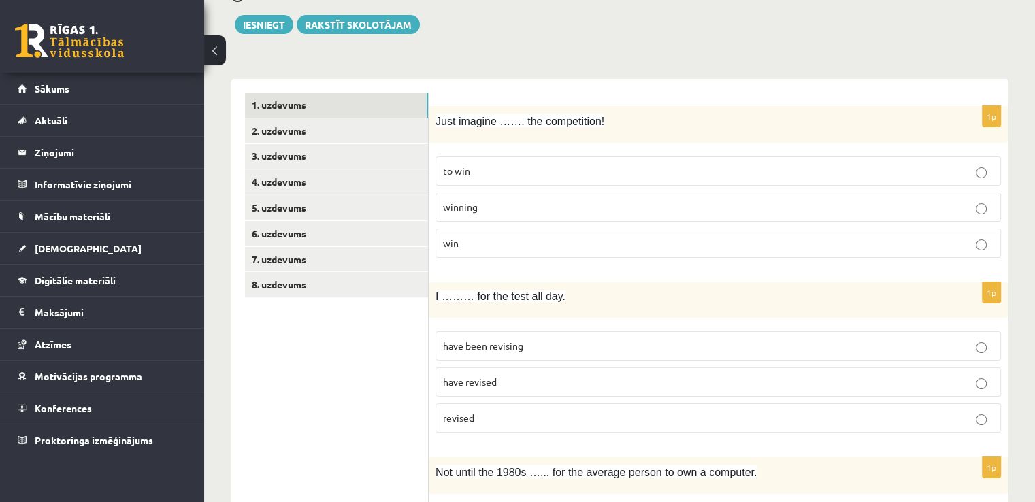
scroll to position [0, 0]
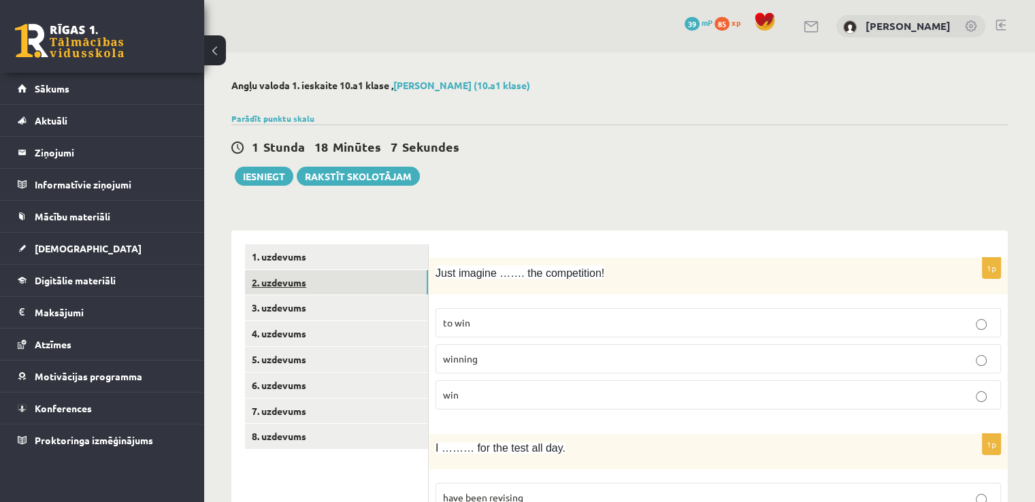
click at [280, 283] on link "2. uzdevums" at bounding box center [336, 282] width 183 height 25
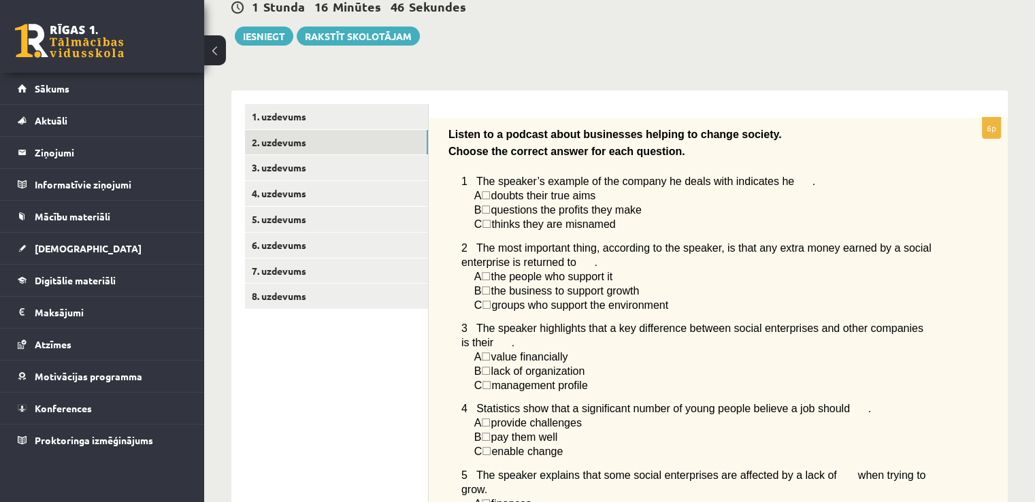
scroll to position [138, 0]
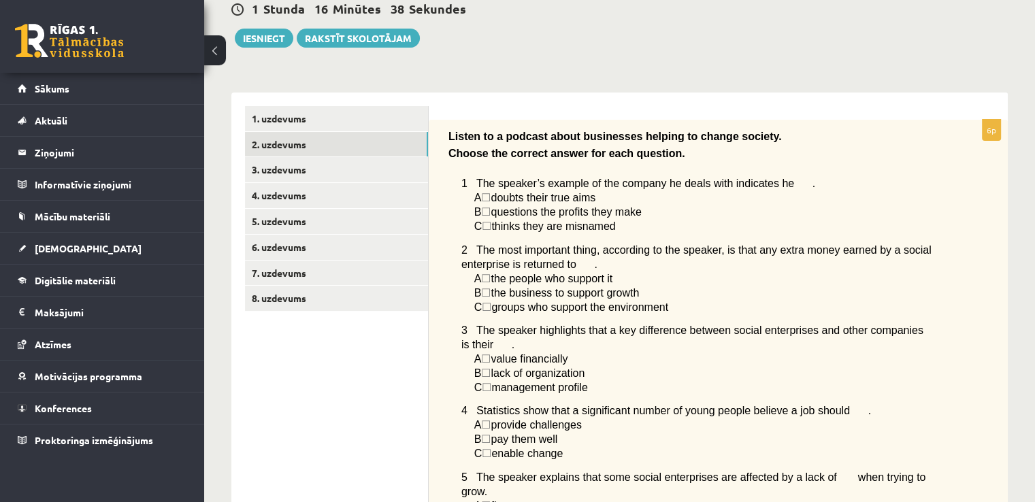
click at [938, 275] on div "Listen to a podcast about businesses helping to change society. Choose the corr…" at bounding box center [718, 372] width 579 height 504
click at [323, 122] on link "1. uzdevums" at bounding box center [336, 118] width 183 height 25
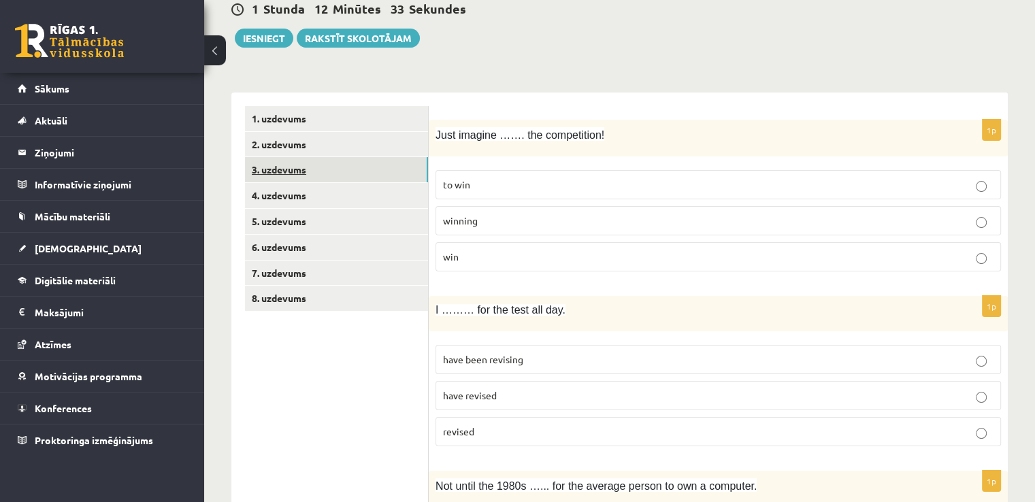
click at [286, 171] on link "3. uzdevums" at bounding box center [336, 169] width 183 height 25
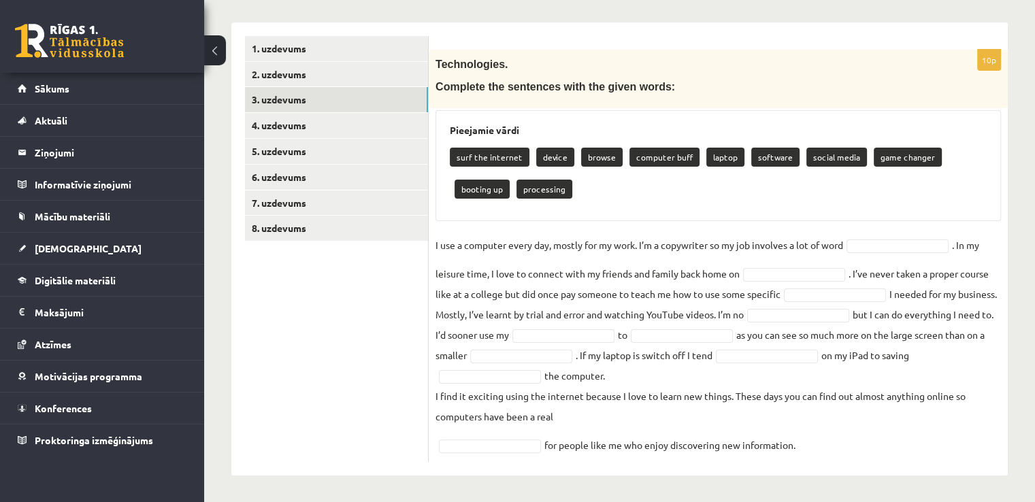
scroll to position [209, 0]
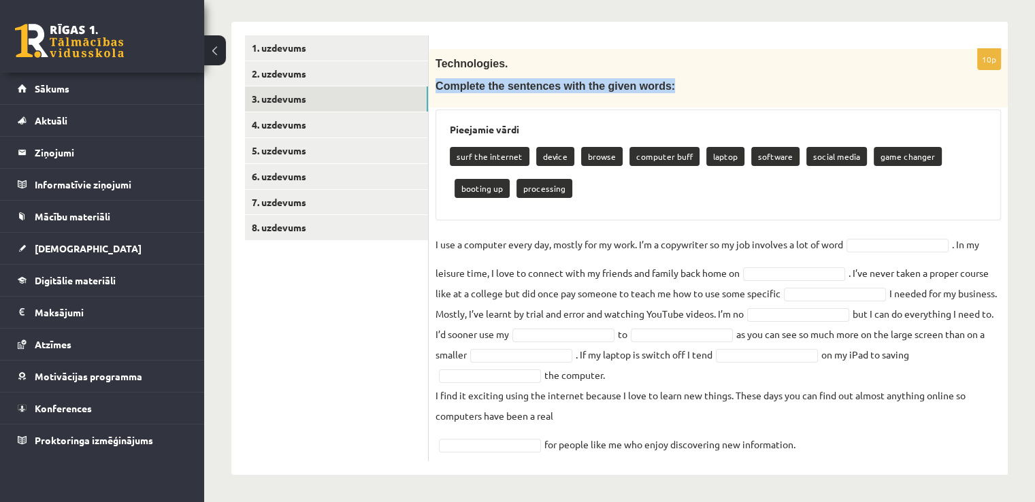
drag, startPoint x: 437, startPoint y: 80, endPoint x: 677, endPoint y: 97, distance: 241.4
click at [677, 97] on div "Technologies. Complete the sentences with the given words:" at bounding box center [718, 78] width 579 height 58
drag, startPoint x: 452, startPoint y: 146, endPoint x: 916, endPoint y: 441, distance: 550.4
click at [916, 441] on div "10p Technologies. Complete the sentences with the given words: Pieejamie vārdi …" at bounding box center [718, 255] width 579 height 412
click at [343, 337] on ul "1. uzdevums 2. uzdevums 3. uzdevums 4. uzdevums 5. uzdevums 6. uzdevums 7. uzde…" at bounding box center [337, 248] width 184 height 426
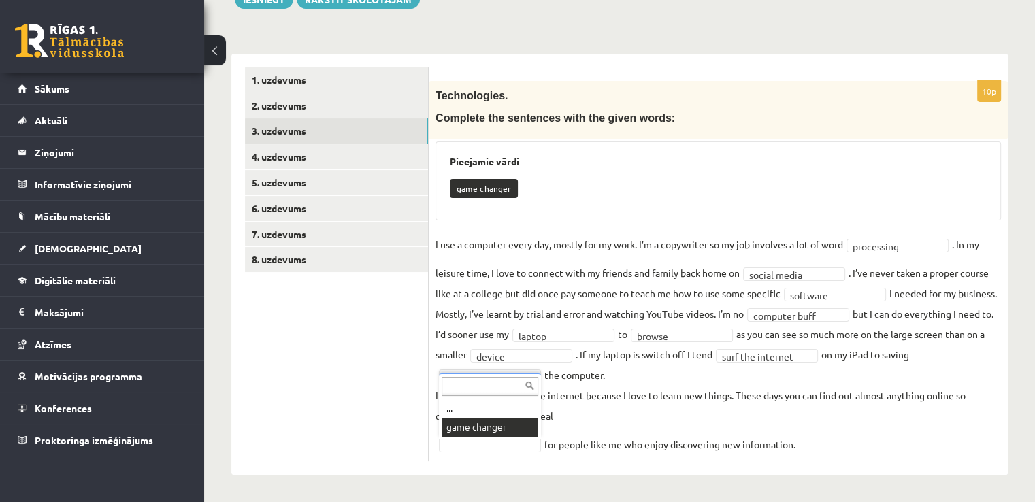
scroll to position [144, 0]
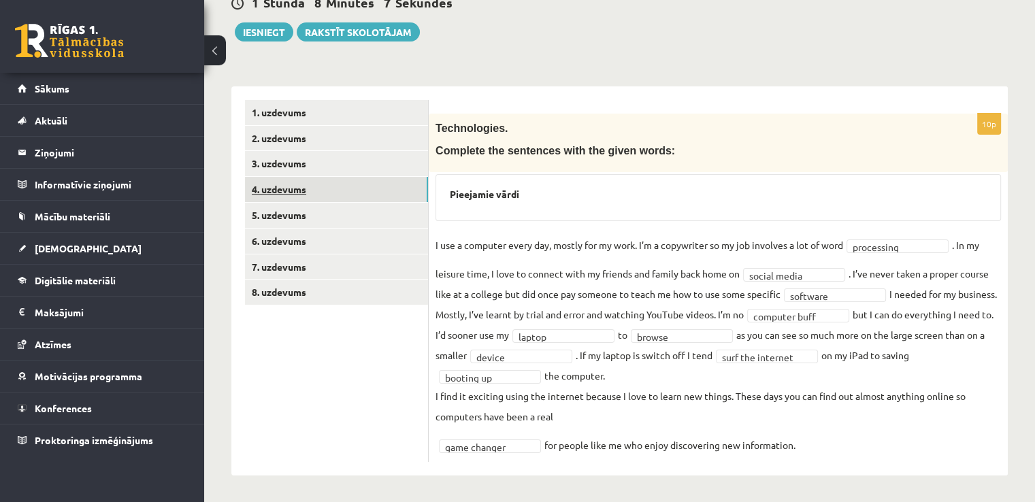
click at [302, 186] on link "4. uzdevums" at bounding box center [336, 189] width 183 height 25
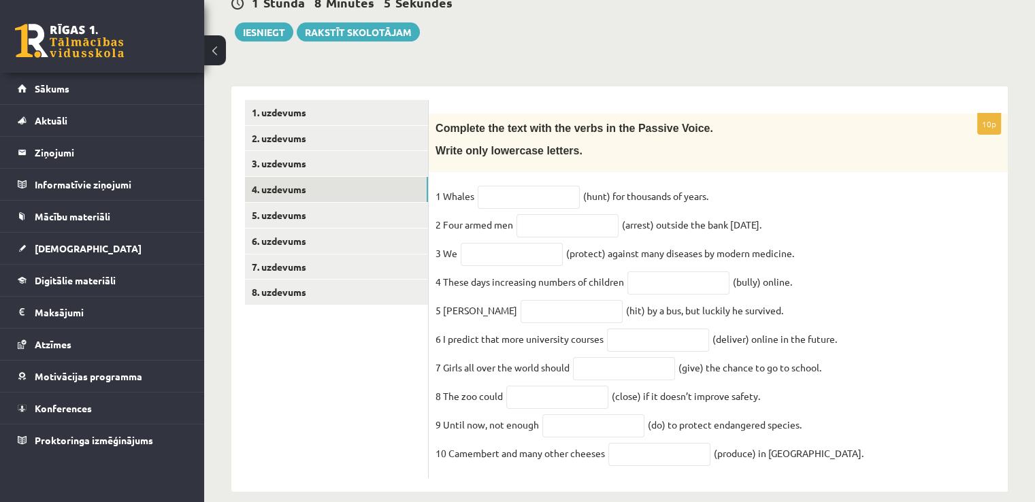
scroll to position [173, 0]
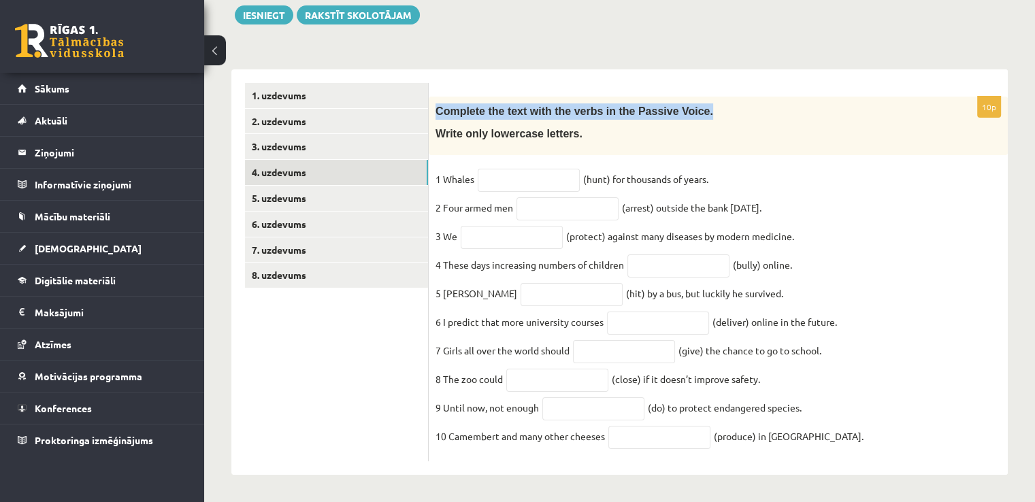
drag, startPoint x: 437, startPoint y: 99, endPoint x: 686, endPoint y: 105, distance: 249.0
click at [686, 105] on p "Complete the text with the verbs in the Passive Voice." at bounding box center [683, 111] width 497 height 16
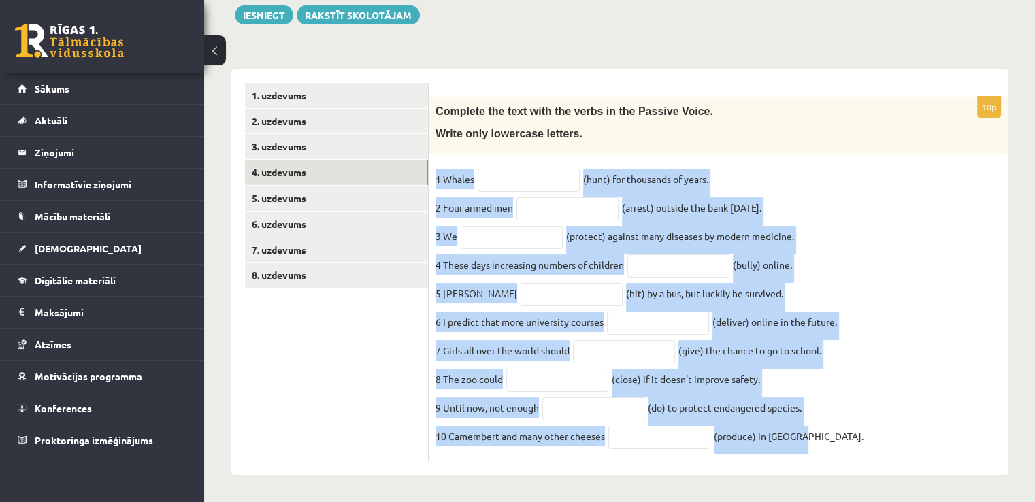
drag, startPoint x: 436, startPoint y: 166, endPoint x: 812, endPoint y: 443, distance: 467.0
click at [812, 443] on fieldset "1 Whales (hunt) for thousands of years. 2 Four armed men (arrest) outside the b…" at bounding box center [717, 312] width 565 height 286
click at [853, 194] on fieldset "1 Whales (hunt) for thousands of years. 2 Four armed men (arrest) outside the b…" at bounding box center [717, 312] width 565 height 286
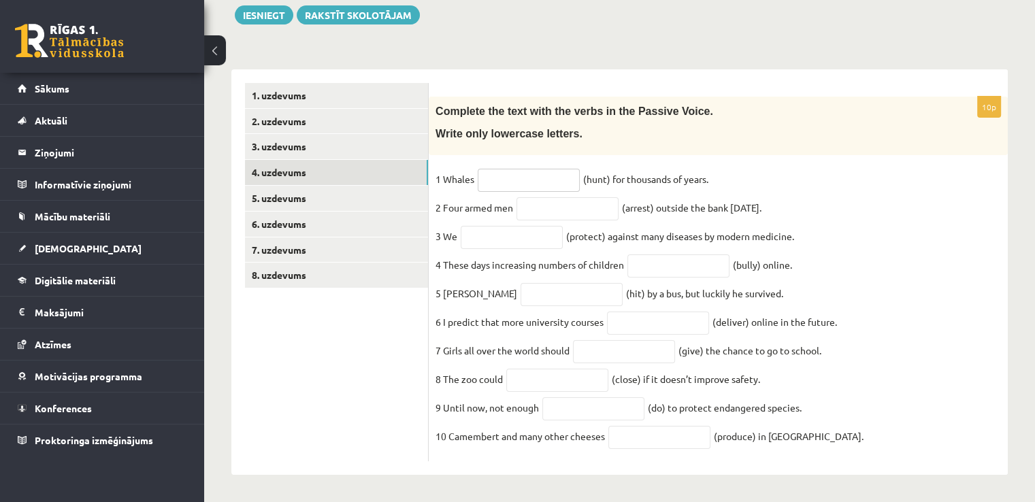
click at [490, 169] on input "text" at bounding box center [528, 180] width 102 height 23
type input "**********"
click at [569, 197] on input "text" at bounding box center [567, 208] width 102 height 23
type input "**********"
click at [477, 229] on input "text" at bounding box center [511, 237] width 102 height 23
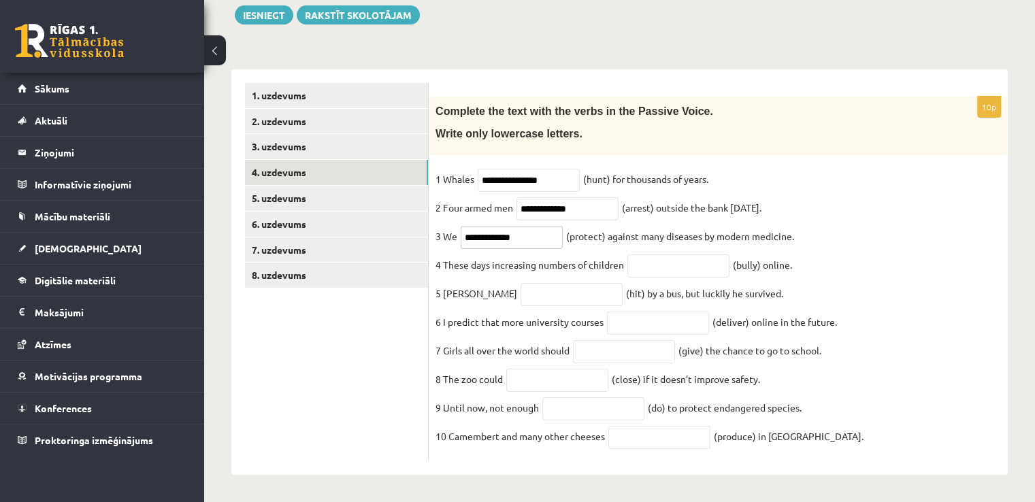
type input "**********"
click at [645, 259] on input "text" at bounding box center [678, 265] width 102 height 23
type input "**********"
click at [520, 295] on input "text" at bounding box center [571, 294] width 102 height 23
type input "*******"
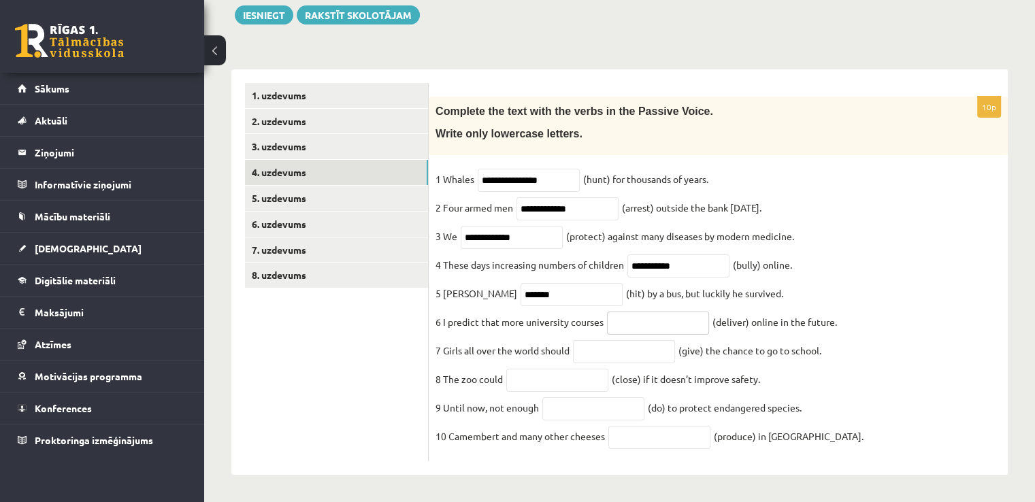
click at [622, 312] on input "text" at bounding box center [658, 323] width 102 height 23
type input "**********"
click at [605, 341] on input "text" at bounding box center [624, 351] width 102 height 23
type input "********"
click at [560, 378] on input "text" at bounding box center [557, 380] width 102 height 23
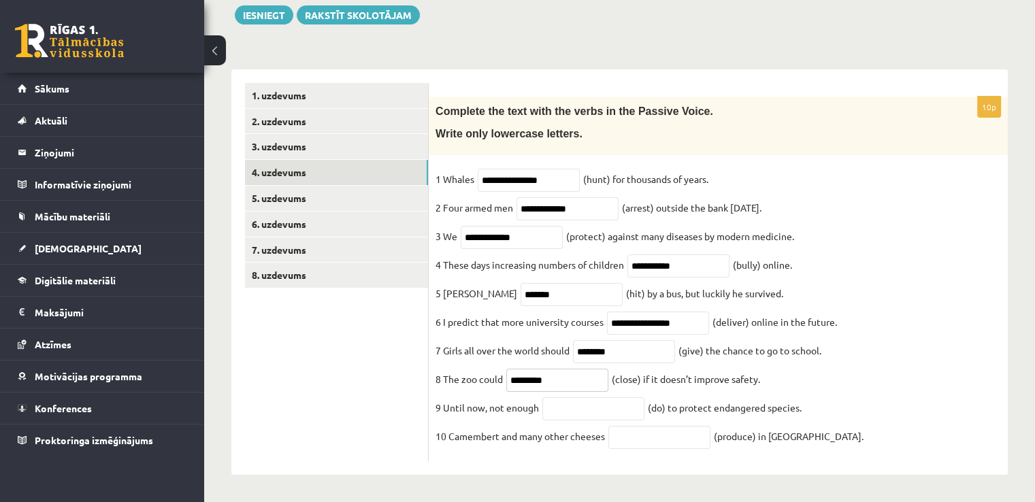
type input "*********"
click at [582, 400] on input "text" at bounding box center [593, 408] width 102 height 23
drag, startPoint x: 610, startPoint y: 405, endPoint x: 563, endPoint y: 412, distance: 48.1
click at [563, 412] on input "**********" at bounding box center [593, 408] width 102 height 23
type input "**********"
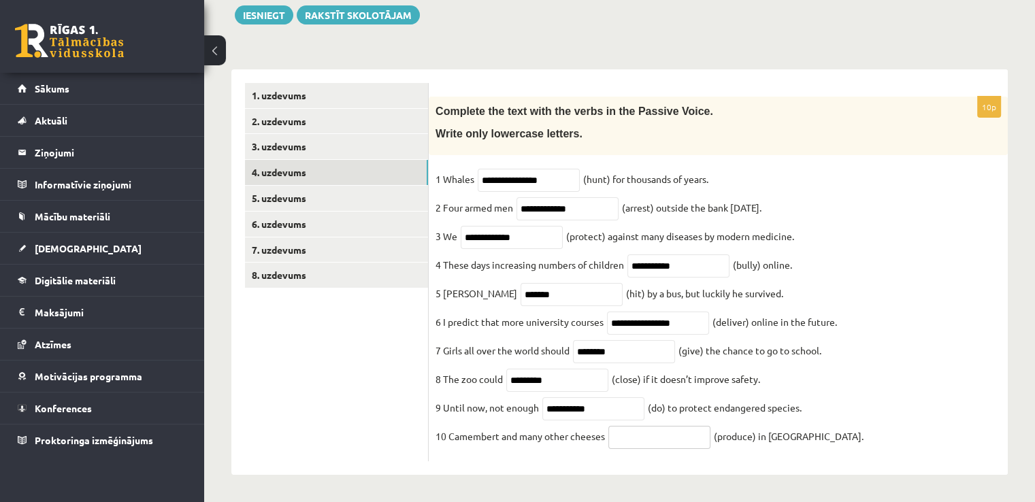
click at [650, 431] on input "text" at bounding box center [659, 437] width 102 height 23
type input "**********"
click at [855, 295] on fieldset "**********" at bounding box center [717, 312] width 565 height 286
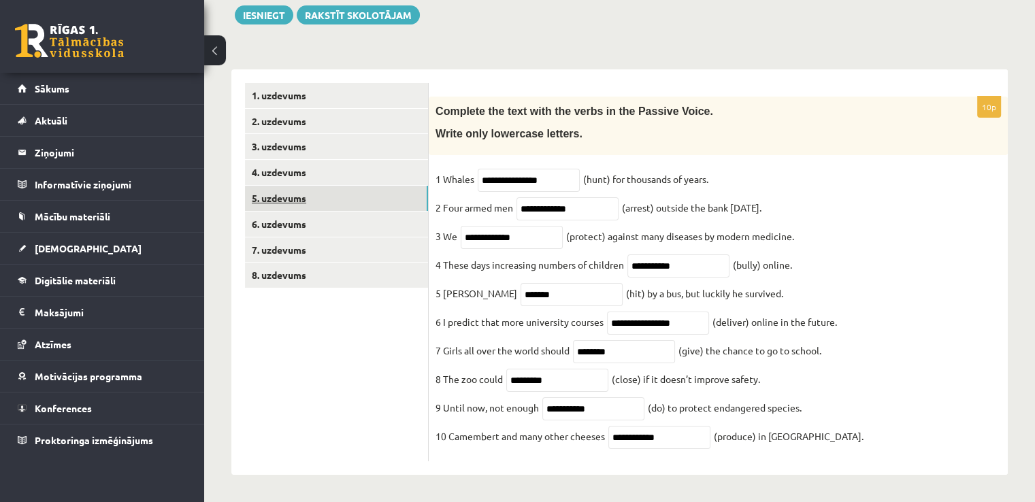
click at [298, 186] on link "5. uzdevums" at bounding box center [336, 198] width 183 height 25
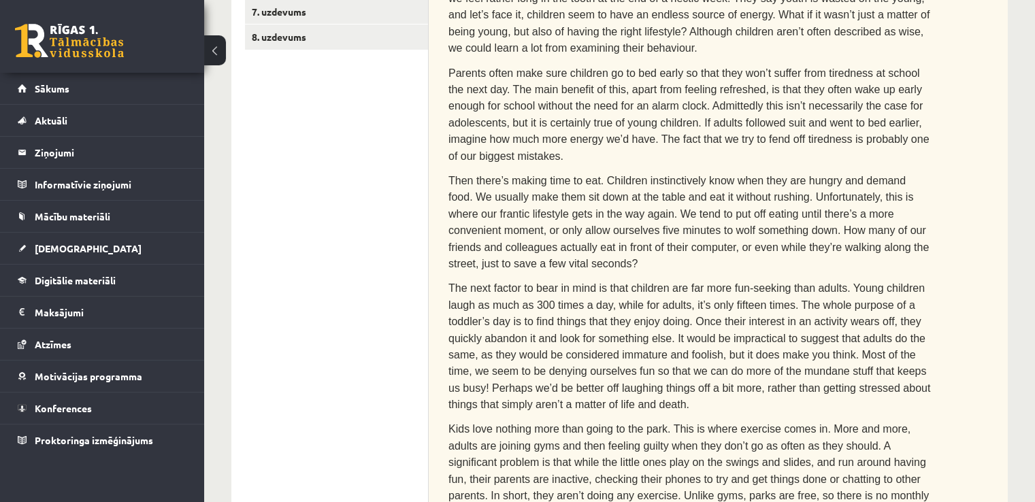
scroll to position [127, 0]
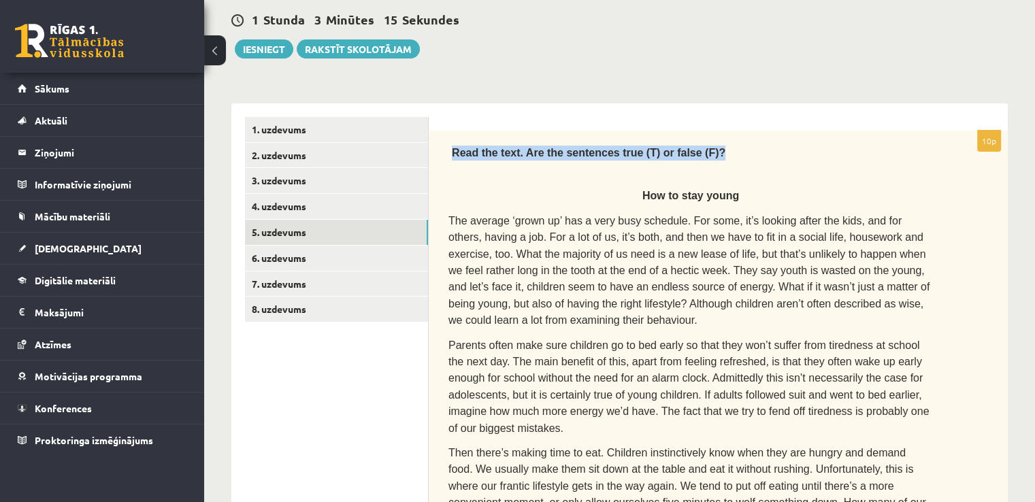
drag, startPoint x: 451, startPoint y: 153, endPoint x: 726, endPoint y: 161, distance: 274.9
click at [726, 161] on div "Read the text. Are the sentences true (T) or false (F)? How to stay young The a…" at bounding box center [718, 507] width 579 height 752
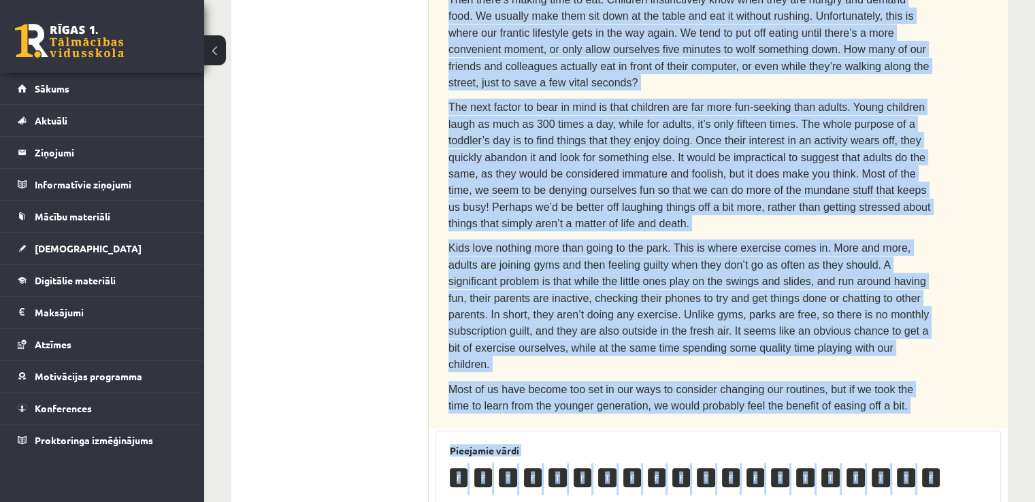
scroll to position [584, 0]
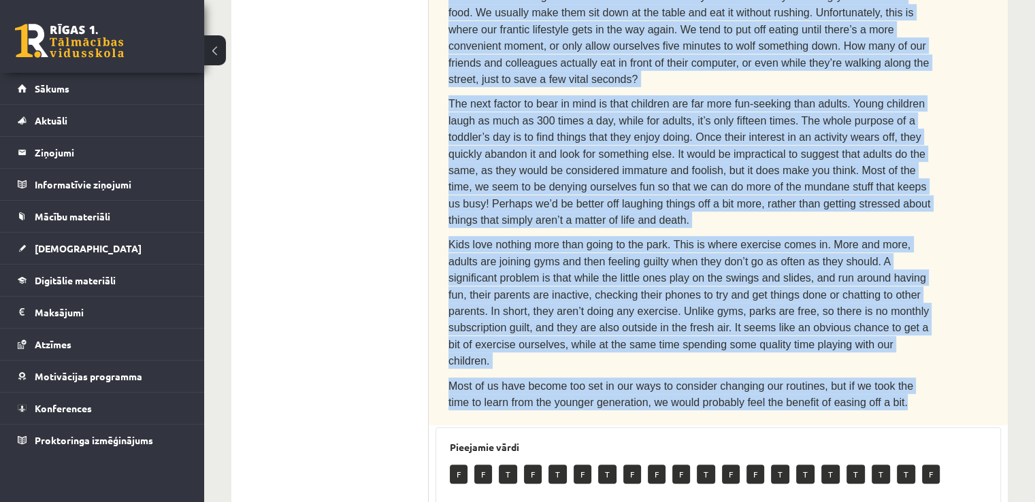
drag, startPoint x: 460, startPoint y: 118, endPoint x: 882, endPoint y: 276, distance: 450.3
click at [882, 276] on div "Read the text. Are the sentences true (T) or false (F)? How to stay young The a…" at bounding box center [718, 50] width 579 height 752
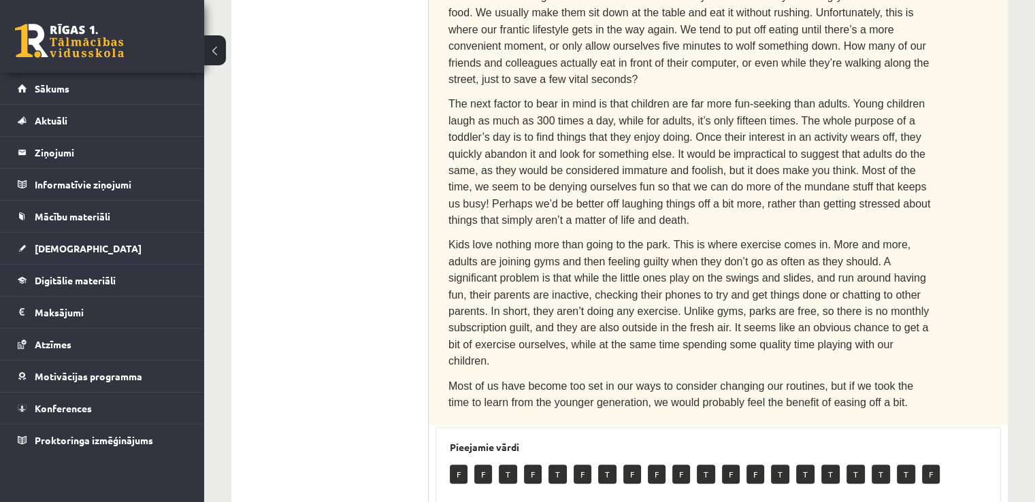
drag, startPoint x: 441, startPoint y: 403, endPoint x: 667, endPoint y: 402, distance: 225.8
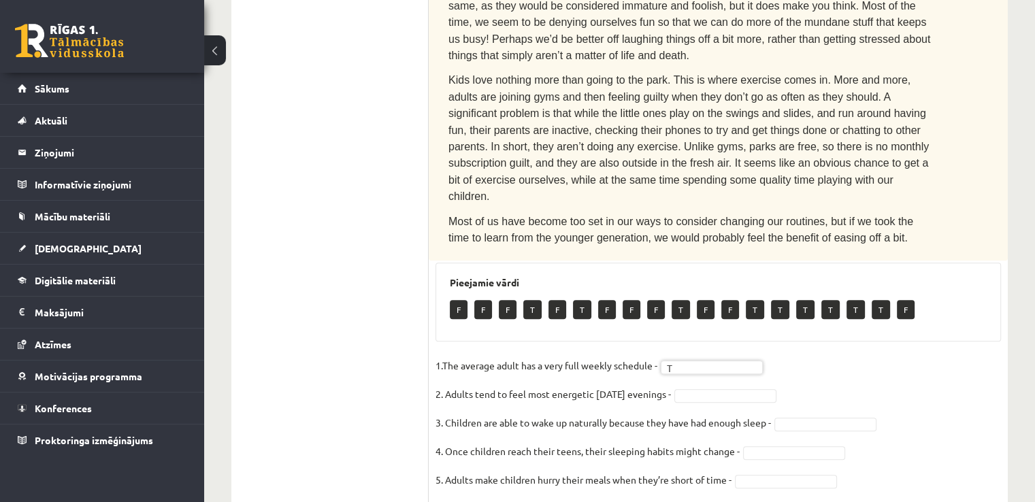
scroll to position [788, 0]
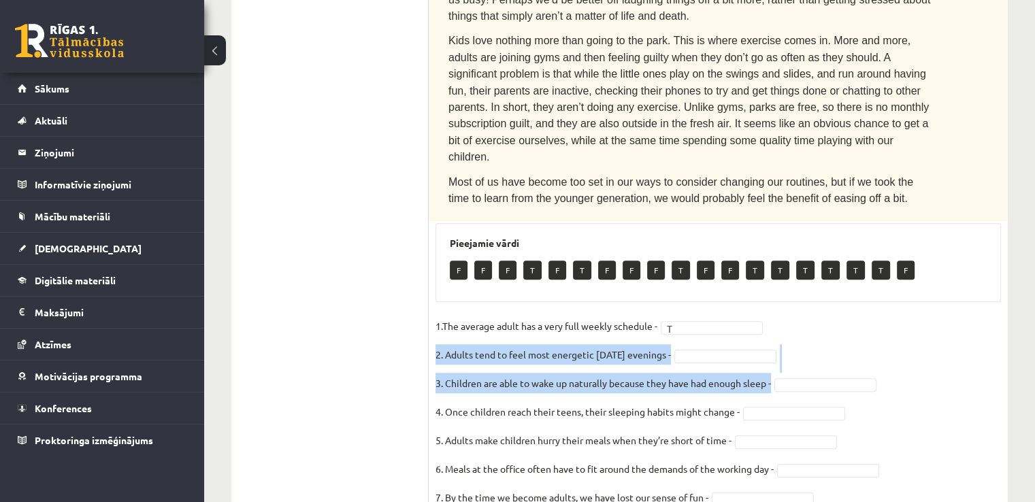
drag, startPoint x: 436, startPoint y: 223, endPoint x: 683, endPoint y: 267, distance: 250.7
click at [683, 316] on fieldset "1.The average adult has a very full weekly schedule - T * 2. Adults tend to fee…" at bounding box center [717, 459] width 565 height 286
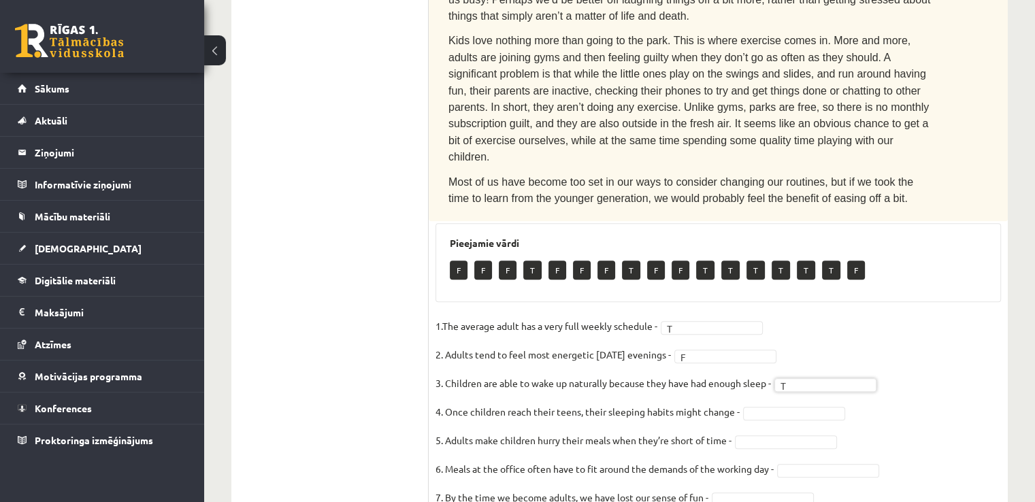
scroll to position [807, 0]
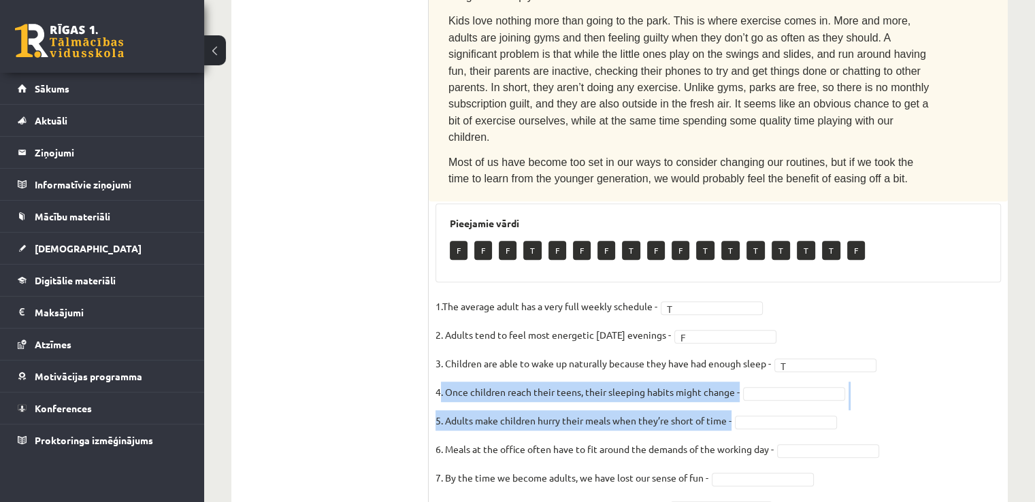
drag, startPoint x: 441, startPoint y: 261, endPoint x: 735, endPoint y: 287, distance: 295.0
click at [738, 296] on fieldset "1.The average adult has a very full weekly schedule - T * 2. Adults tend to fee…" at bounding box center [717, 439] width 565 height 286
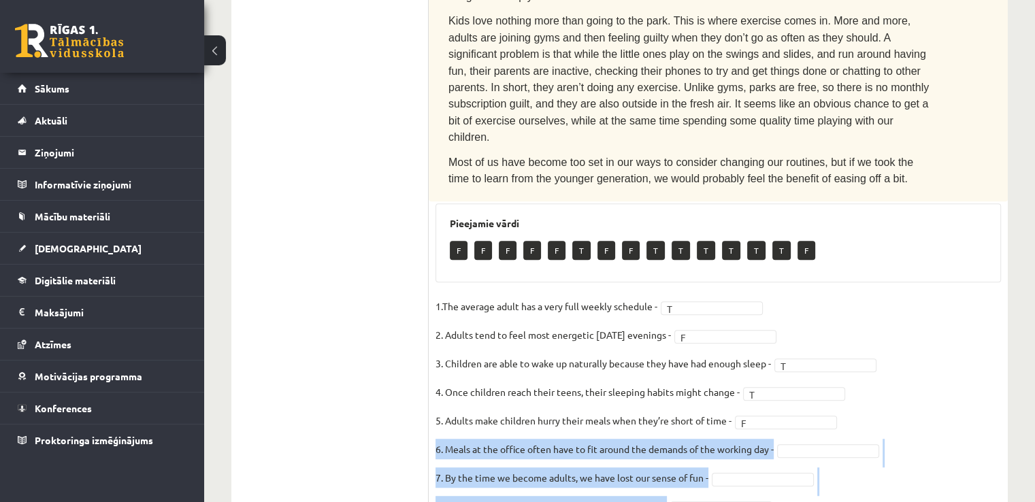
drag, startPoint x: 432, startPoint y: 320, endPoint x: 677, endPoint y: 381, distance: 252.2
click at [677, 381] on div "10p Read the text. Are the sentences true (T) or false (F)? How to stay young T…" at bounding box center [718, 19] width 579 height 1138
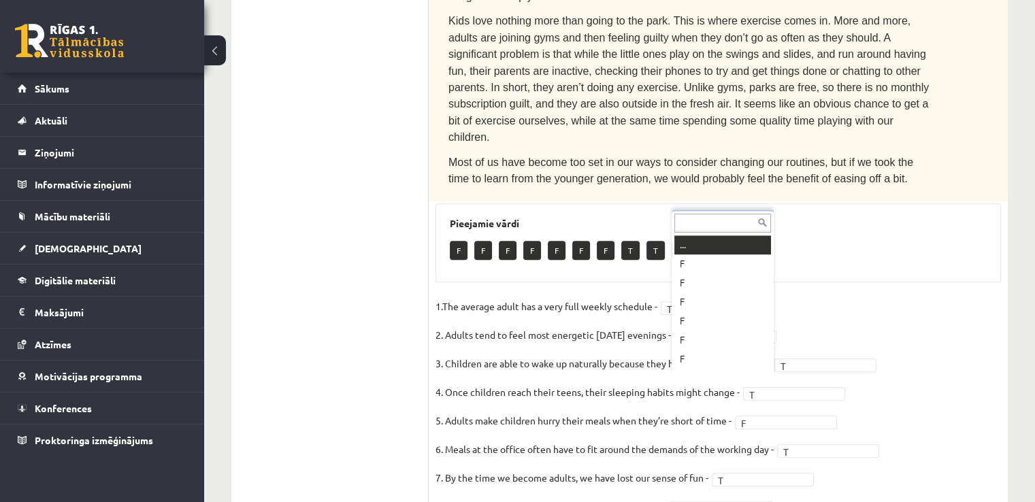
scroll to position [16, 0]
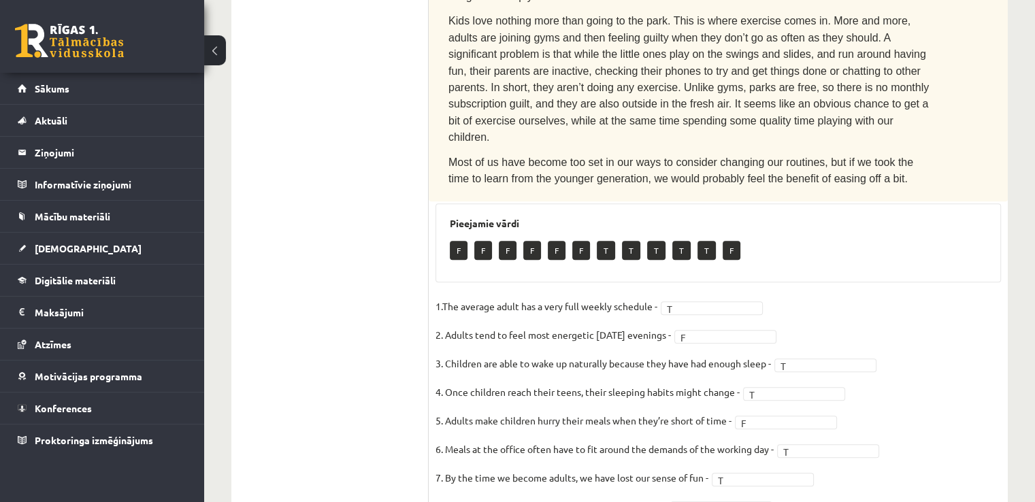
drag, startPoint x: 435, startPoint y: 403, endPoint x: 735, endPoint y: 454, distance: 305.0
click at [735, 454] on div "10p Read the text. Are the sentences true (T) or false (F)? How to stay young T…" at bounding box center [718, 19] width 579 height 1138
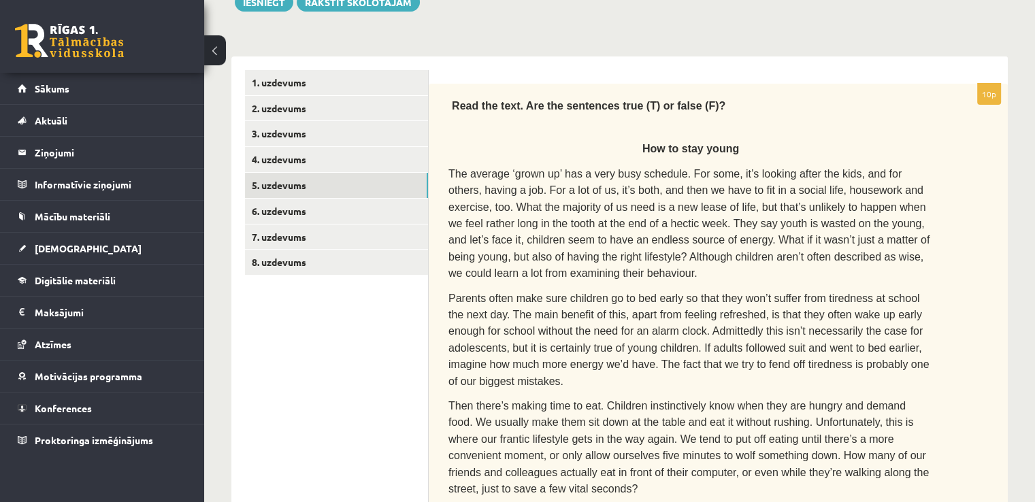
scroll to position [59, 0]
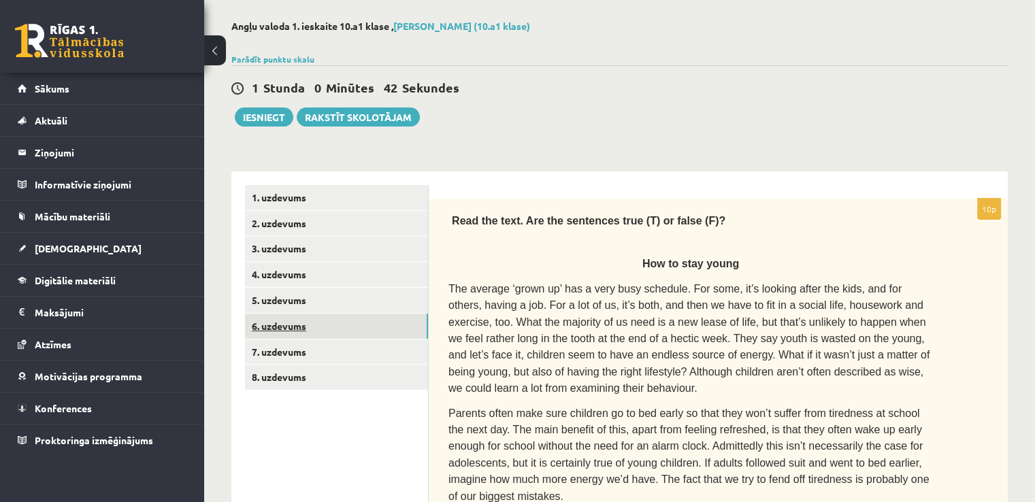
click at [310, 331] on link "6. uzdevums" at bounding box center [336, 326] width 183 height 25
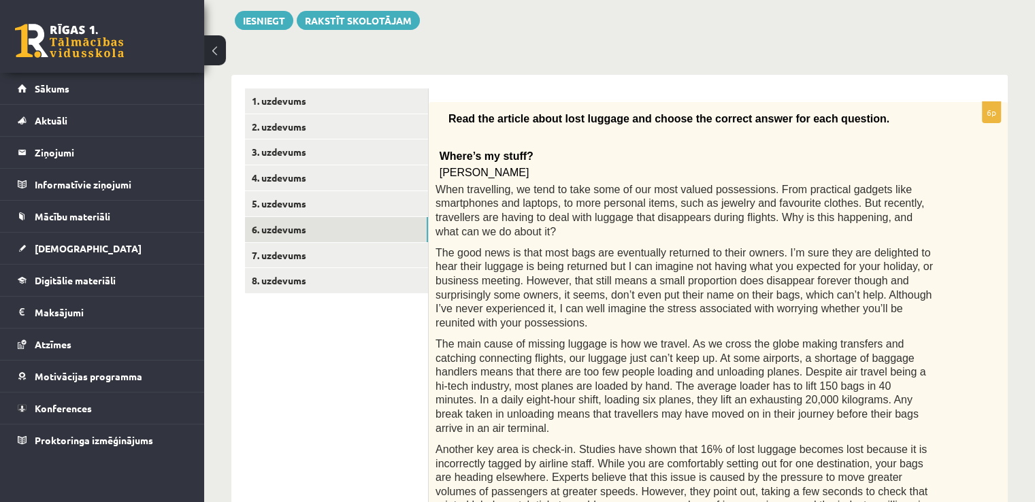
scroll to position [127, 0]
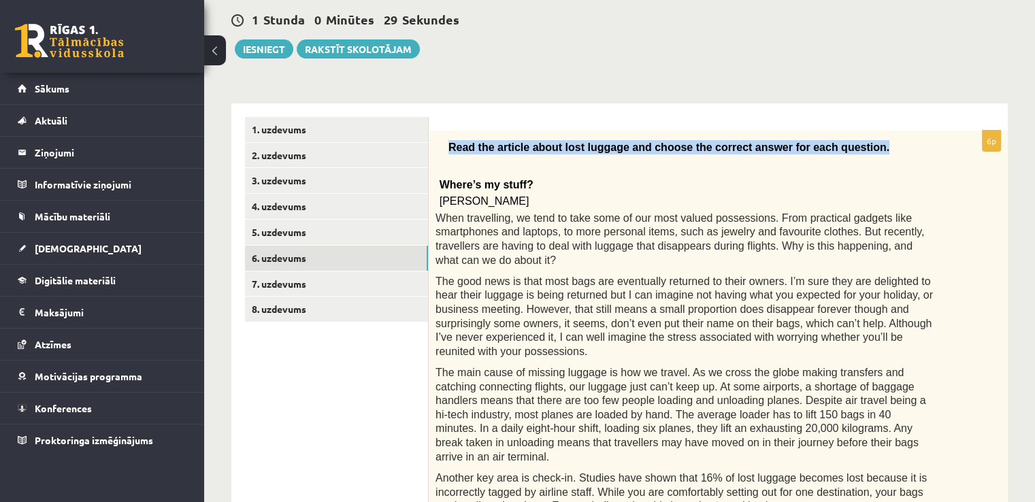
drag, startPoint x: 443, startPoint y: 144, endPoint x: 856, endPoint y: 135, distance: 412.9
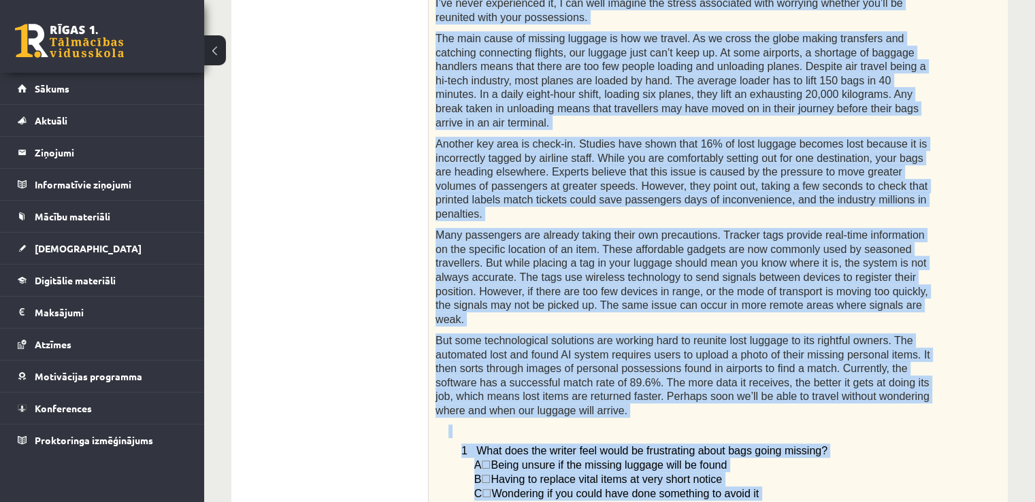
scroll to position [512, 0]
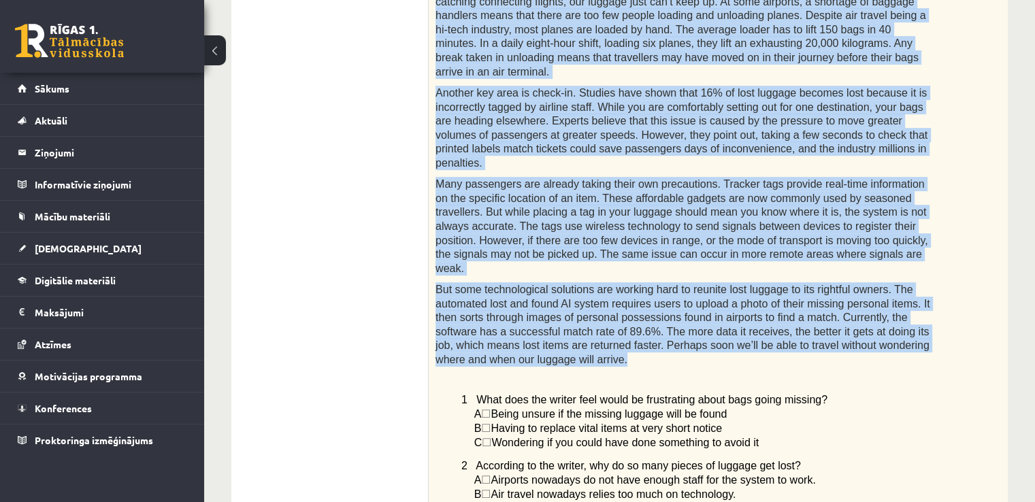
drag, startPoint x: 439, startPoint y: 114, endPoint x: 899, endPoint y: 275, distance: 487.2
click at [899, 275] on div "Read the article about lost luggage and choose the correct answer for each ques…" at bounding box center [718, 271] width 579 height 1051
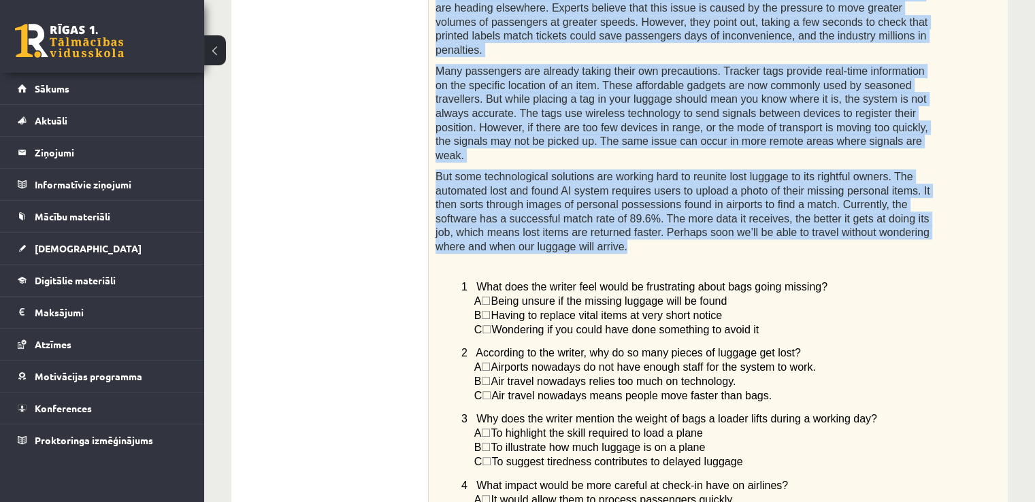
scroll to position [648, 0]
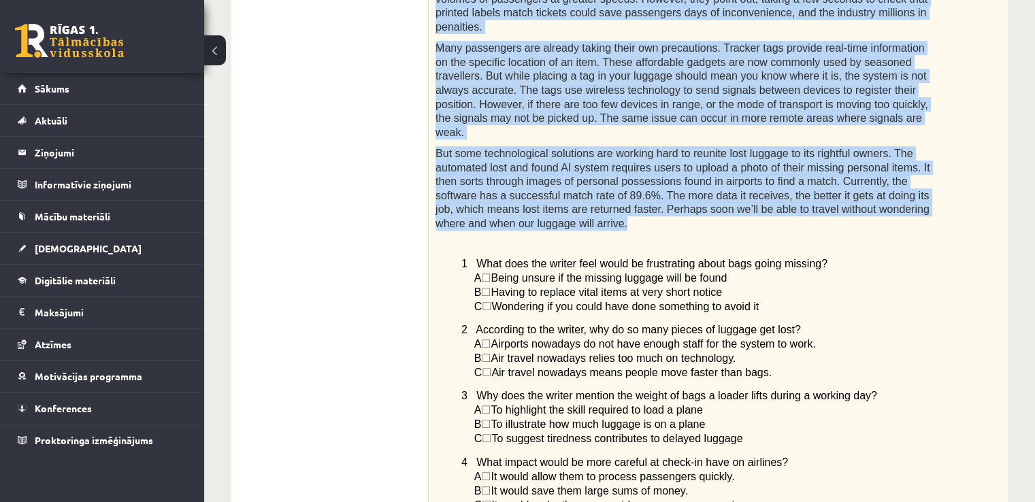
drag, startPoint x: 473, startPoint y: 170, endPoint x: 765, endPoint y: 217, distance: 296.2
click at [765, 217] on div "Read the article about lost luggage and choose the correct answer for each ques…" at bounding box center [718, 135] width 579 height 1051
click at [489, 272] on span "☐" at bounding box center [486, 278] width 10 height 12
click at [452, 200] on div "Read the article about lost luggage and choose the correct answer for each ques…" at bounding box center [718, 135] width 579 height 1051
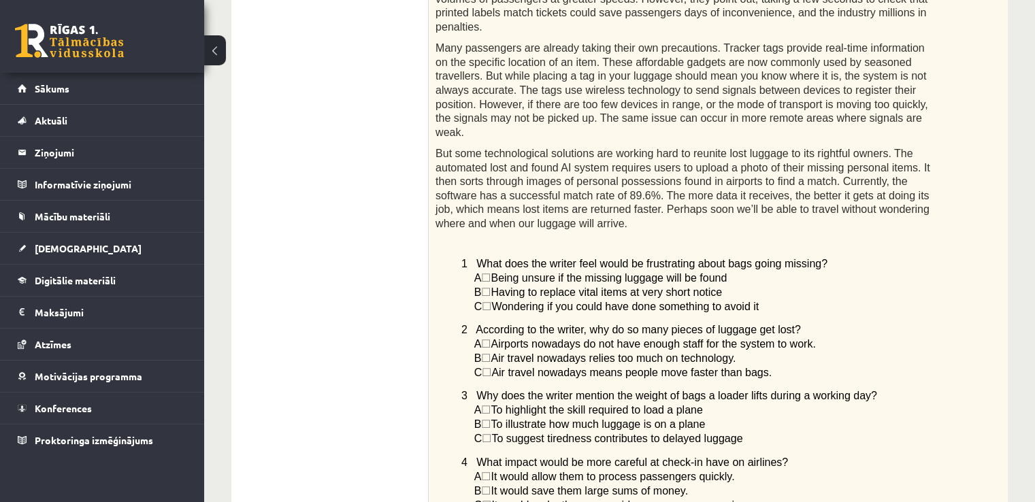
click at [490, 272] on span "☐" at bounding box center [486, 278] width 10 height 12
click at [515, 272] on span "Being unsure if the missing luggage will be found" at bounding box center [608, 278] width 236 height 12
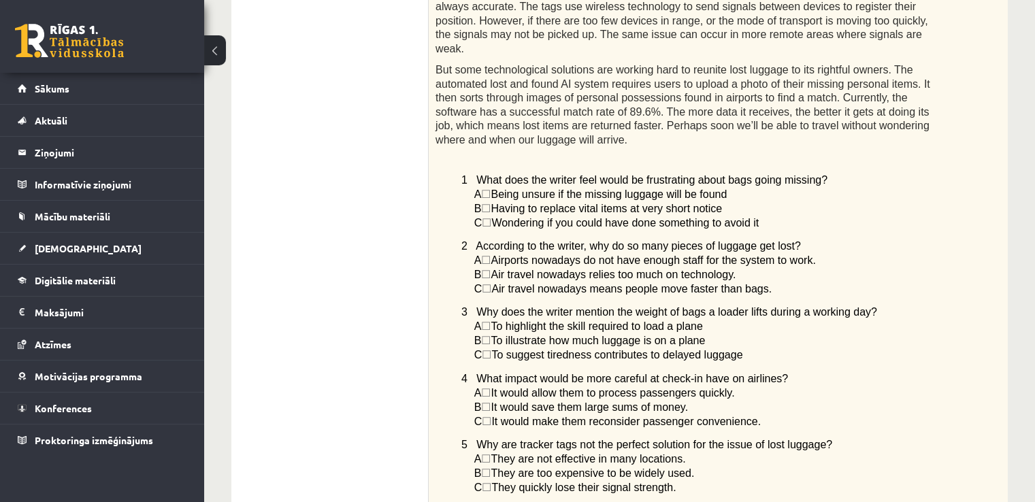
scroll to position [716, 0]
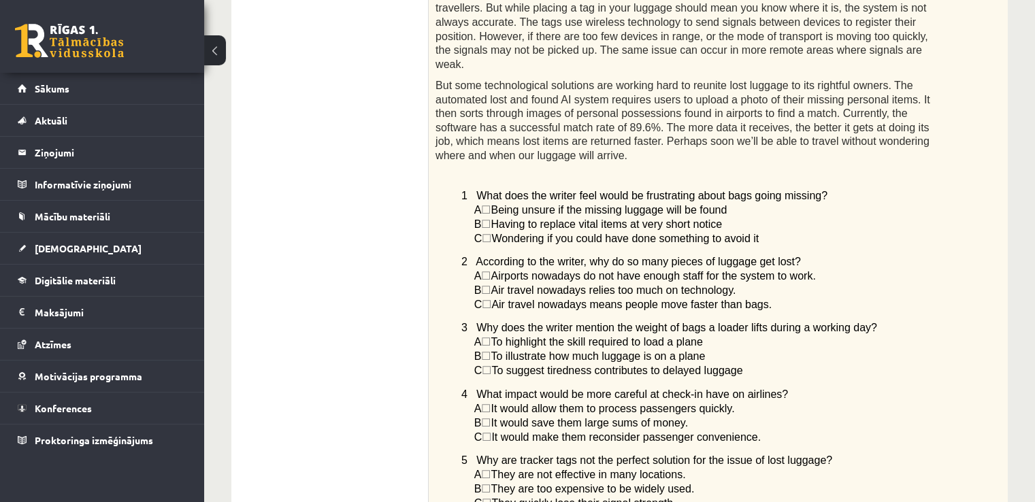
drag, startPoint x: 458, startPoint y: 171, endPoint x: 774, endPoint y: 297, distance: 340.4
click at [774, 297] on div "Read the article about lost luggage and choose the correct answer for each ques…" at bounding box center [718, 67] width 579 height 1051
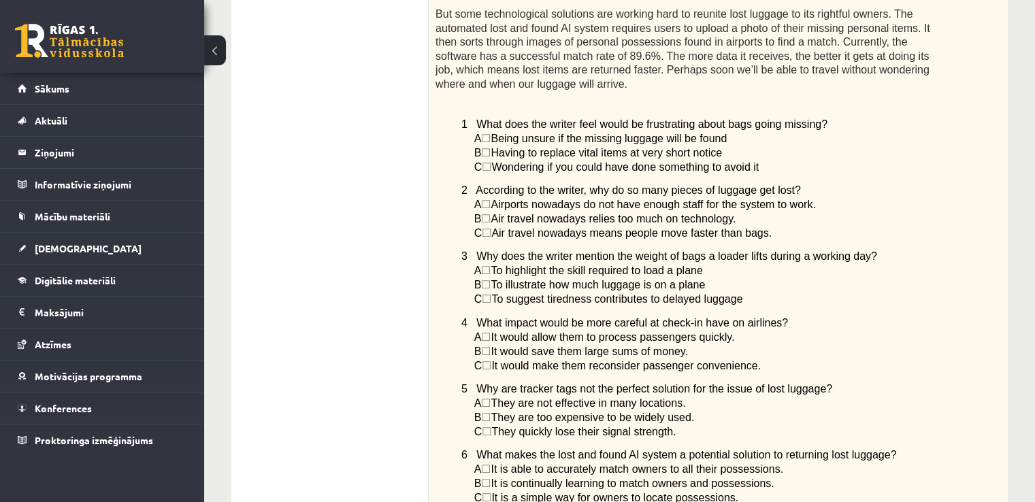
scroll to position [778, 0]
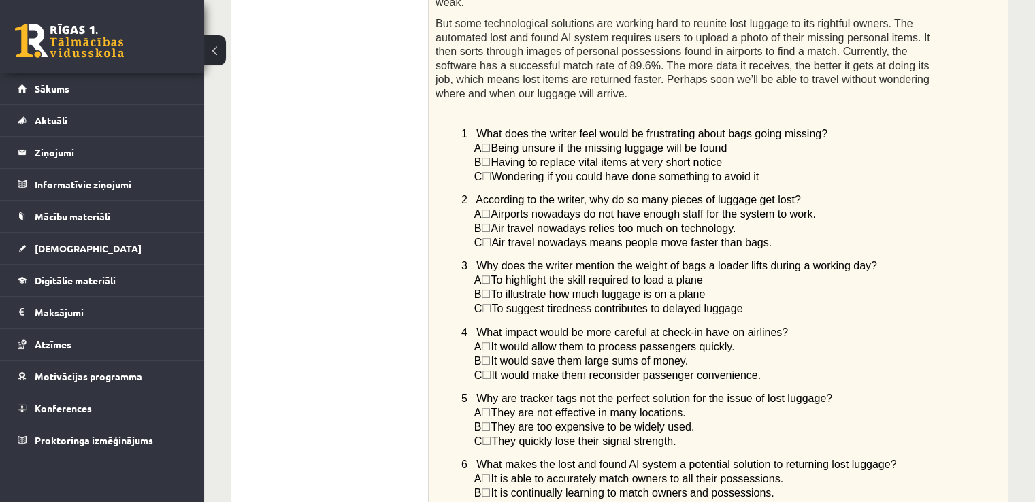
drag, startPoint x: 462, startPoint y: 245, endPoint x: 827, endPoint y: 439, distance: 413.8
click at [827, 439] on div "Read the article about lost luggage and choose the correct answer for each ques…" at bounding box center [718, 5] width 579 height 1051
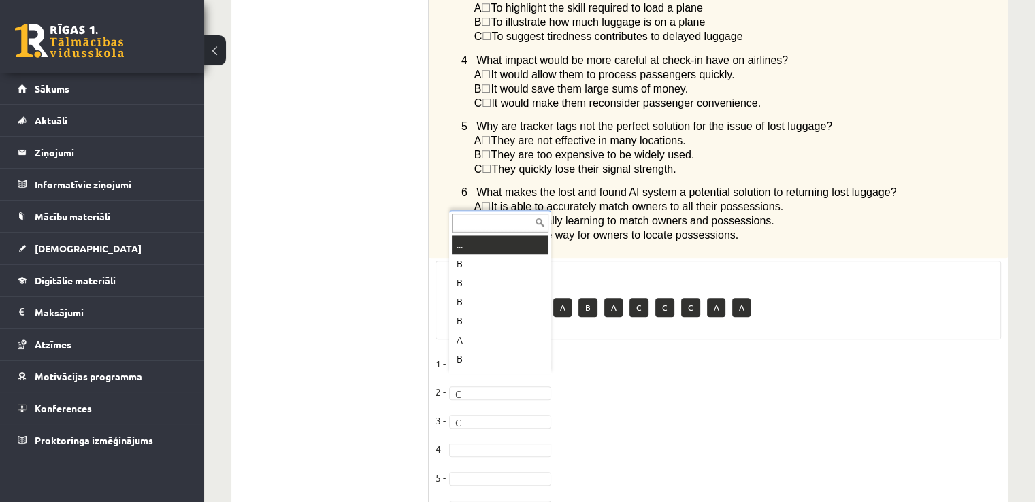
scroll to position [16, 0]
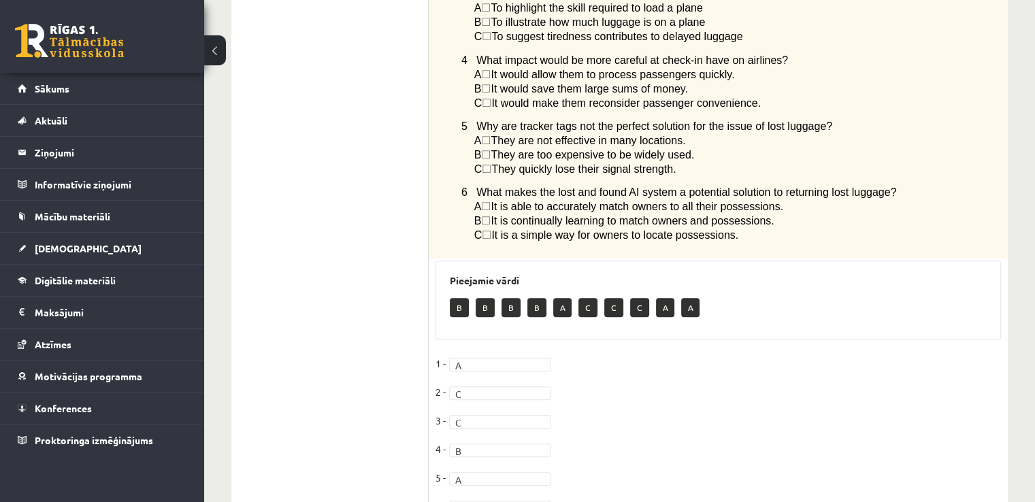
click at [501, 446] on fieldset "1 - A * 2 - C * 3 - C * 4 - B * 5 - A * 6 -" at bounding box center [717, 438] width 565 height 171
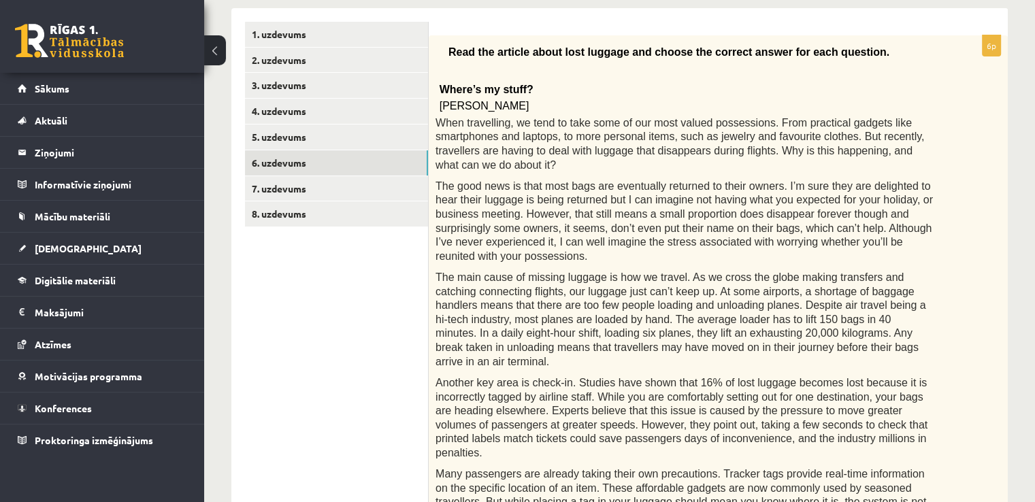
scroll to position [166, 0]
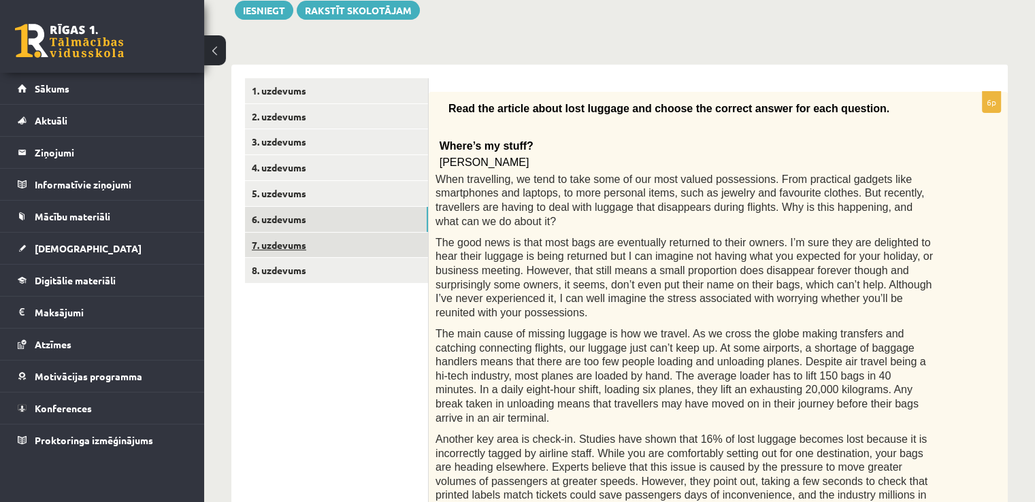
click at [290, 249] on link "7. uzdevums" at bounding box center [336, 245] width 183 height 25
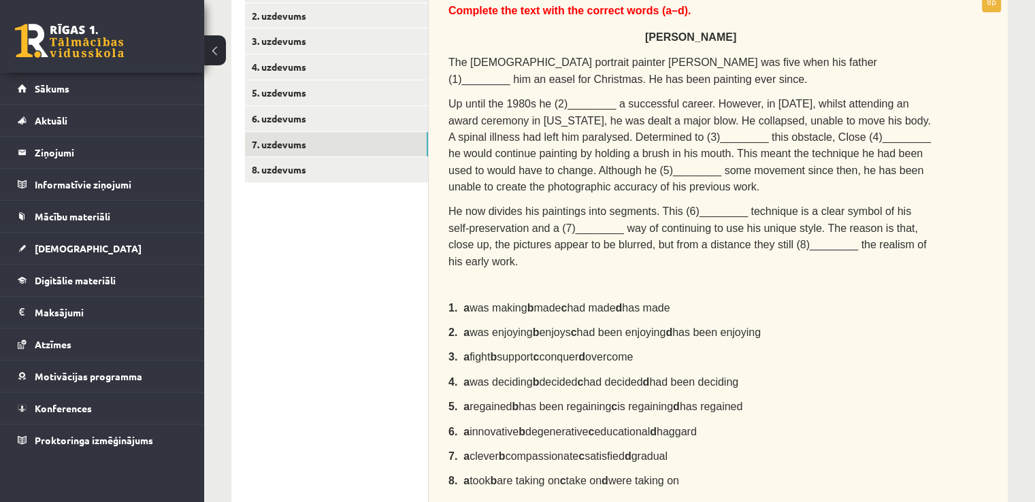
scroll to position [234, 0]
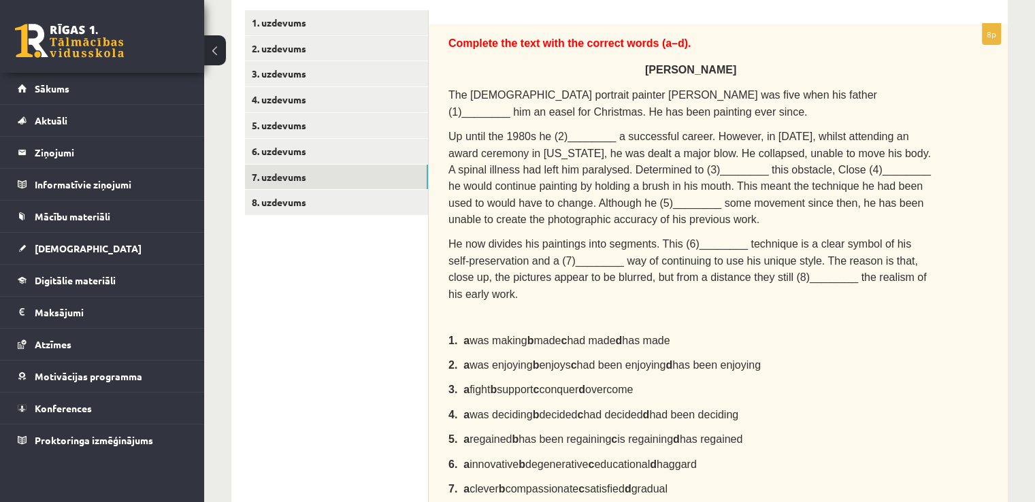
click at [773, 83] on div "Complete the text with the correct words (a–d). Chuck Close The American portra…" at bounding box center [718, 280] width 579 height 513
click at [779, 91] on span "The American portrait painter Chuck Close was five when his father (1)________ …" at bounding box center [662, 103] width 429 height 28
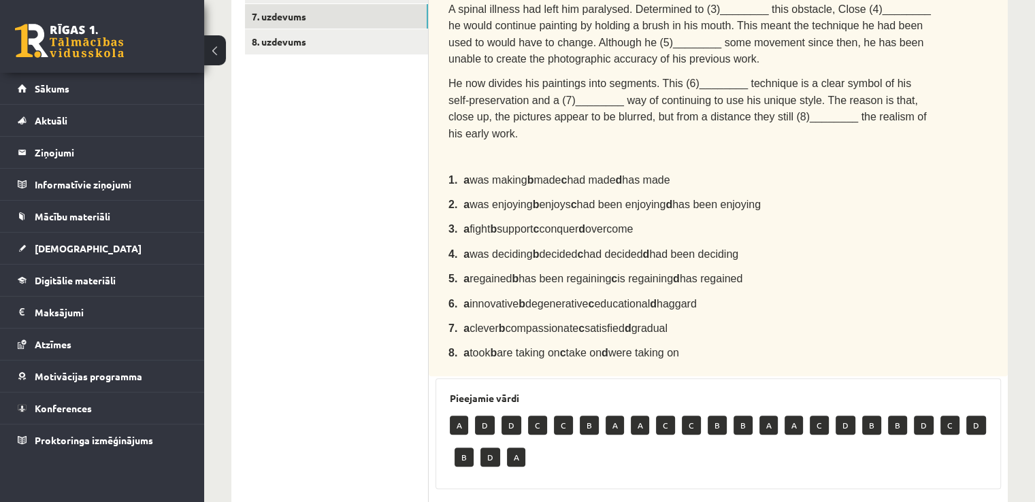
scroll to position [438, 0]
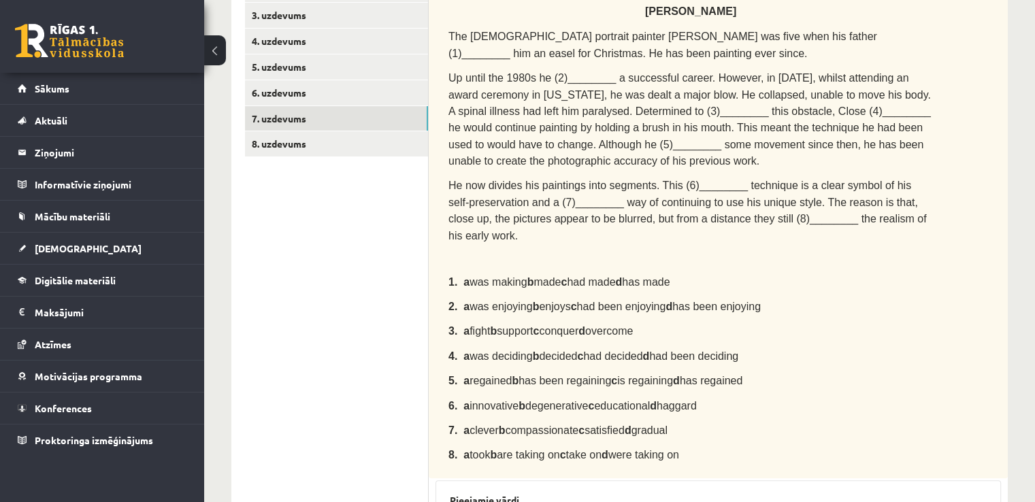
scroll to position [234, 0]
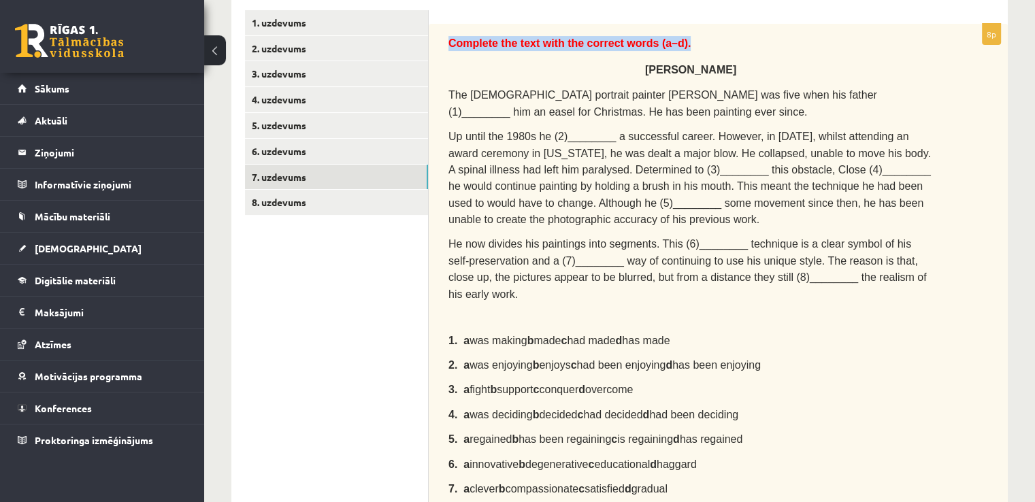
drag, startPoint x: 448, startPoint y: 41, endPoint x: 683, endPoint y: 46, distance: 234.7
click at [683, 46] on p "Complete the text with the correct words (a–d)." at bounding box center [690, 43] width 484 height 15
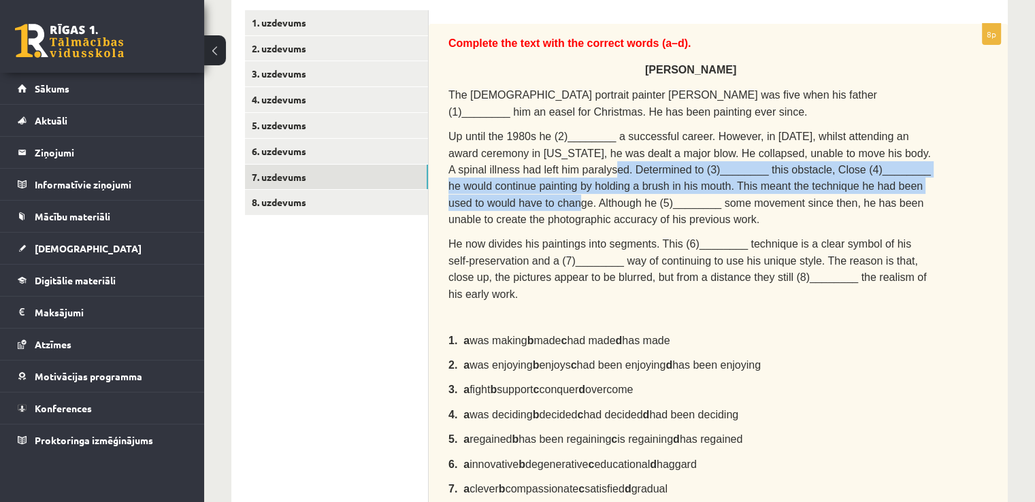
drag, startPoint x: 494, startPoint y: 161, endPoint x: 888, endPoint y: 172, distance: 393.3
click at [888, 172] on span "Up until the 1980s he (2)________ a successful career. However, in 1988, whilst…" at bounding box center [689, 178] width 482 height 95
drag, startPoint x: 458, startPoint y: 354, endPoint x: 662, endPoint y: 361, distance: 204.2
click at [662, 381] on p "3. a fight b support c conquer d overcome" at bounding box center [690, 389] width 484 height 16
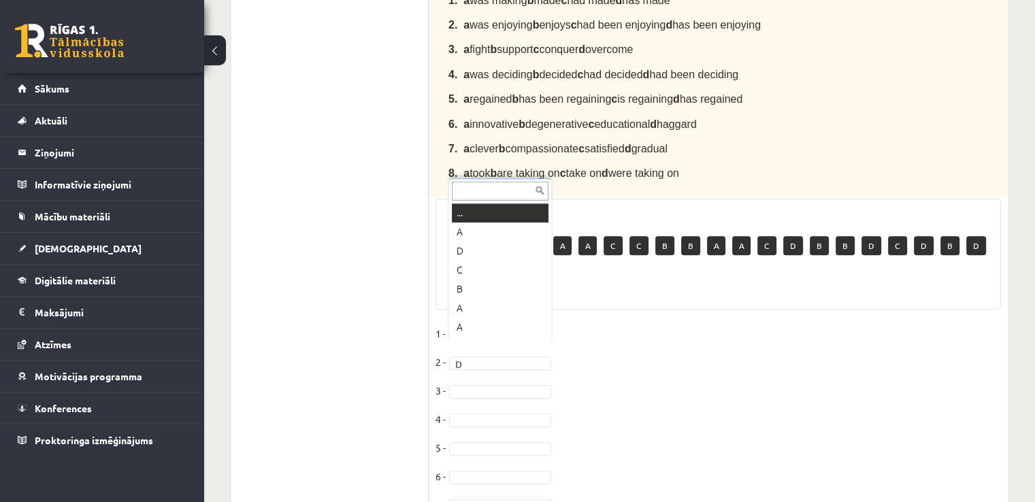
scroll to position [16, 0]
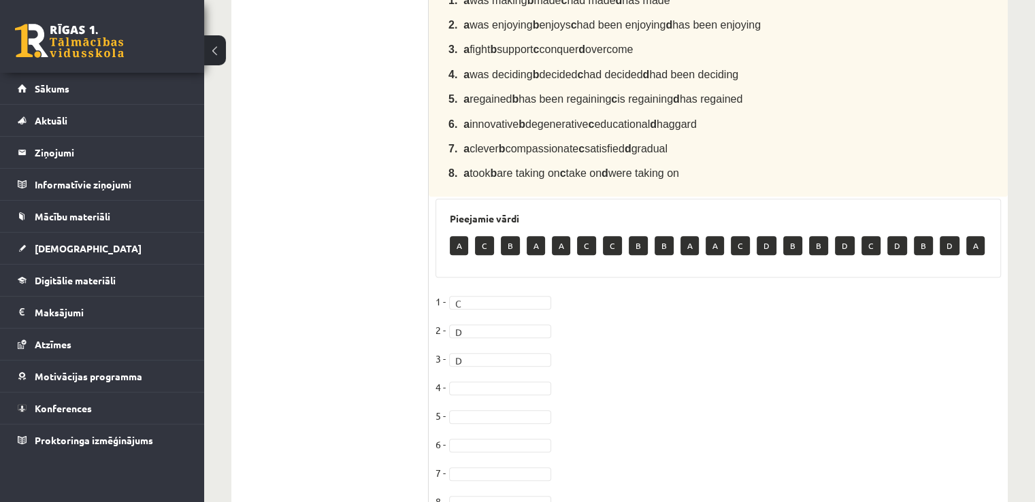
drag, startPoint x: 447, startPoint y: 35, endPoint x: 735, endPoint y: 41, distance: 287.8
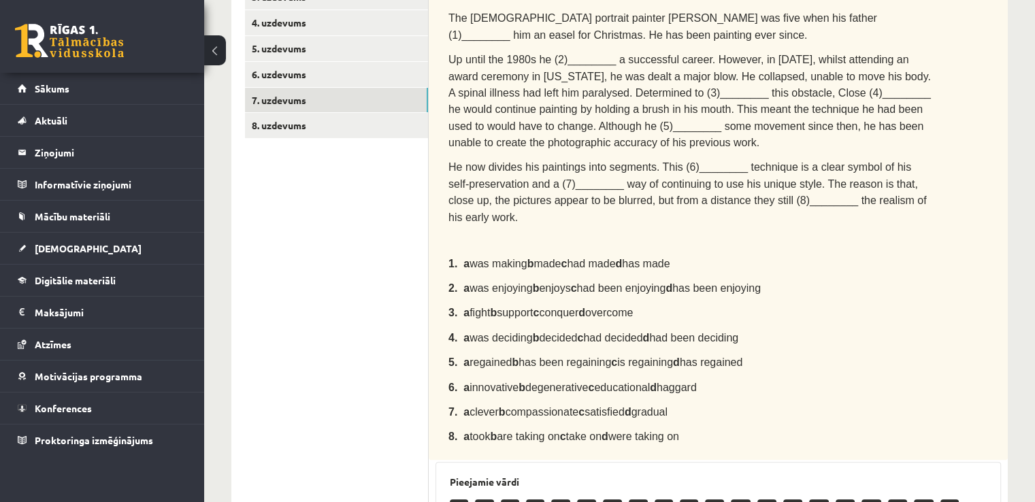
scroll to position [302, 0]
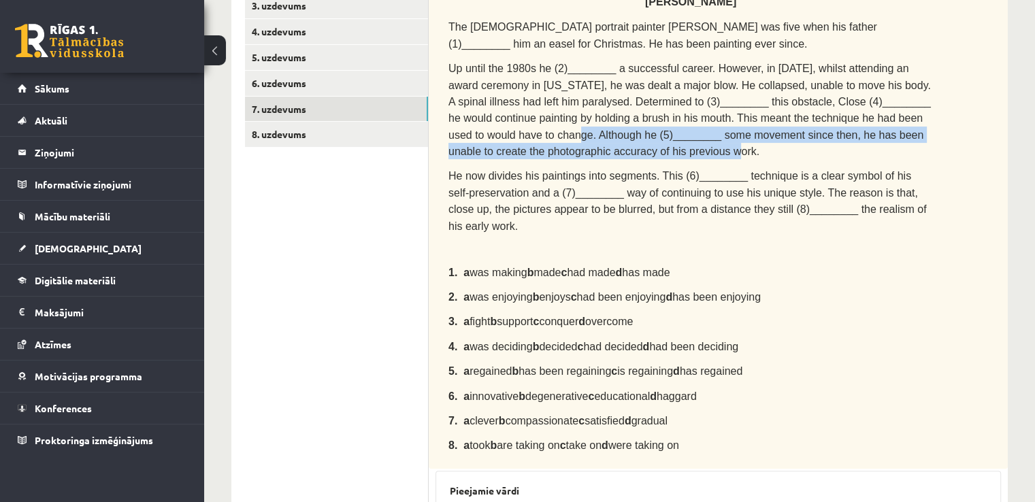
drag, startPoint x: 898, startPoint y: 109, endPoint x: 955, endPoint y: 139, distance: 64.5
click at [955, 139] on div "Complete the text with the correct words (a–d). Chuck Close The American portra…" at bounding box center [718, 212] width 579 height 513
drag, startPoint x: 446, startPoint y: 336, endPoint x: 717, endPoint y: 333, distance: 270.7
click at [757, 335] on div "Complete the text with the correct words (a–d). Chuck Close The American portra…" at bounding box center [718, 212] width 579 height 513
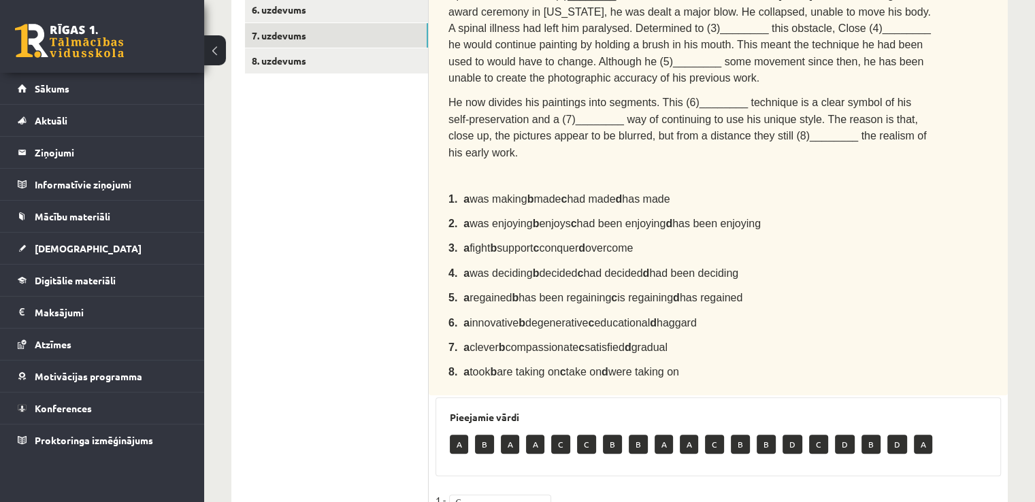
scroll to position [256, 0]
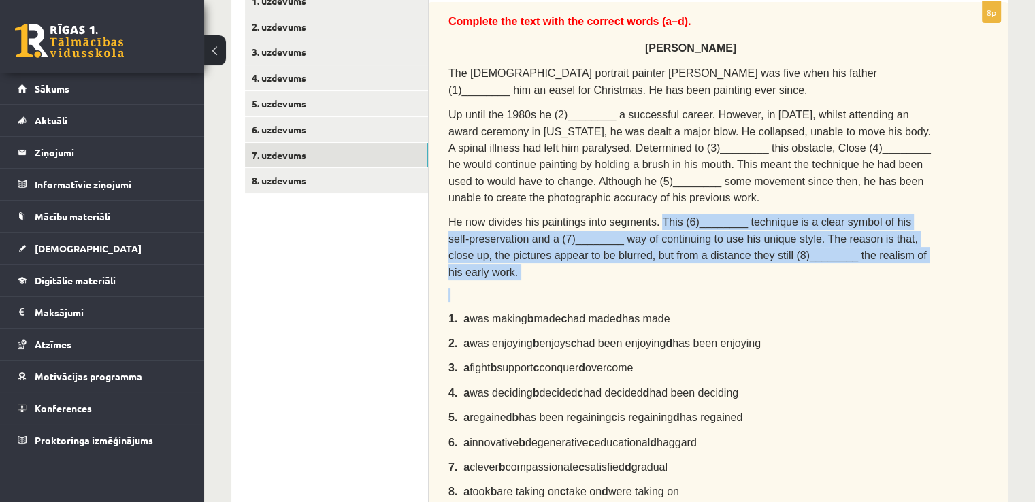
drag, startPoint x: 643, startPoint y: 210, endPoint x: 933, endPoint y: 251, distance: 292.6
click at [933, 251] on div "Complete the text with the correct words (a–d). Chuck Close The American portra…" at bounding box center [718, 258] width 579 height 513
drag, startPoint x: 447, startPoint y: 398, endPoint x: 728, endPoint y: 450, distance: 286.3
click at [728, 450] on div "Complete the text with the correct words (a–d). Chuck Close The American portra…" at bounding box center [718, 258] width 579 height 513
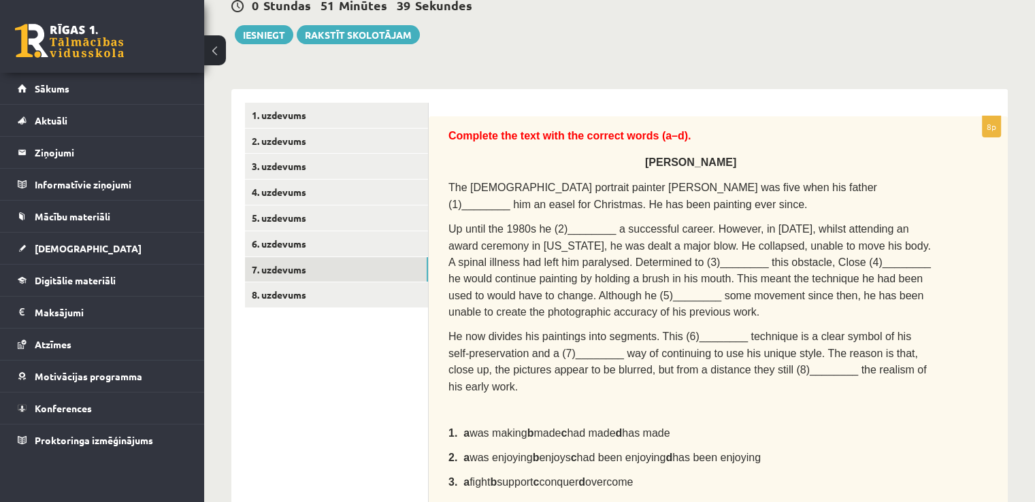
scroll to position [52, 0]
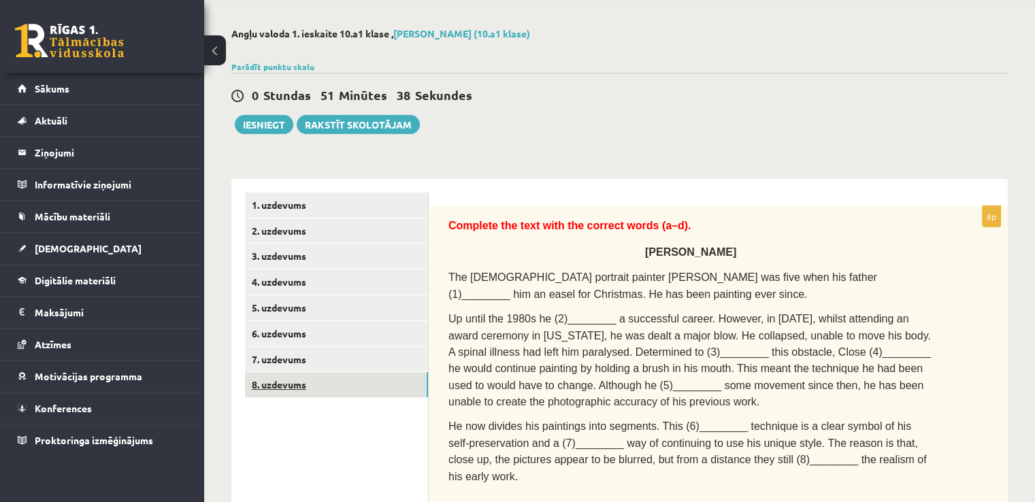
click at [299, 380] on link "8. uzdevums" at bounding box center [336, 384] width 183 height 25
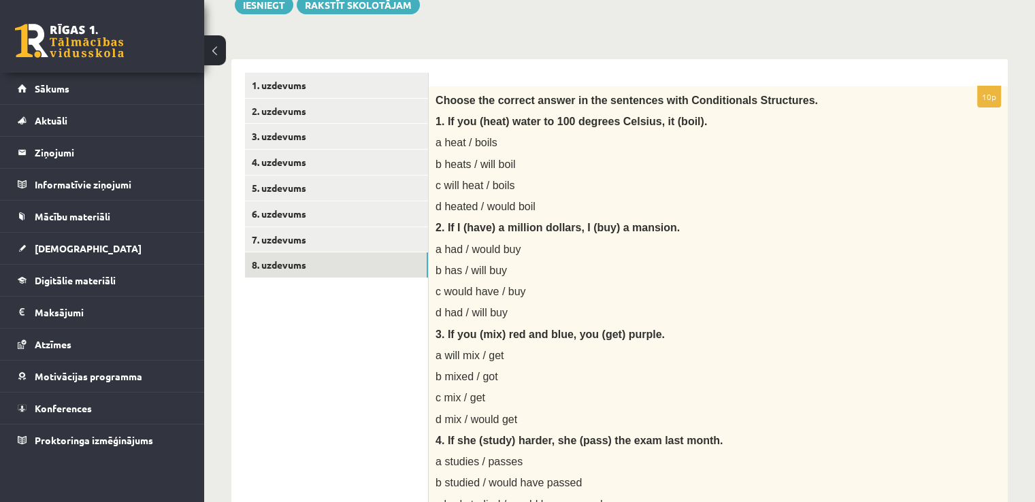
scroll to position [156, 0]
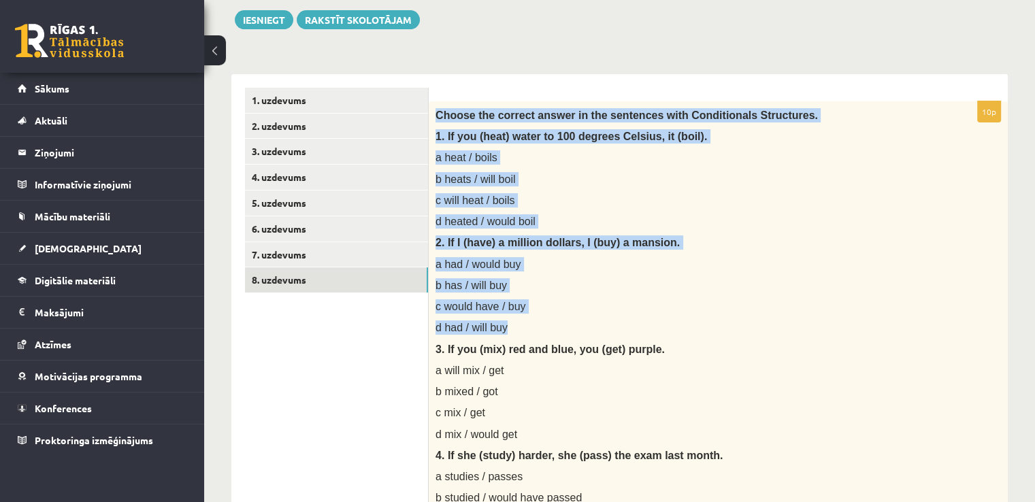
drag, startPoint x: 435, startPoint y: 112, endPoint x: 563, endPoint y: 320, distance: 244.1
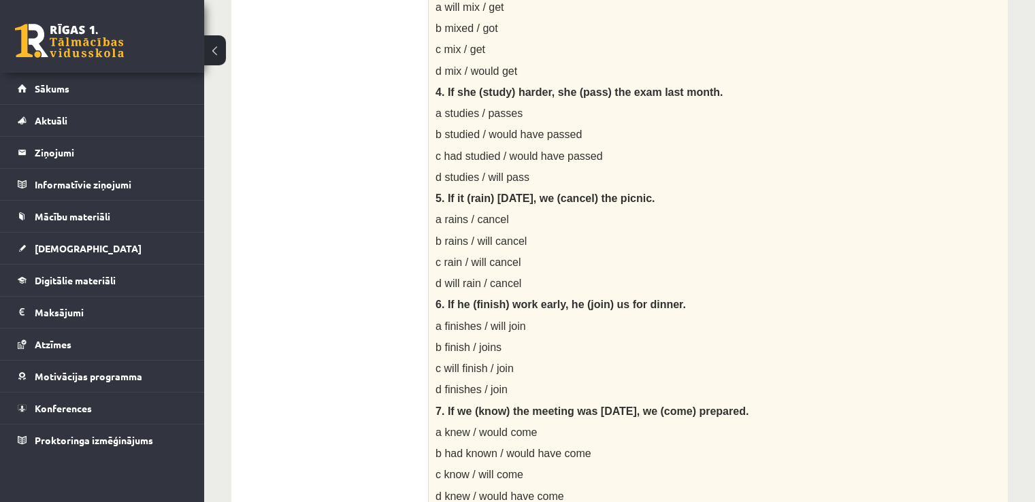
scroll to position [429, 0]
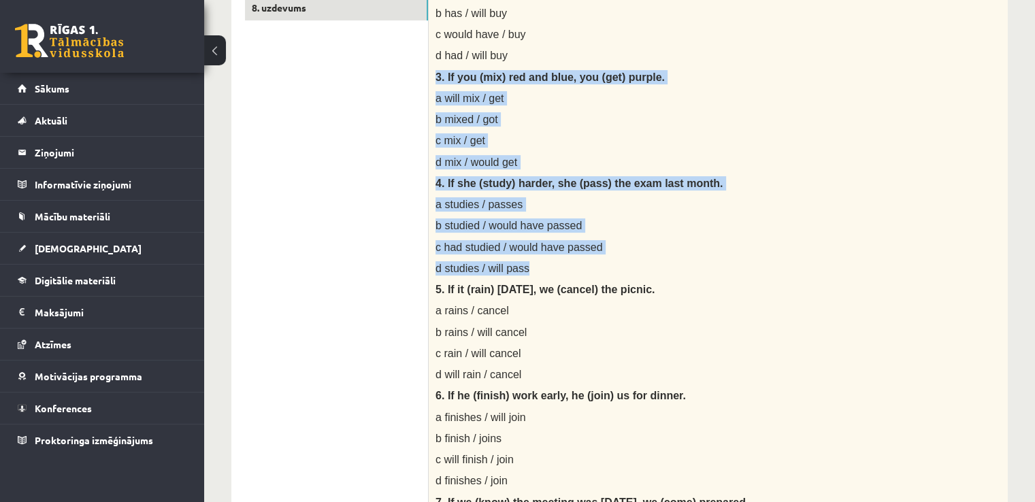
drag, startPoint x: 436, startPoint y: 72, endPoint x: 606, endPoint y: 261, distance: 253.8
click at [606, 260] on div "Choose the correct answer in the sentences with Conditionals Structures. 1. If …" at bounding box center [718, 379] width 579 height 1101
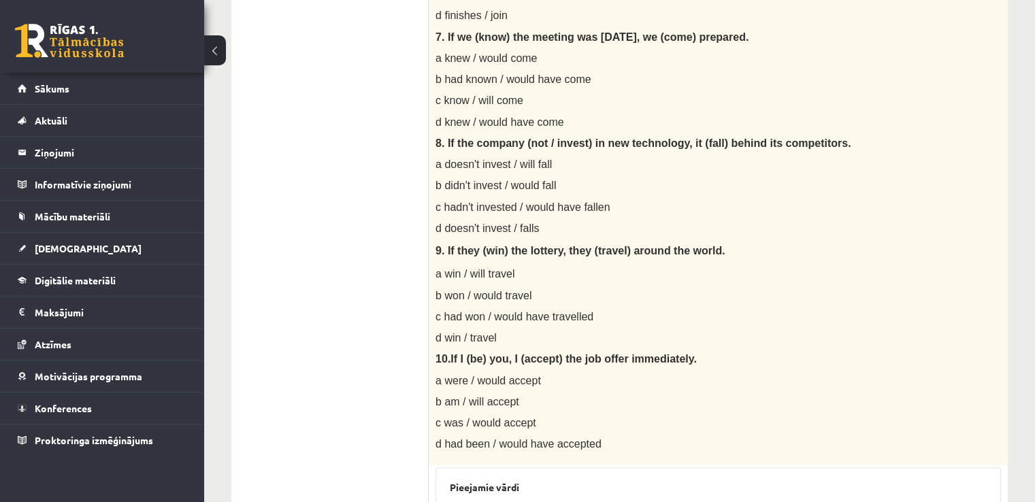
scroll to position [701, 0]
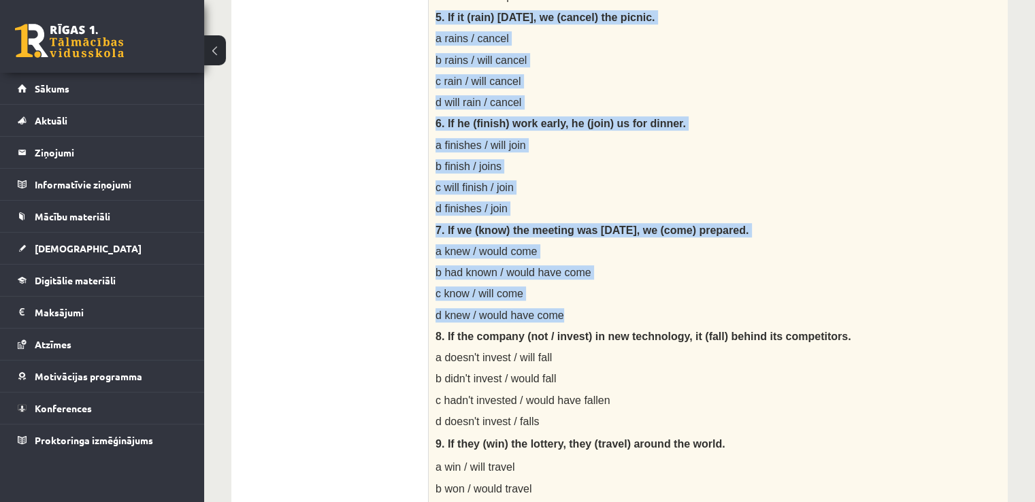
drag, startPoint x: 433, startPoint y: 14, endPoint x: 705, endPoint y: 312, distance: 403.0
click at [705, 312] on div "Choose the correct answer in the sentences with Conditionals Structures. 1. If …" at bounding box center [718, 107] width 579 height 1101
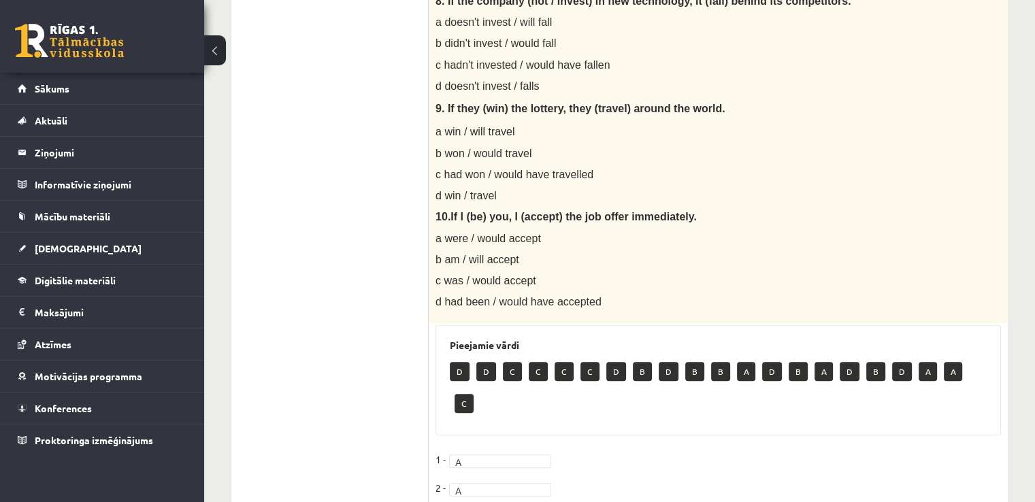
scroll to position [1009, 0]
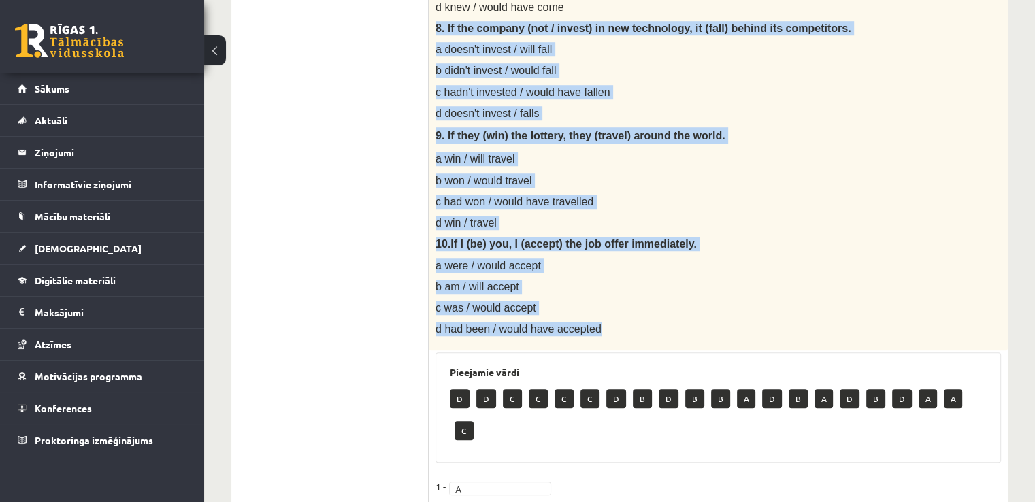
drag, startPoint x: 434, startPoint y: 21, endPoint x: 650, endPoint y: 330, distance: 376.6
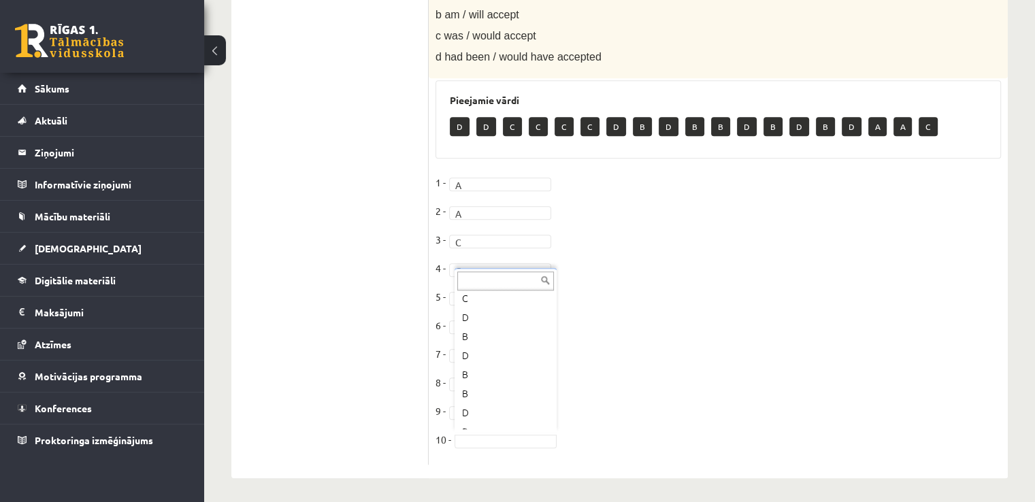
scroll to position [245, 0]
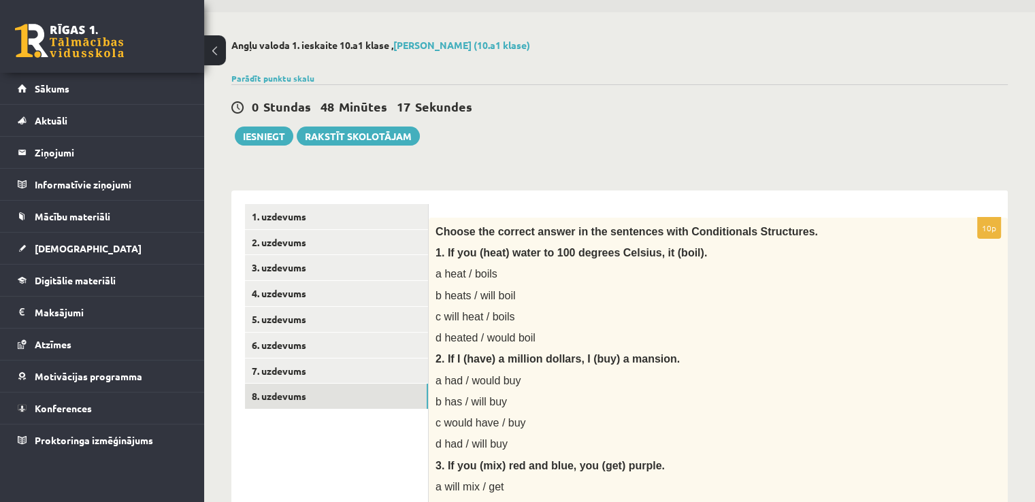
scroll to position [0, 0]
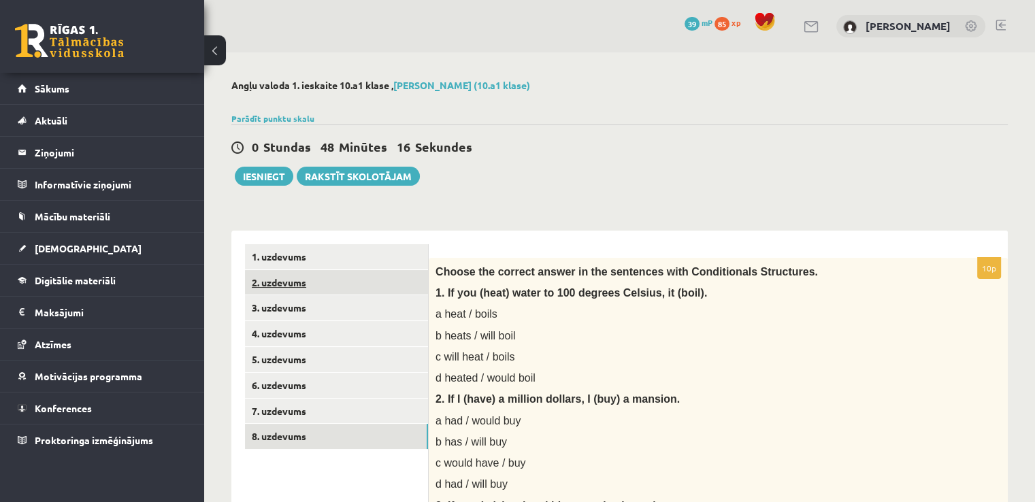
click at [305, 275] on link "2. uzdevums" at bounding box center [336, 282] width 183 height 25
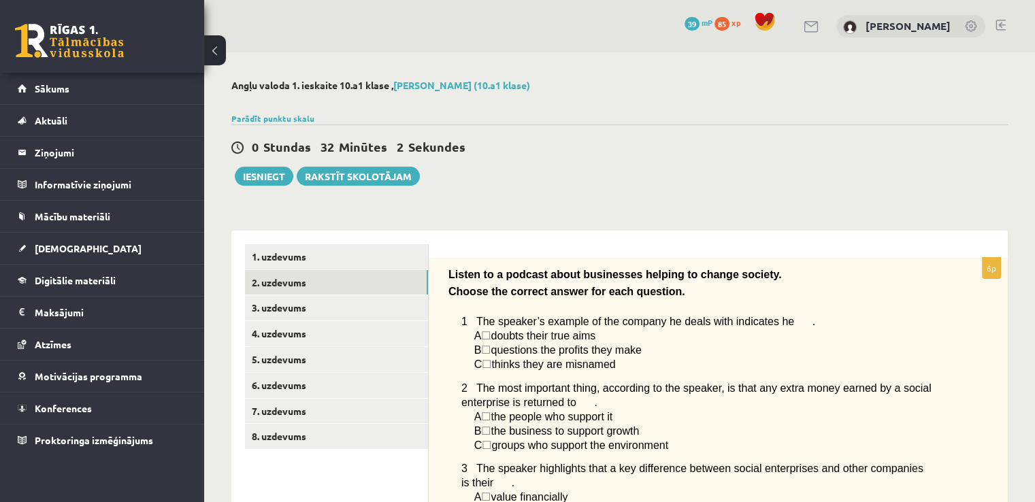
drag, startPoint x: 517, startPoint y: 234, endPoint x: 526, endPoint y: 216, distance: 20.1
click at [256, 175] on button "Iesniegt" at bounding box center [264, 176] width 58 height 19
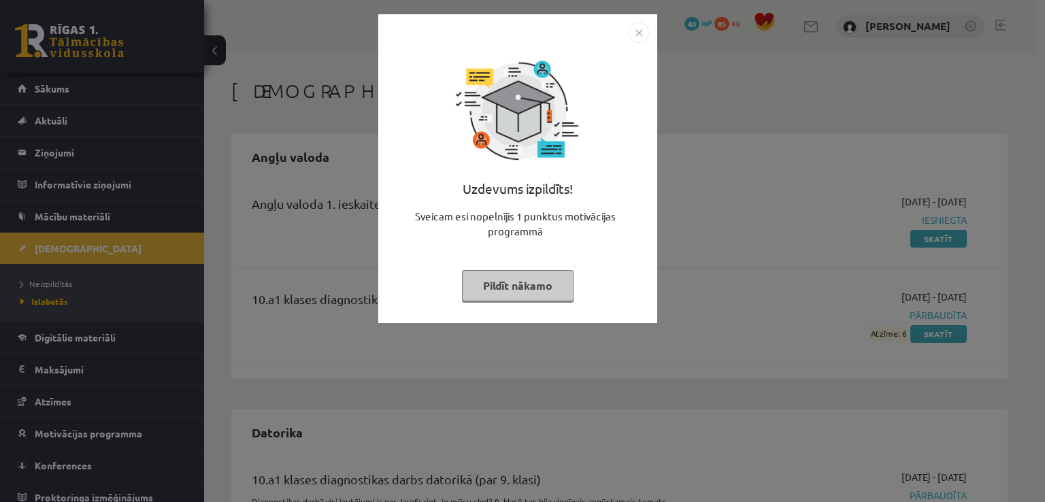
click at [637, 34] on img "Close" at bounding box center [638, 32] width 20 height 20
